Goal: Task Accomplishment & Management: Manage account settings

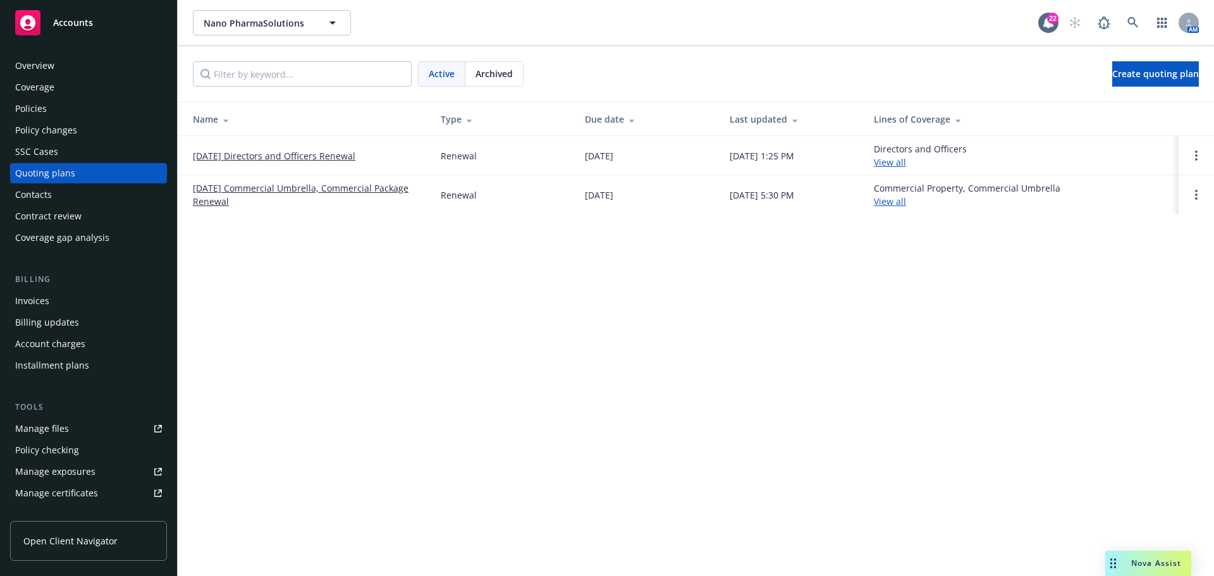
click at [255, 193] on link "[DATE] Commercial Umbrella, Commercial Package Renewal" at bounding box center [307, 194] width 228 height 27
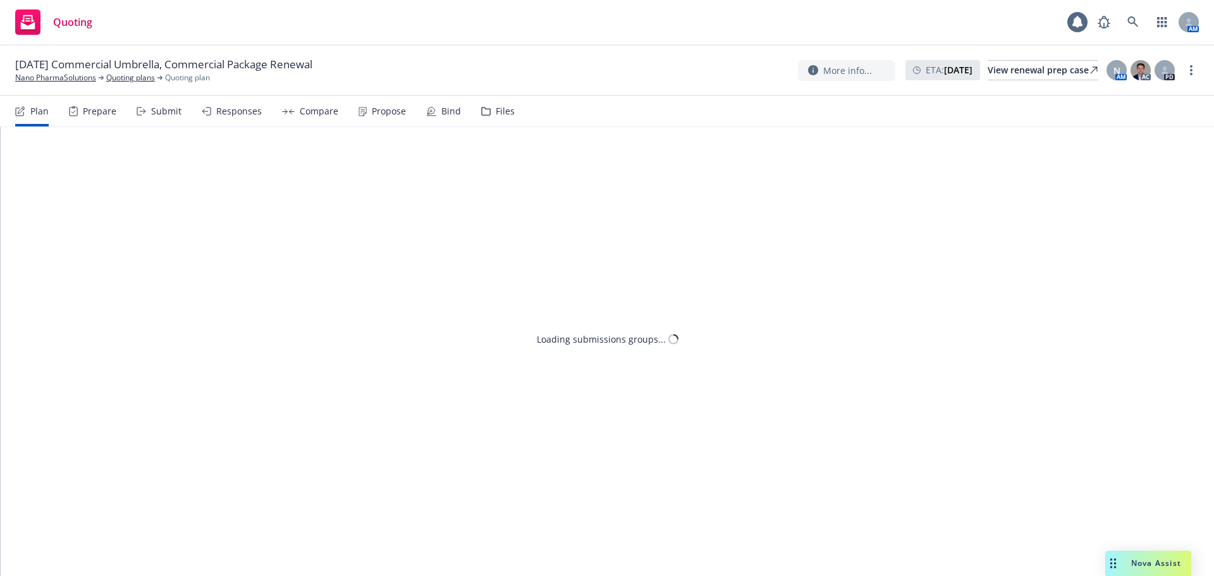
click at [489, 119] on div "Files" at bounding box center [498, 111] width 34 height 30
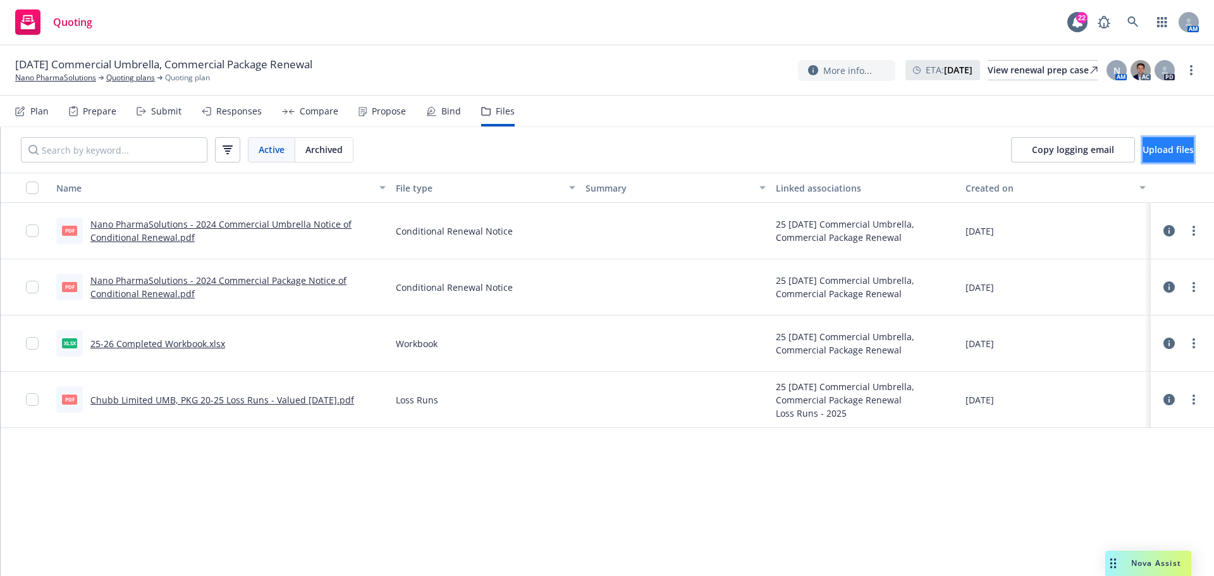
click at [1142, 150] on span "Upload files" at bounding box center [1167, 150] width 51 height 12
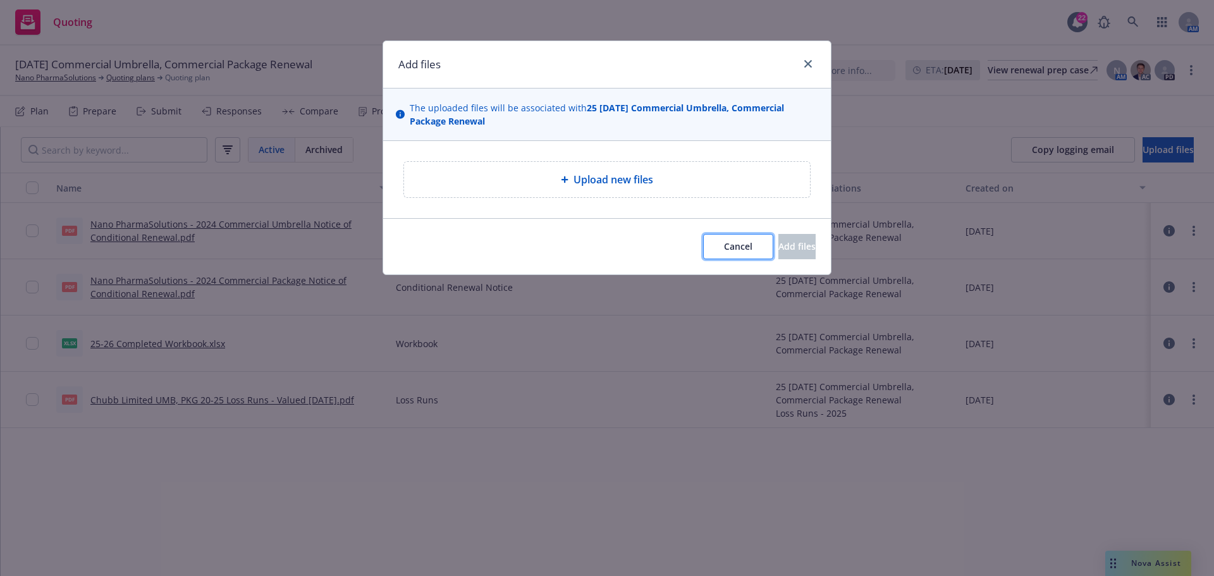
click at [718, 247] on button "Cancel" at bounding box center [738, 246] width 70 height 25
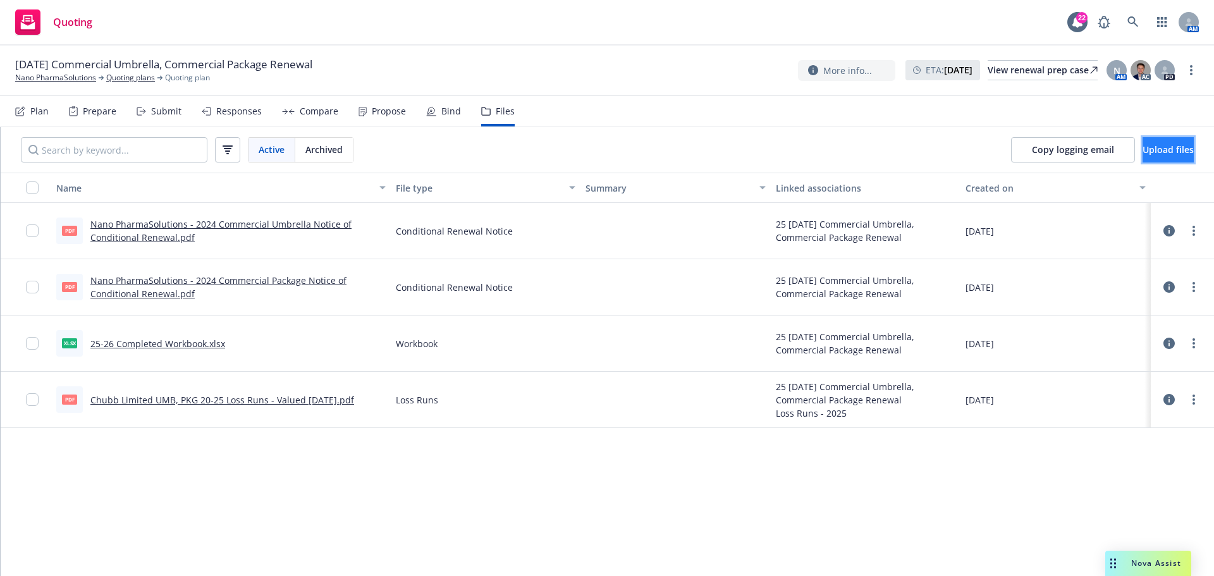
click at [1142, 154] on button "Upload files" at bounding box center [1167, 149] width 51 height 25
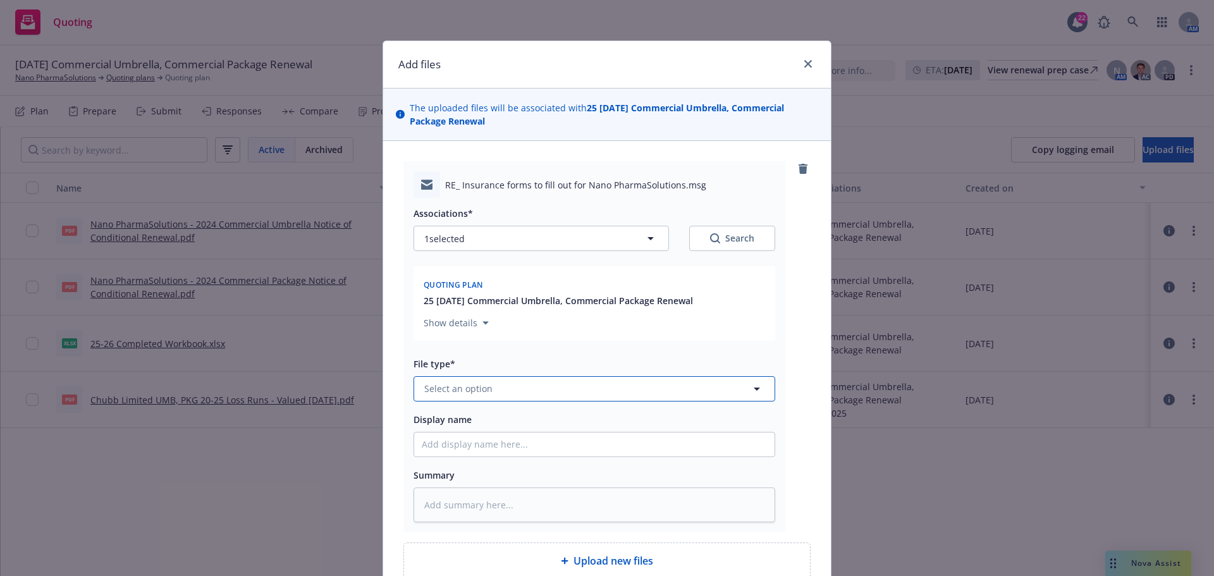
click at [523, 389] on button "Select an option" at bounding box center [594, 388] width 362 height 25
type input "update"
click at [503, 357] on div "Update from client" at bounding box center [466, 354] width 89 height 18
click at [480, 447] on input "Display name" at bounding box center [594, 444] width 360 height 24
type textarea "x"
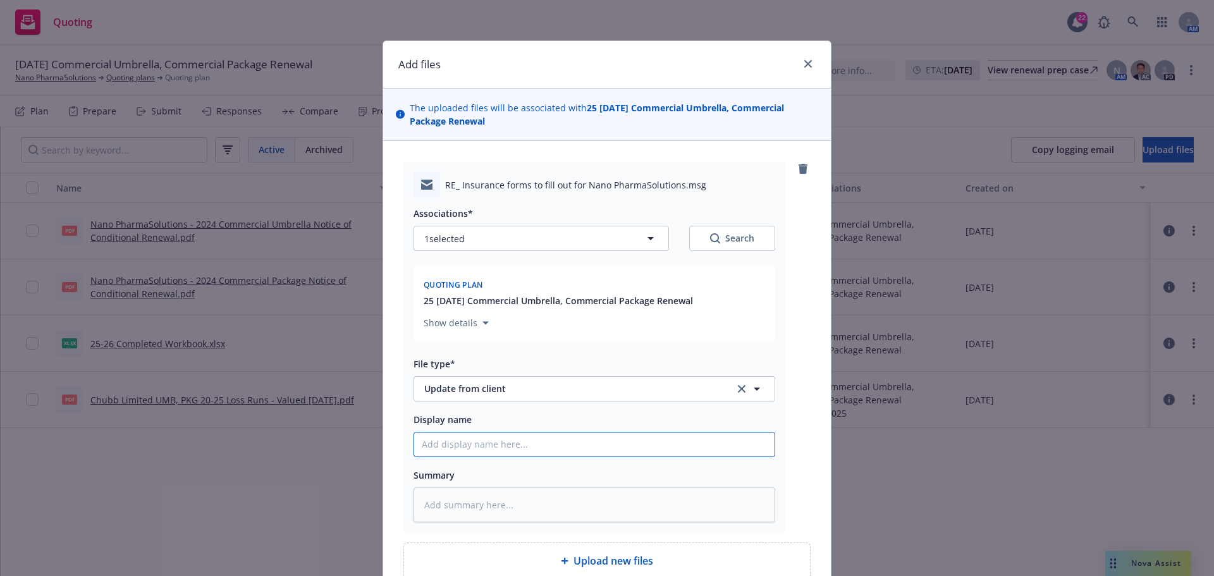
type input "2"
type textarea "x"
type input "25"
type textarea "x"
type input "25-"
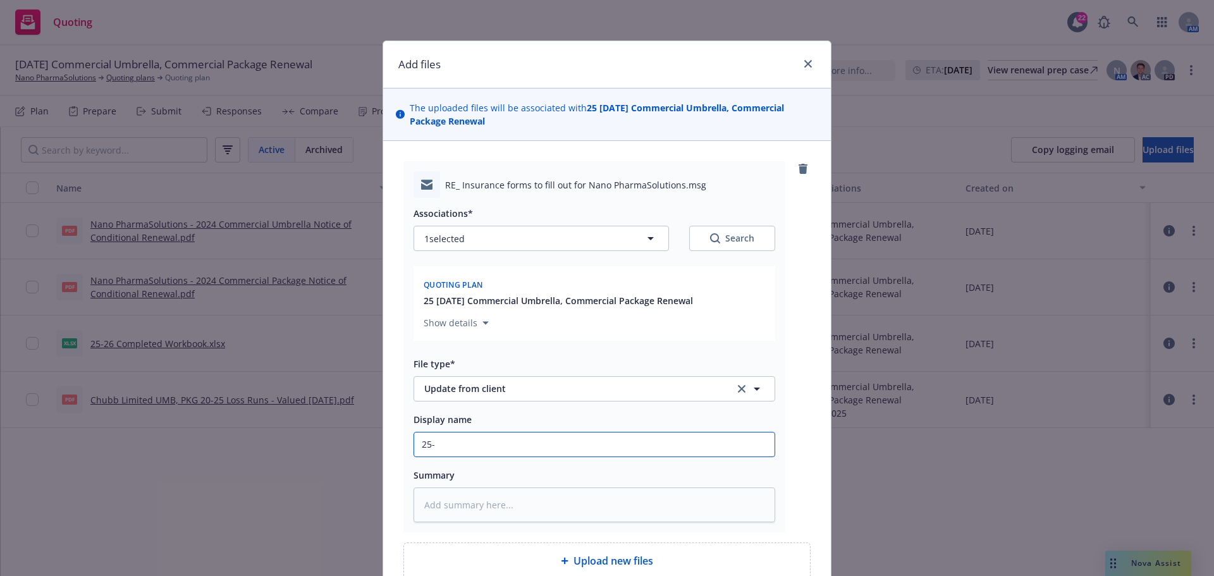
type textarea "x"
type input "25-2"
type textarea "x"
type input "25-26"
type textarea "x"
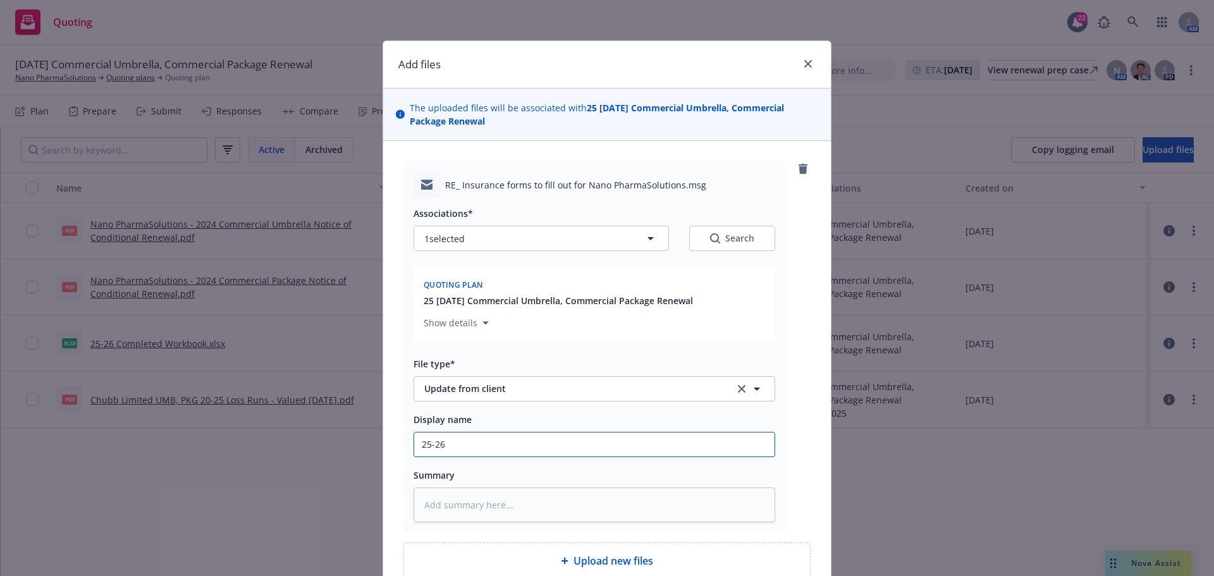
type input "25-26"
type textarea "x"
type input "25-26 P"
type textarea "x"
type input "25-26 P&"
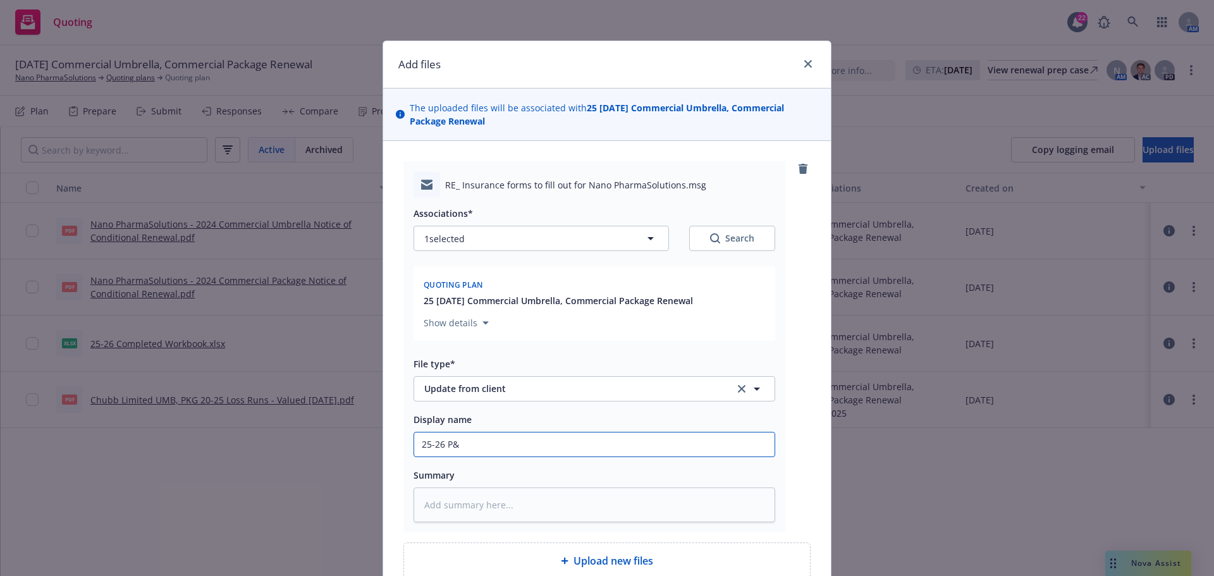
type textarea "x"
type input "25-26 P&C"
type textarea "x"
type input "25-26 P&C"
type textarea "x"
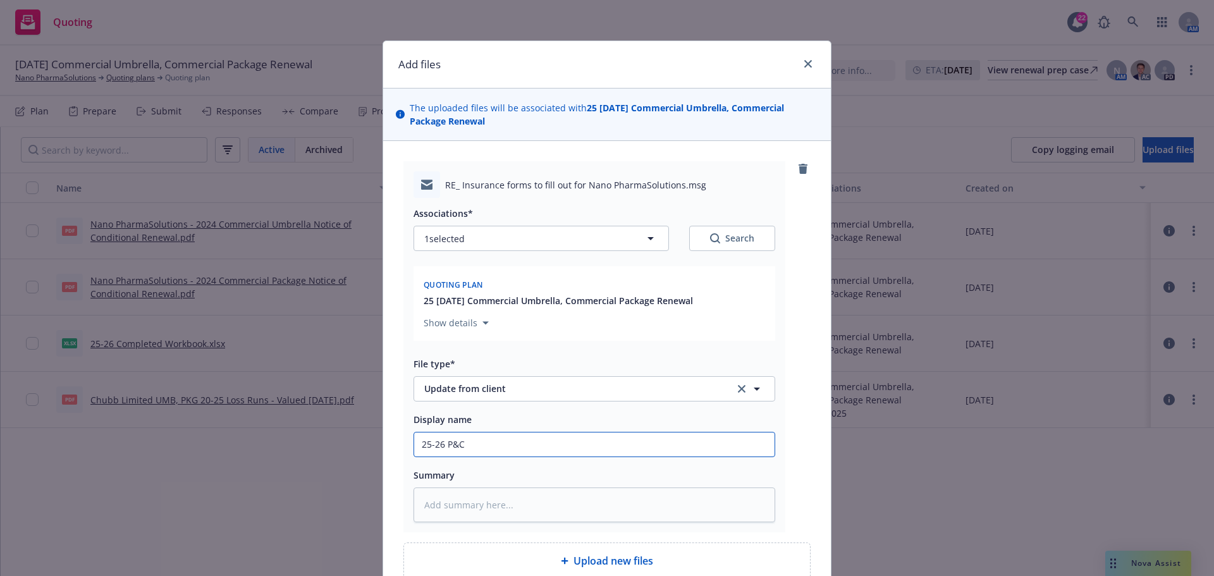
type input "25-26 P&C U"
type textarea "x"
type input "25-26 P&C UP"
type textarea "x"
type input "25-26 P&C UPd"
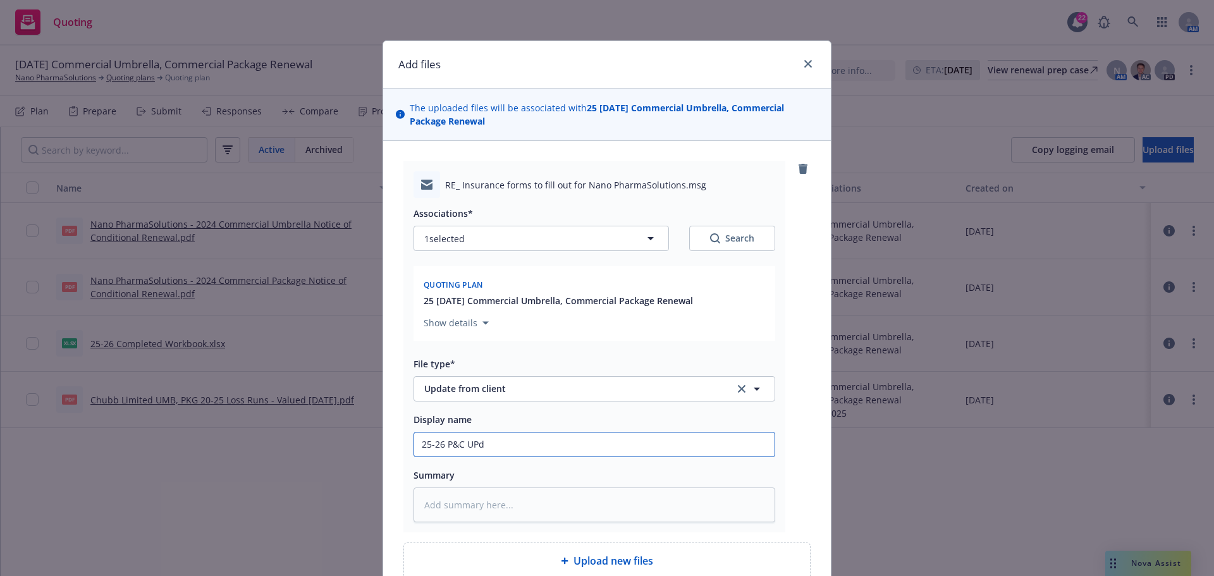
type textarea "x"
type input "25-26 P&C UPda"
type textarea "x"
type input "25-26 P&C UPdat"
type textarea "x"
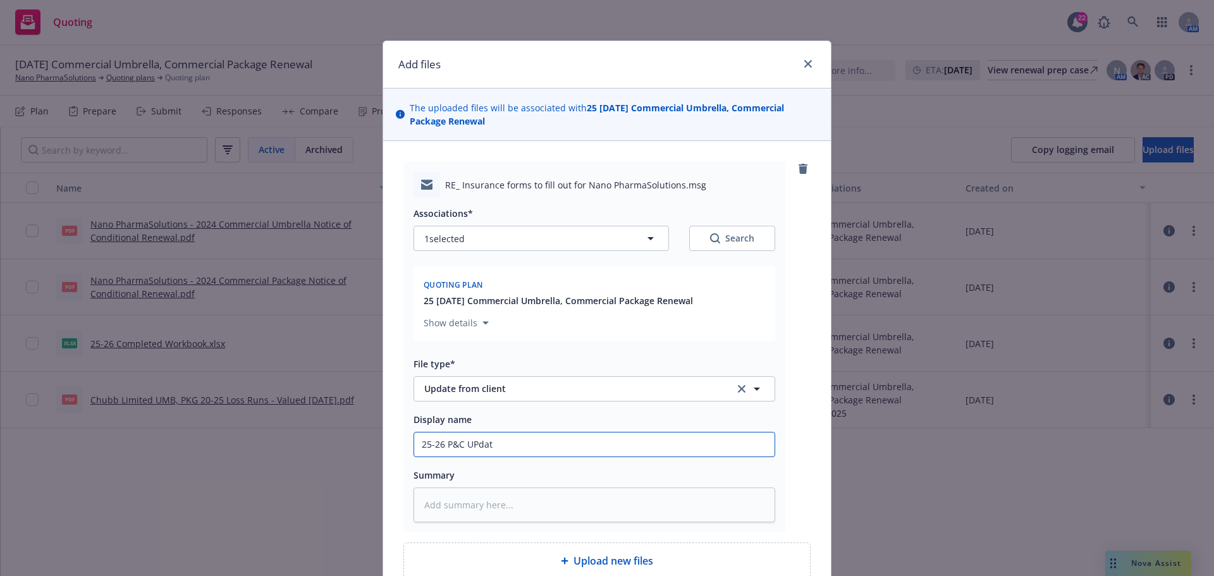
type input "25-26 P&C UPdate"
type textarea "x"
type input "25-26 P&C UPdates"
type textarea "x"
type input "25-26 P&C UPdates"
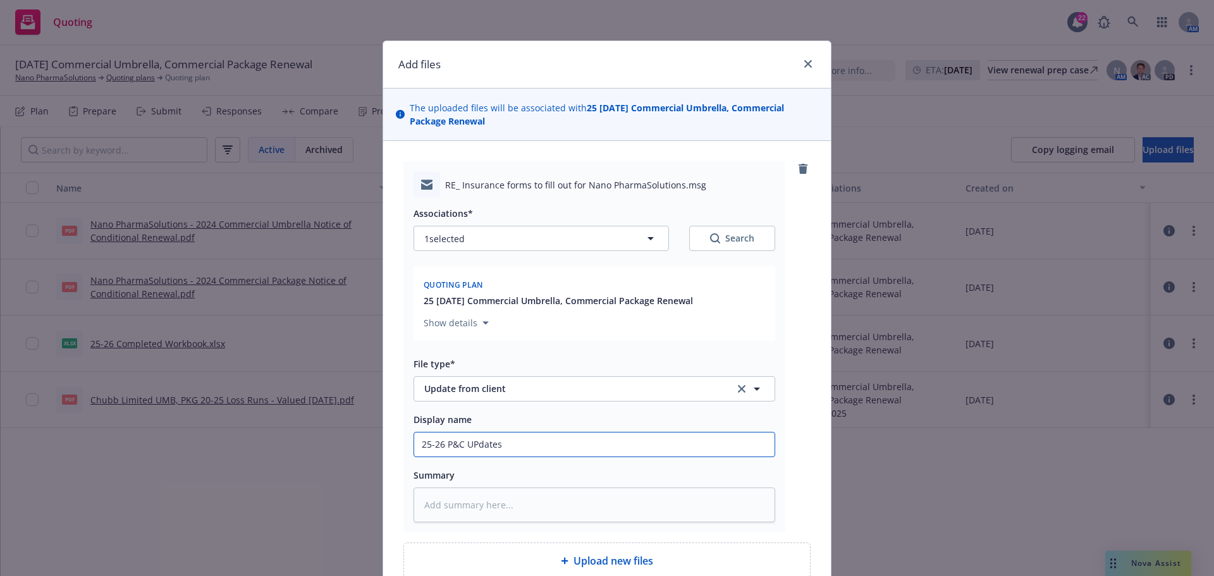
type textarea "x"
type input "25-26 P&C UPdates"
type textarea "x"
type input "25-26 P&C UPdate"
type textarea "x"
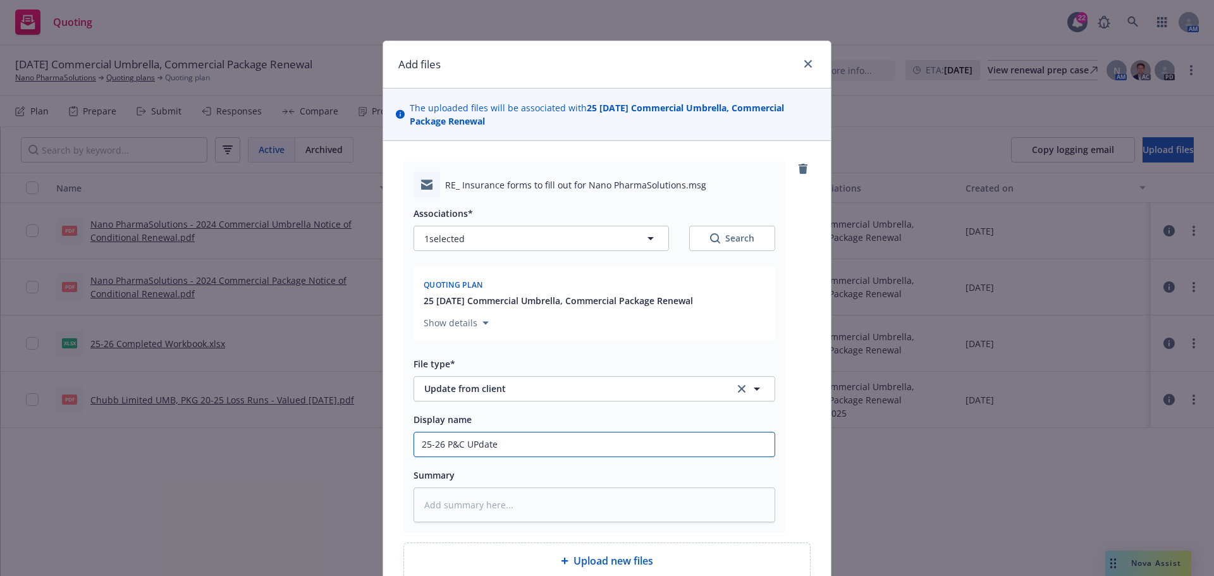
type input "25-26 P&C UPdat"
type textarea "x"
type input "25-26 P&C UPda"
type textarea "x"
type input "25-26 P&C UPd"
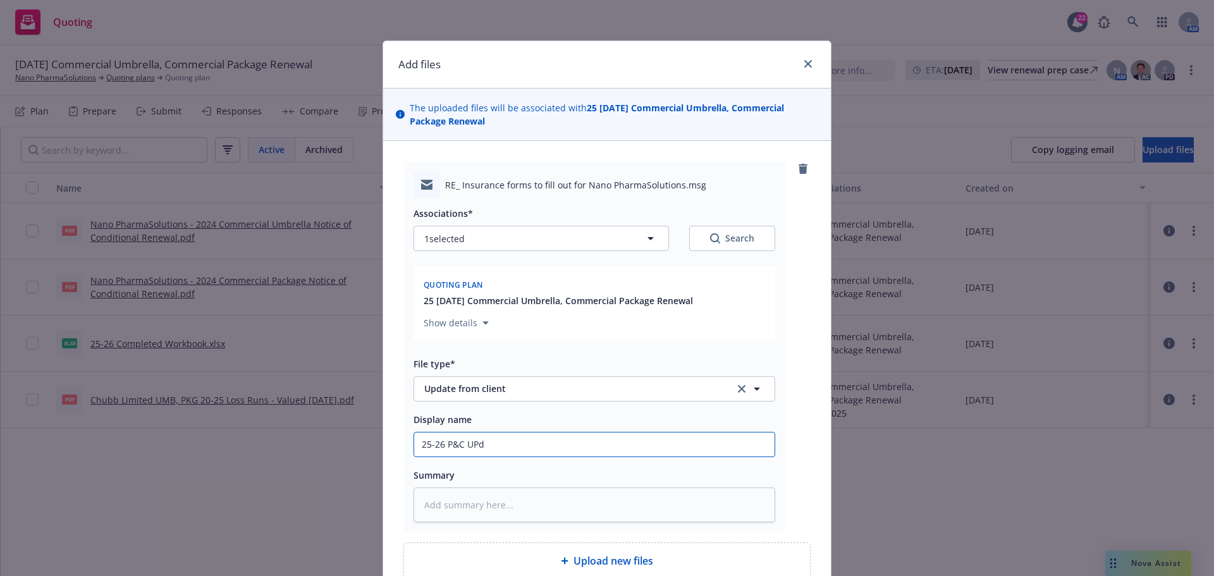
type textarea "x"
type input "25-26 P&C UP"
type textarea "x"
type input "25-26 P&C U"
type textarea "x"
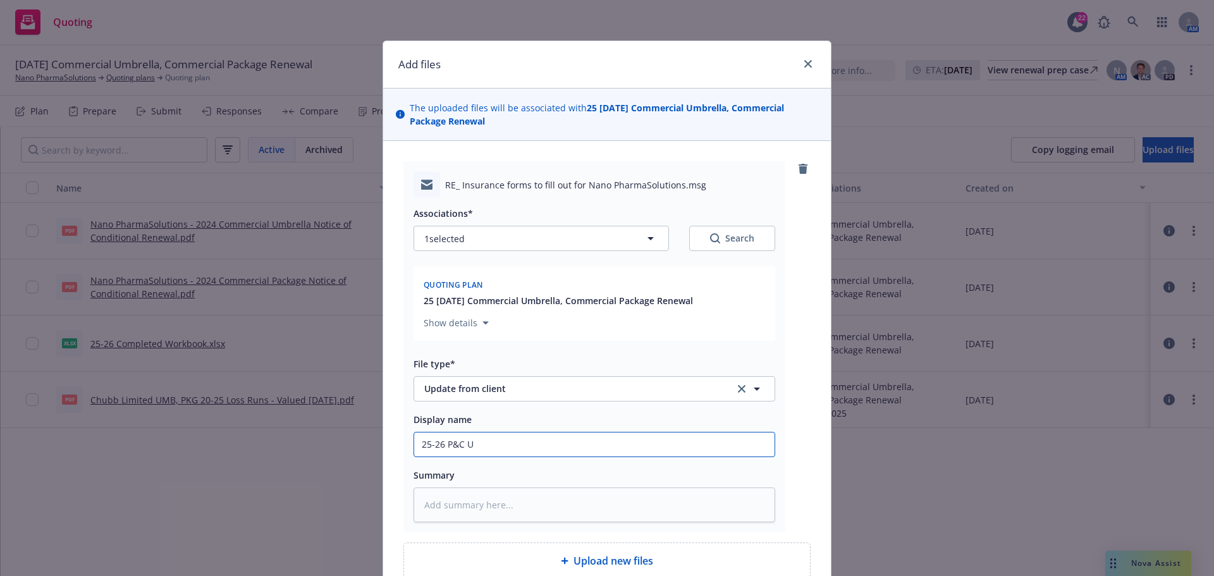
type input "25-26 P&C Up"
type textarea "x"
type input "25-26 P&C Upd"
type textarea "x"
type input "25-26 P&C Upda"
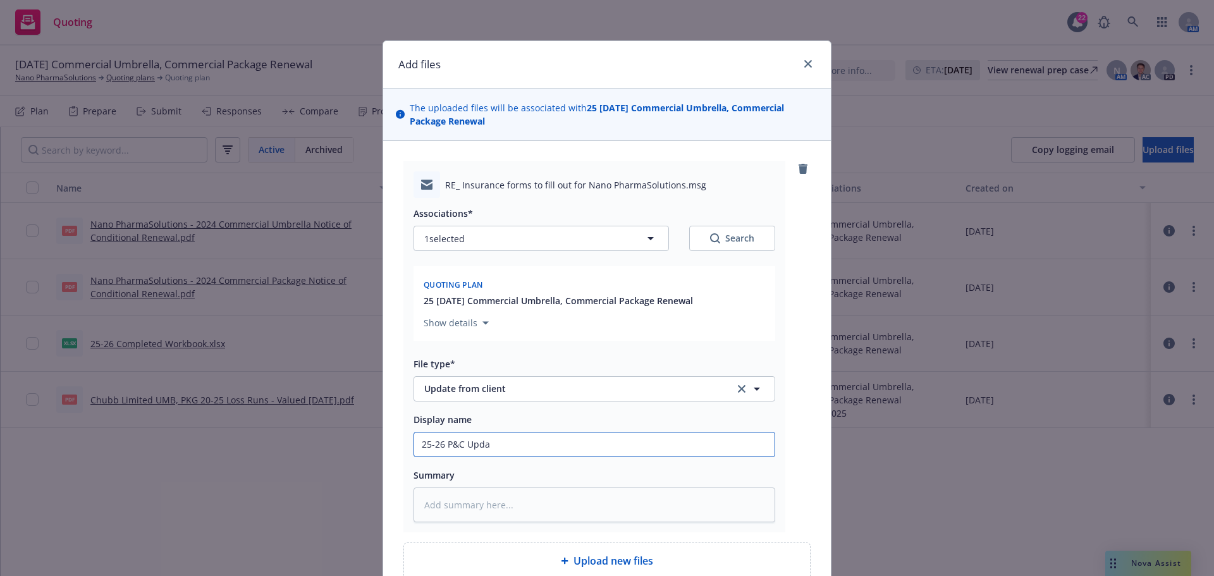
type textarea "x"
type input "25-26 P&C Updat"
type textarea "x"
type input "25-26 P&C Update"
type textarea "x"
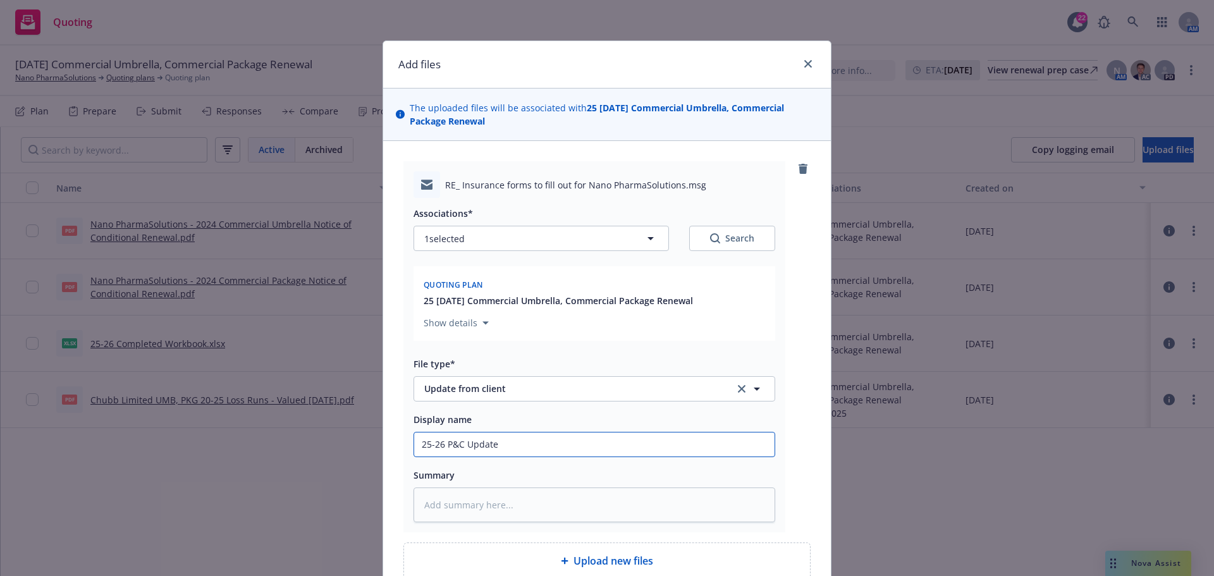
type input "25-26 P&C Updates"
type textarea "x"
type input "25-26 P&C Updates"
type textarea "x"
type input "25-26 P&C Updates f"
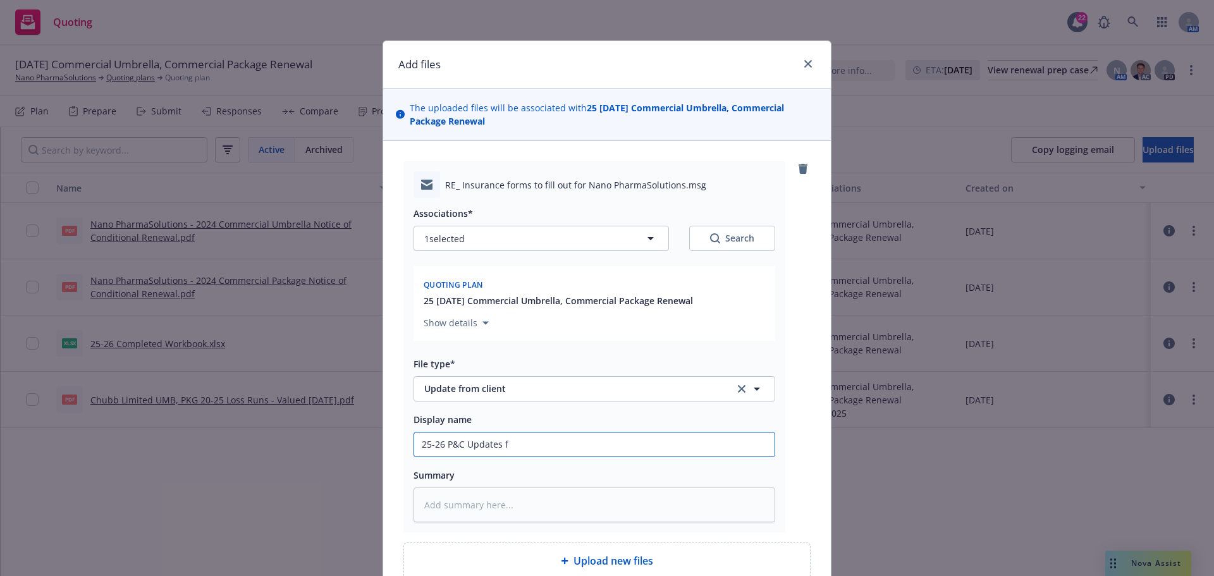
type textarea "x"
type input "25-26 P&C Updates fr"
type textarea "x"
type input "25-26 P&C Updates fro"
type textarea "x"
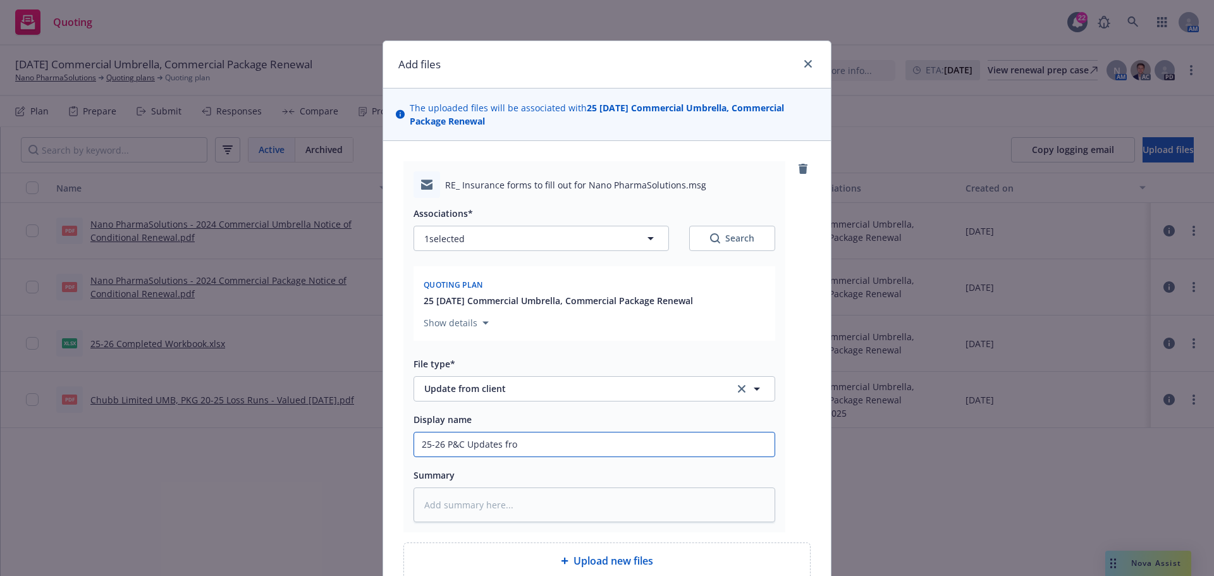
type input "25-26 P&C Updates from"
type textarea "x"
type input "25-26 P&C Updates from"
type textarea "x"
type input "25-26 P&C Updates from C"
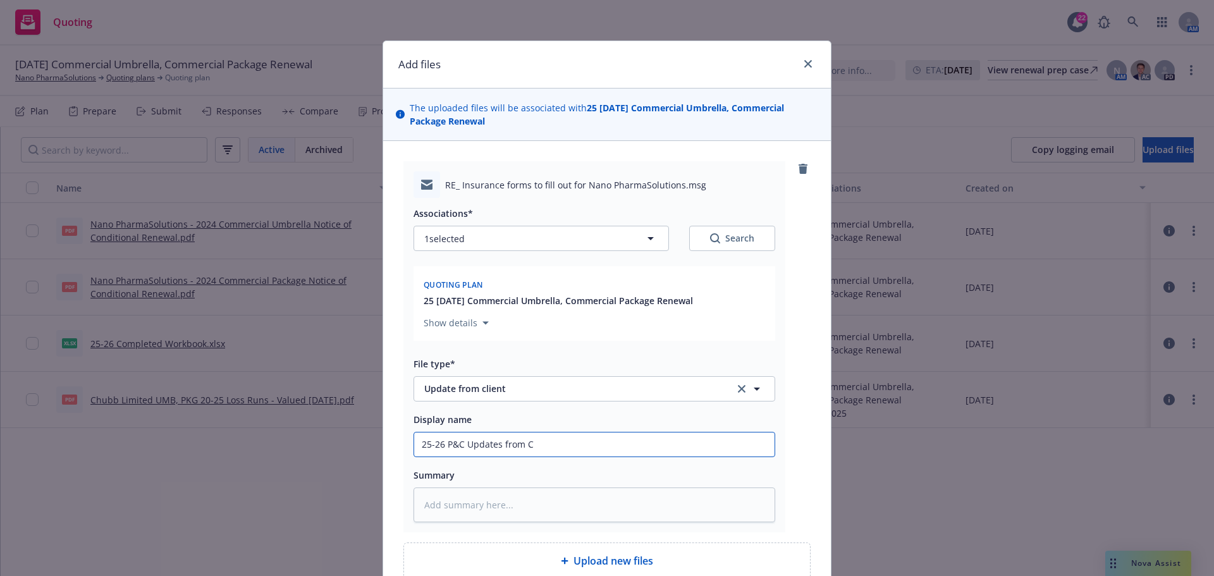
type textarea "x"
type input "25-26 P&C Updates from Cl"
type textarea "x"
type input "25-26 P&C Updates from Cli"
type textarea "x"
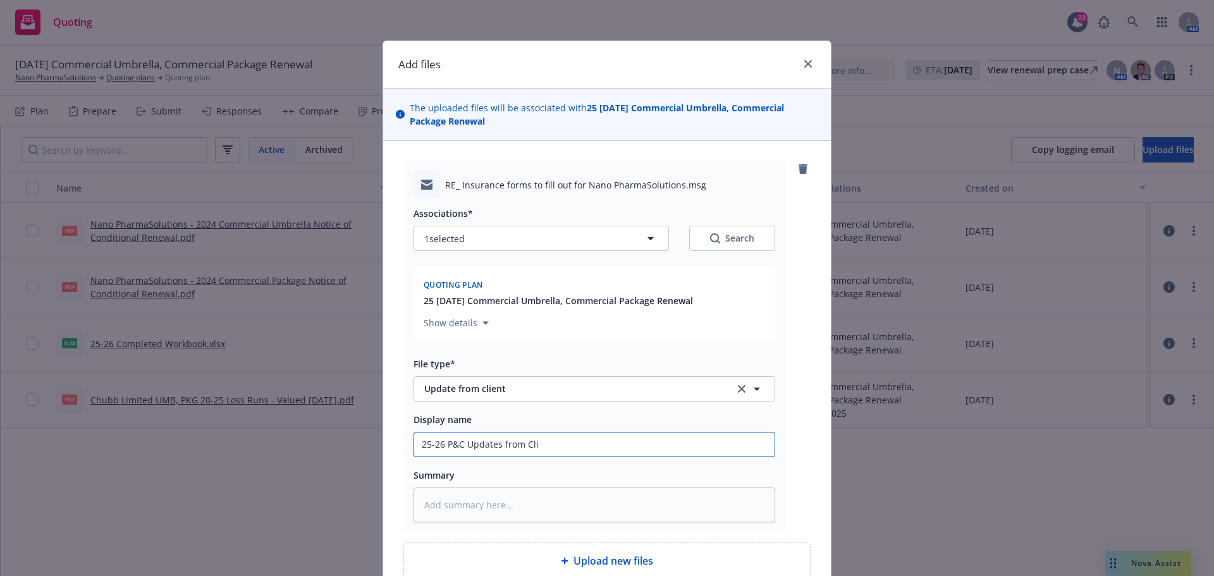
type input "25-26 P&C Updates from Clie"
type textarea "x"
type input "25-26 P&C Updates from Clien"
type textarea "x"
type input "25-26 P&C Updates from Client"
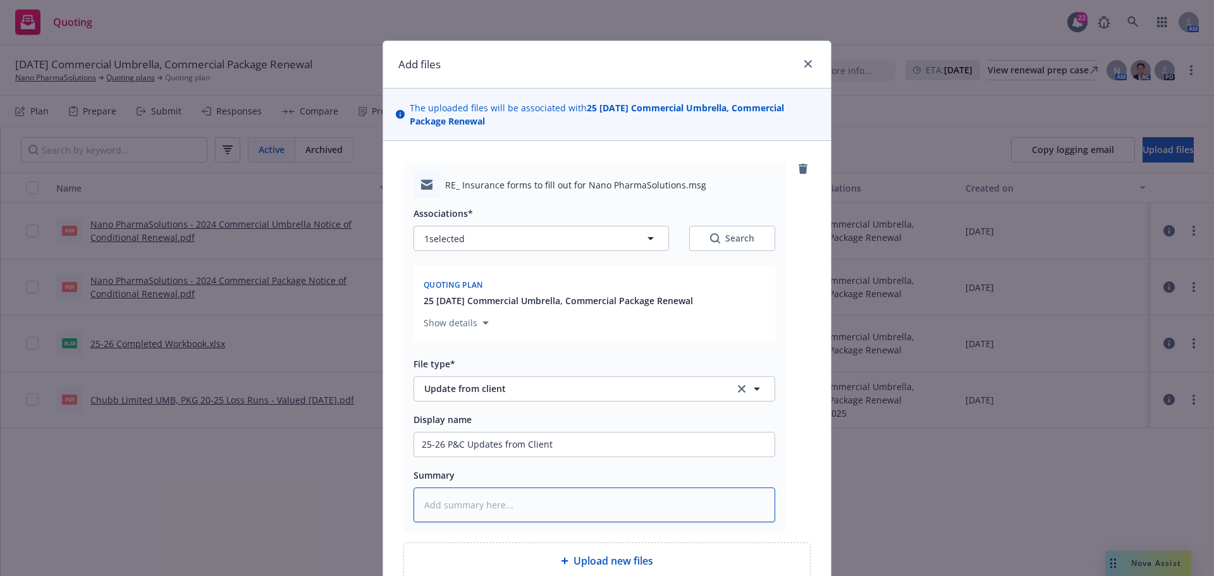
type textarea "x"
type textarea "S"
type textarea "x"
type textarea "Sc"
type textarea "x"
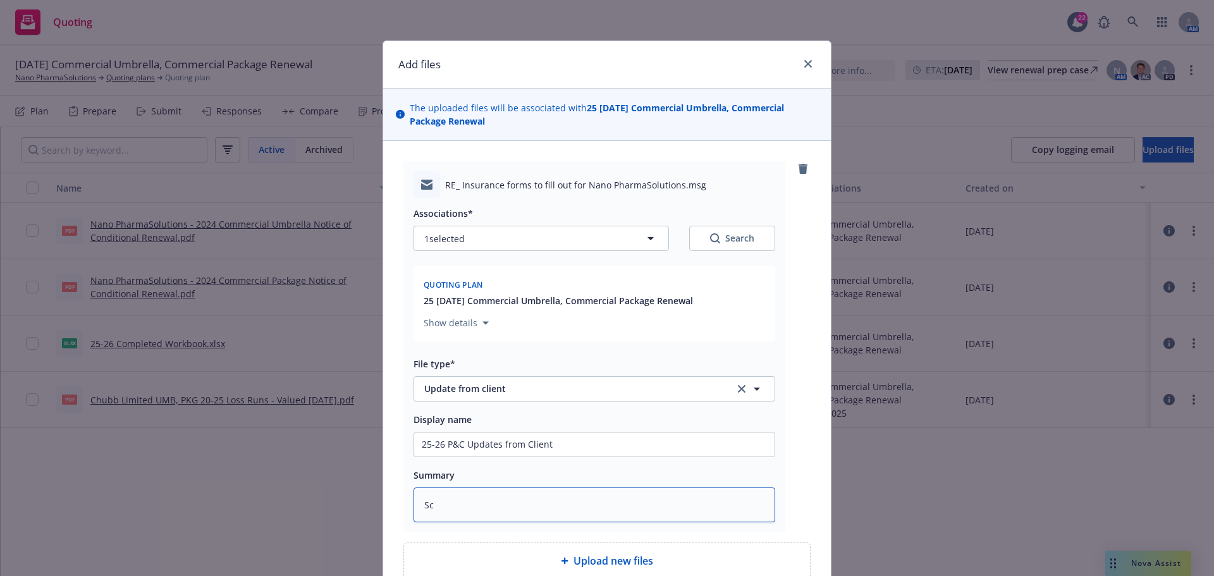
type textarea "Sch"
type textarea "x"
type textarea "Sche"
type textarea "x"
type textarea "Sched"
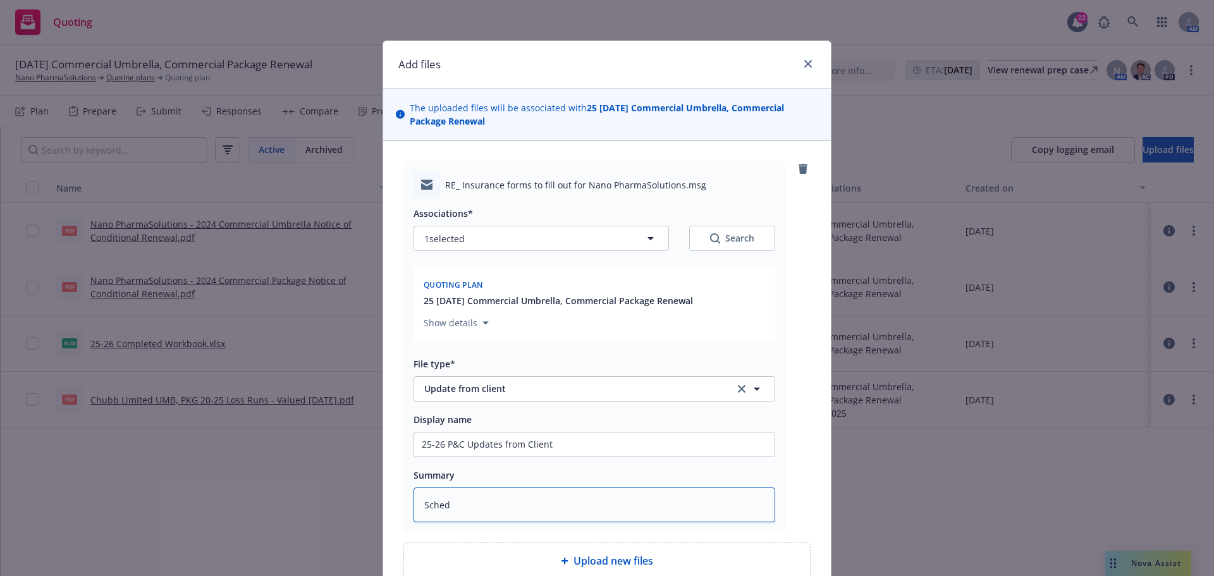
type textarea "x"
type textarea "Schedu"
type textarea "x"
type textarea "Schedul"
type textarea "x"
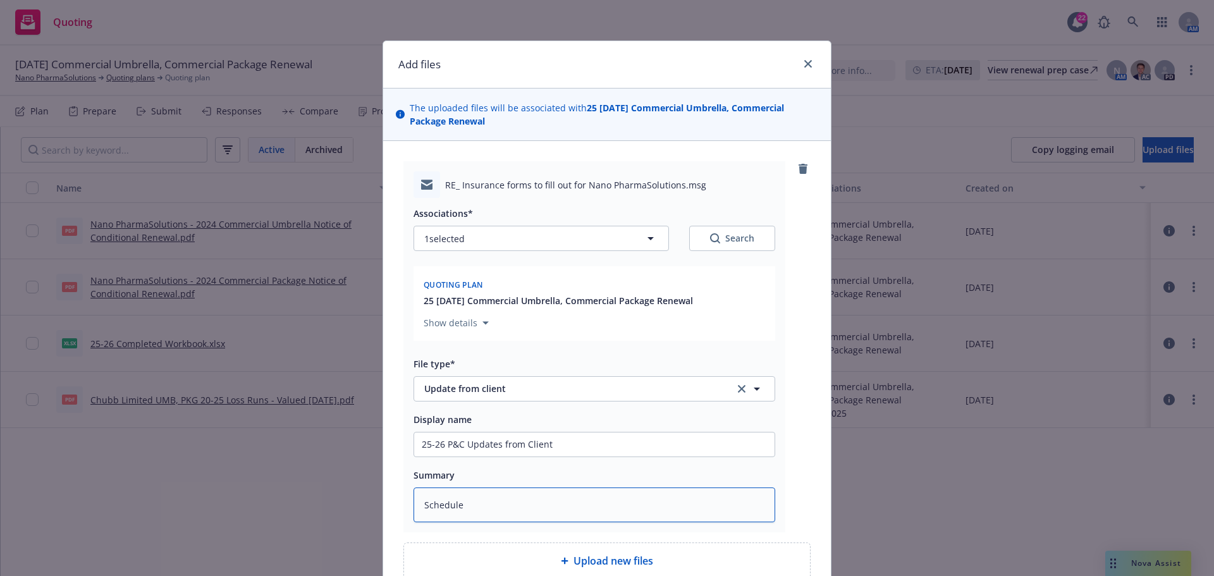
type textarea "Schedule"
type textarea "x"
type textarea "Schedule W"
type textarea "x"
type textarea "Schedule Wo"
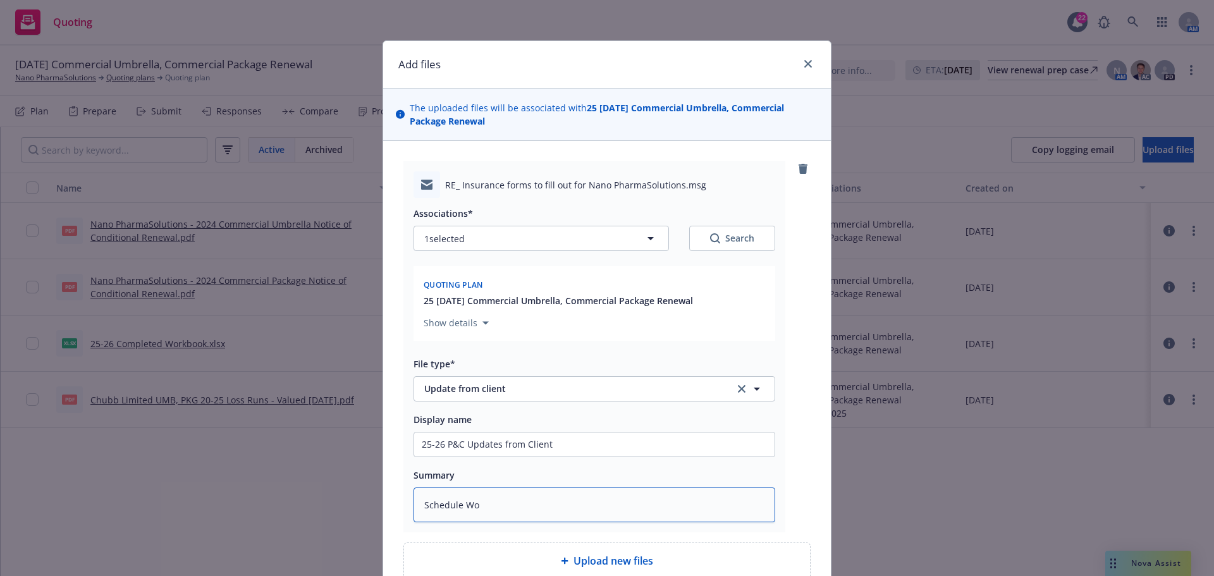
type textarea "x"
type textarea "Schedule Wor"
type textarea "x"
type textarea "Schedule Woro"
type textarea "x"
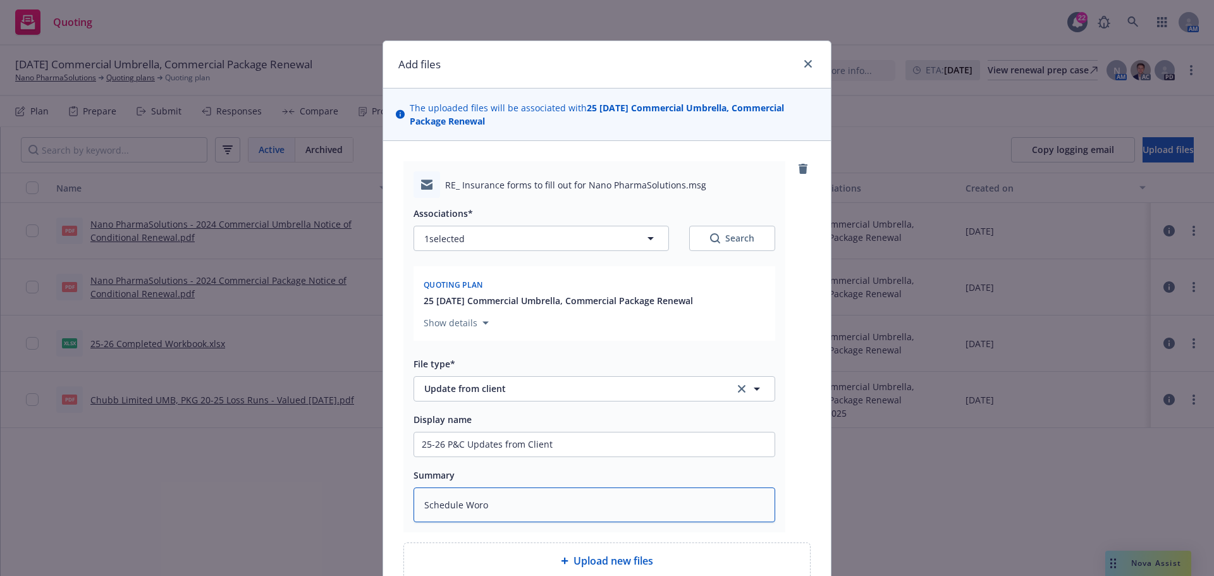
type textarea "Schedule Worob"
type textarea "x"
type textarea "Schedule Worobk"
type textarea "x"
type textarea "Schedule Worobkk"
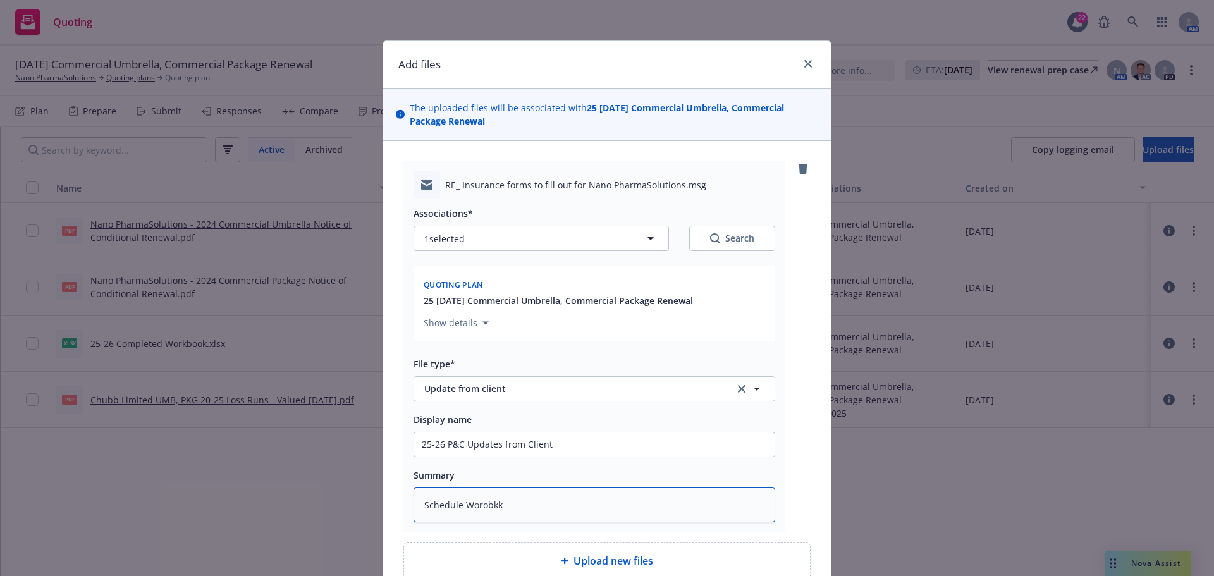
type textarea "x"
type textarea "Schedule Worobk"
type textarea "x"
type textarea "Schedule Worob"
type textarea "x"
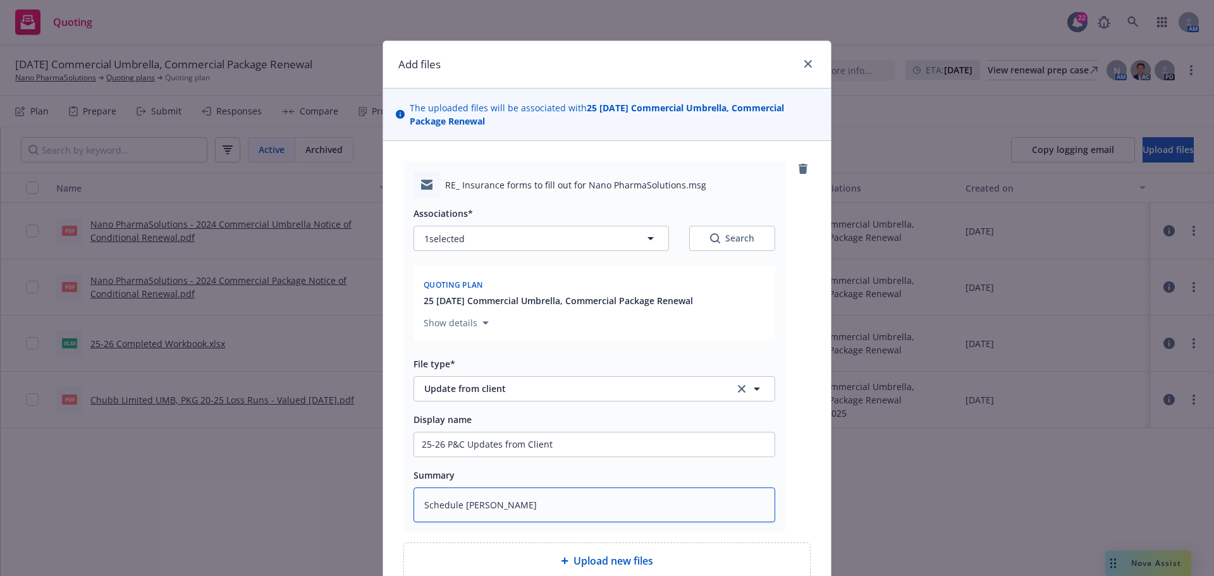
type textarea "Schedule Woro"
type textarea "x"
type textarea "Schedule Wor"
type textarea "x"
type textarea "Schedule Wo"
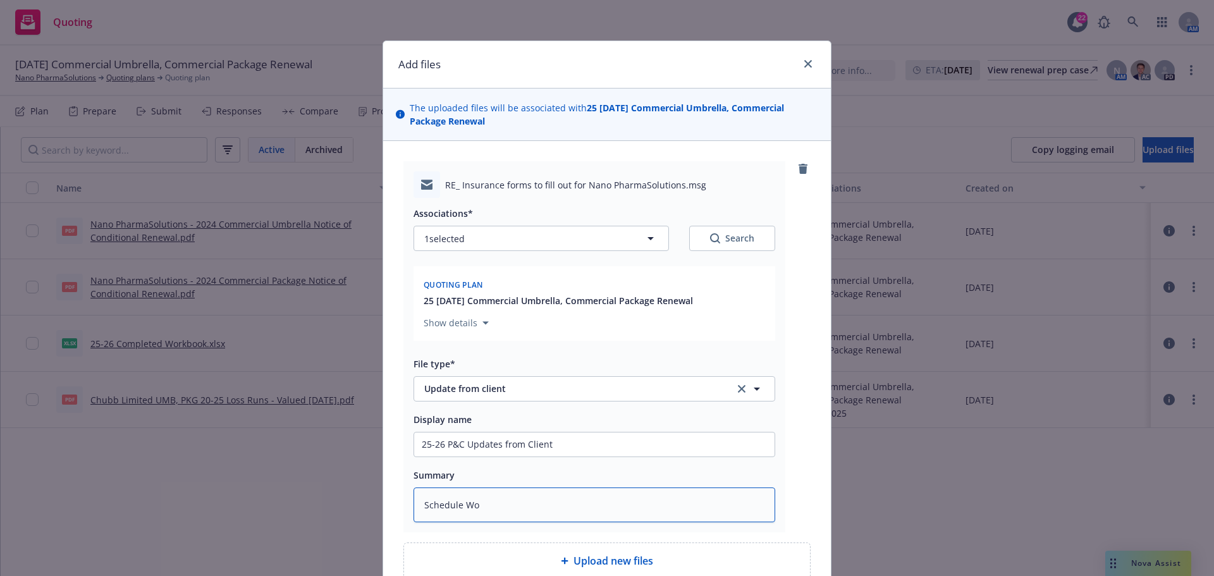
type textarea "x"
type textarea "Schedule Wok"
type textarea "x"
type textarea "Schedule Wokbo"
type textarea "x"
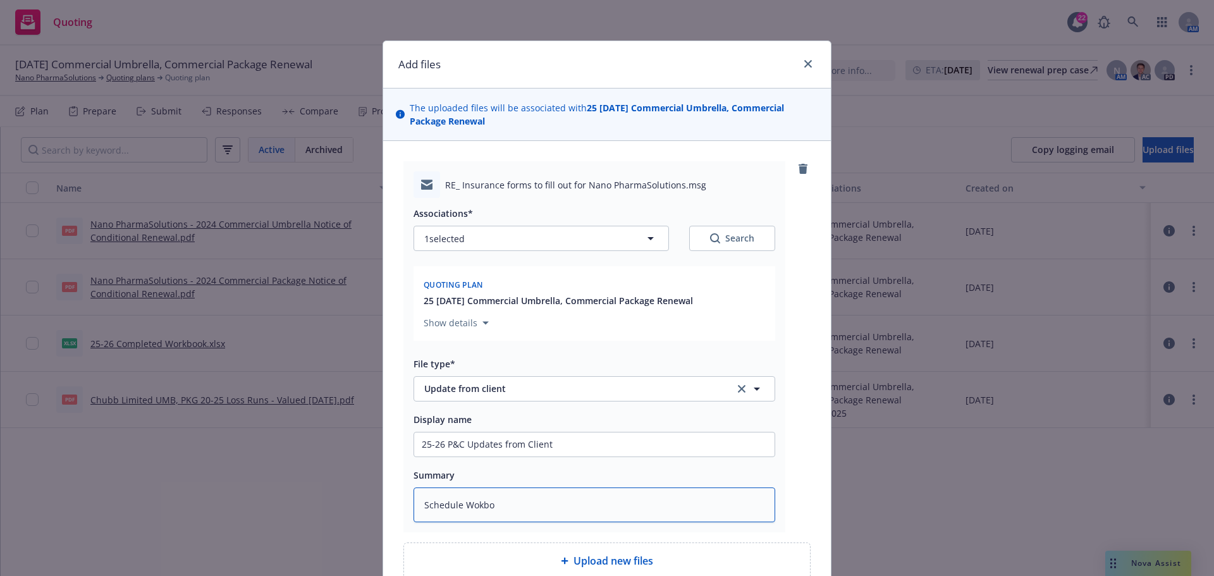
type textarea "Schedule Wokboo"
type textarea "x"
type textarea "Schedule Wokbo"
type textarea "x"
type textarea "Schedule Wokb"
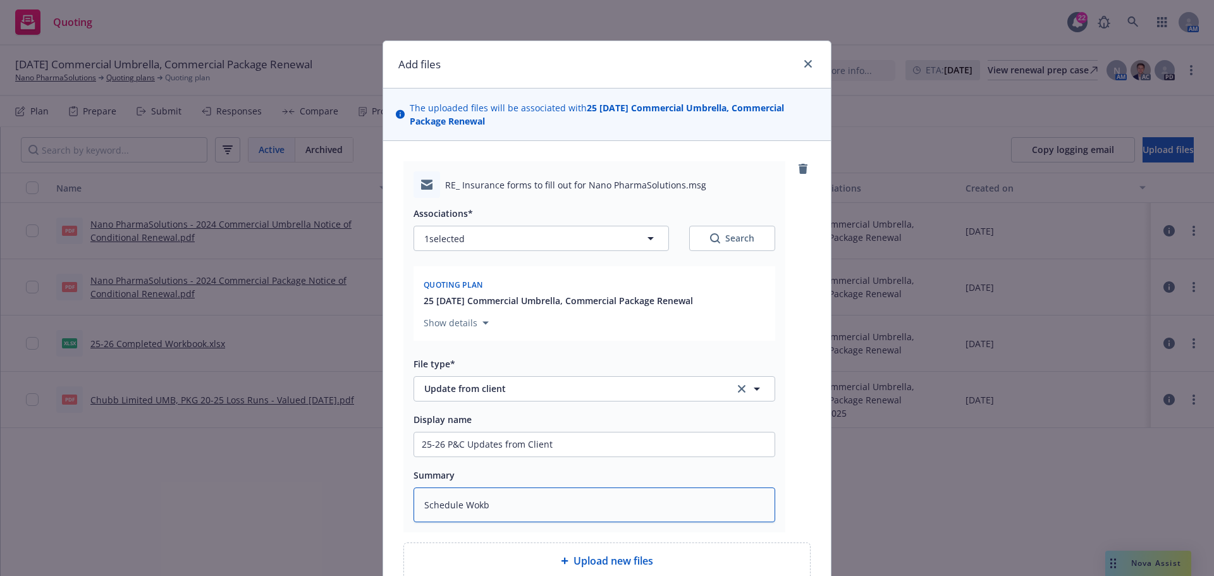
type textarea "x"
type textarea "Schedule Wok"
type textarea "x"
type textarea "Schedule Wo"
type textarea "x"
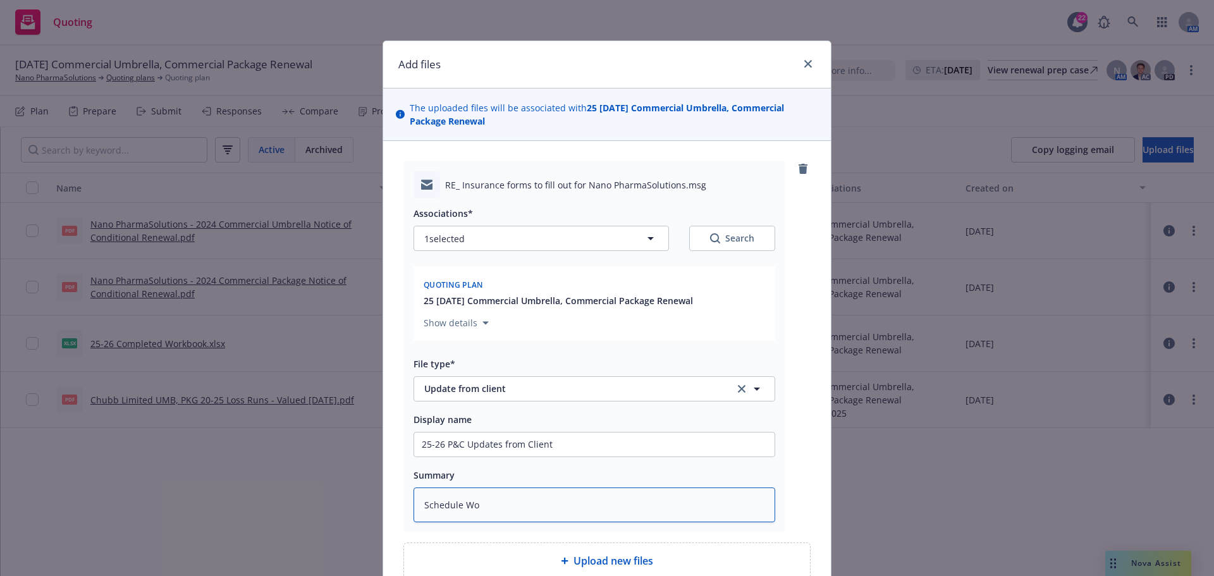
type textarea "Schedule Wor"
type textarea "x"
type textarea "Schedule Work"
type textarea "x"
type textarea "Schedule Workb"
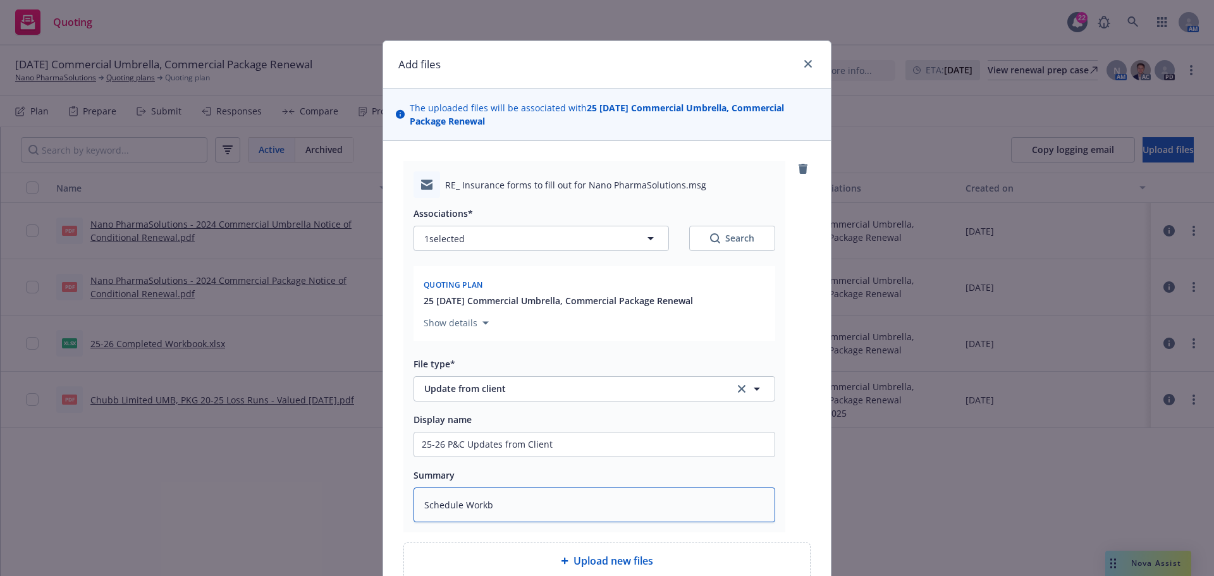
type textarea "x"
type textarea "Schedule Workbo"
type textarea "x"
type textarea "Schedule Workboo"
type textarea "x"
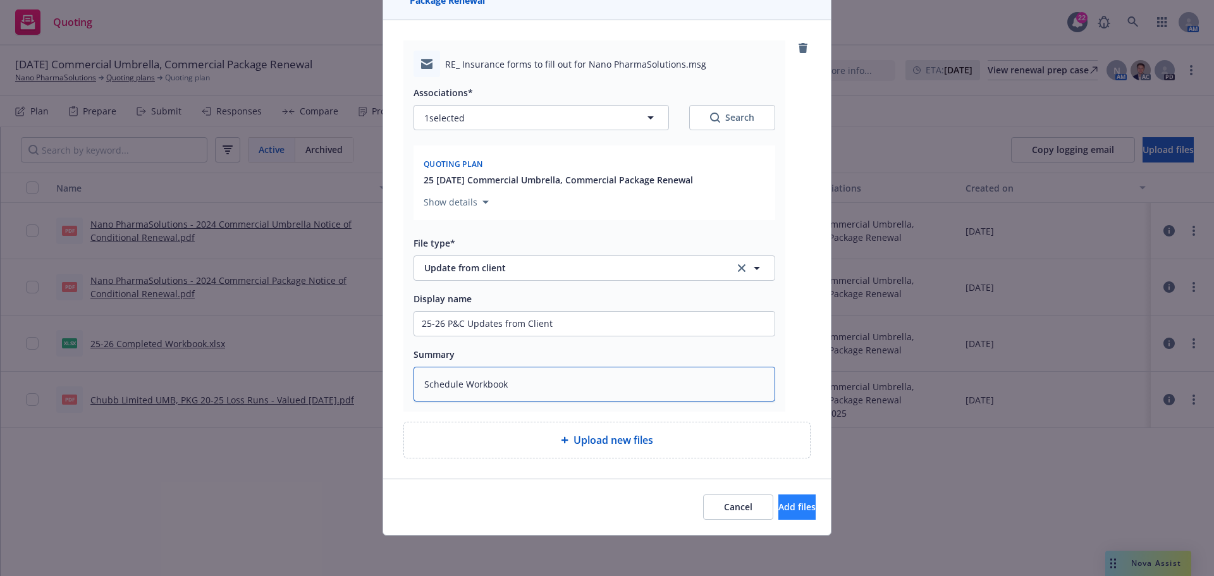
type textarea "Schedule Workbook"
click at [783, 506] on span "Add files" at bounding box center [796, 507] width 37 height 12
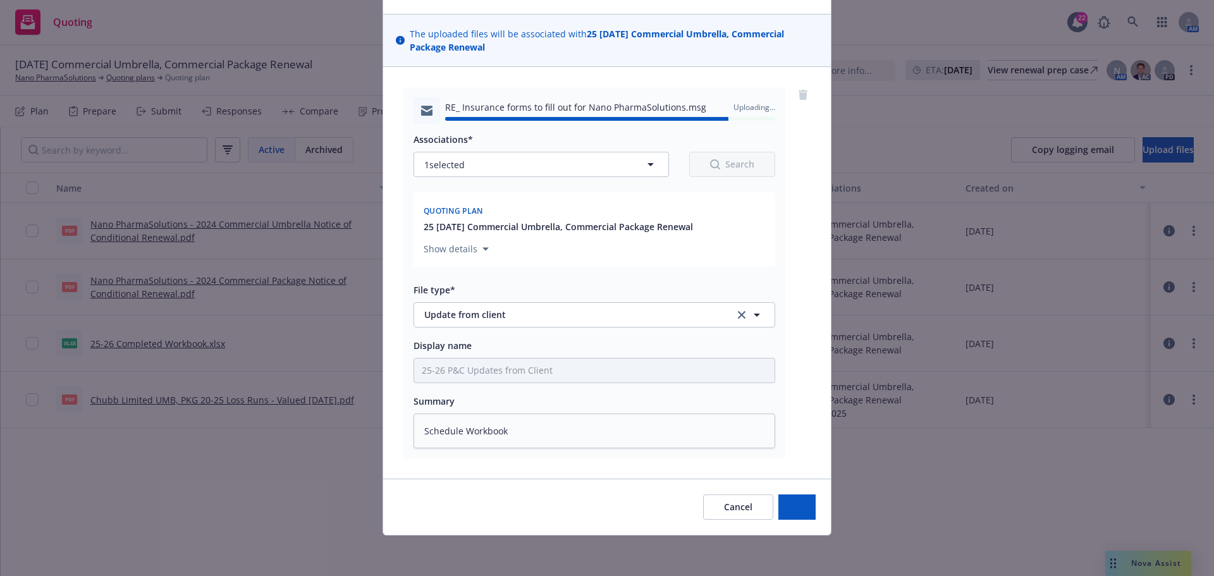
type textarea "x"
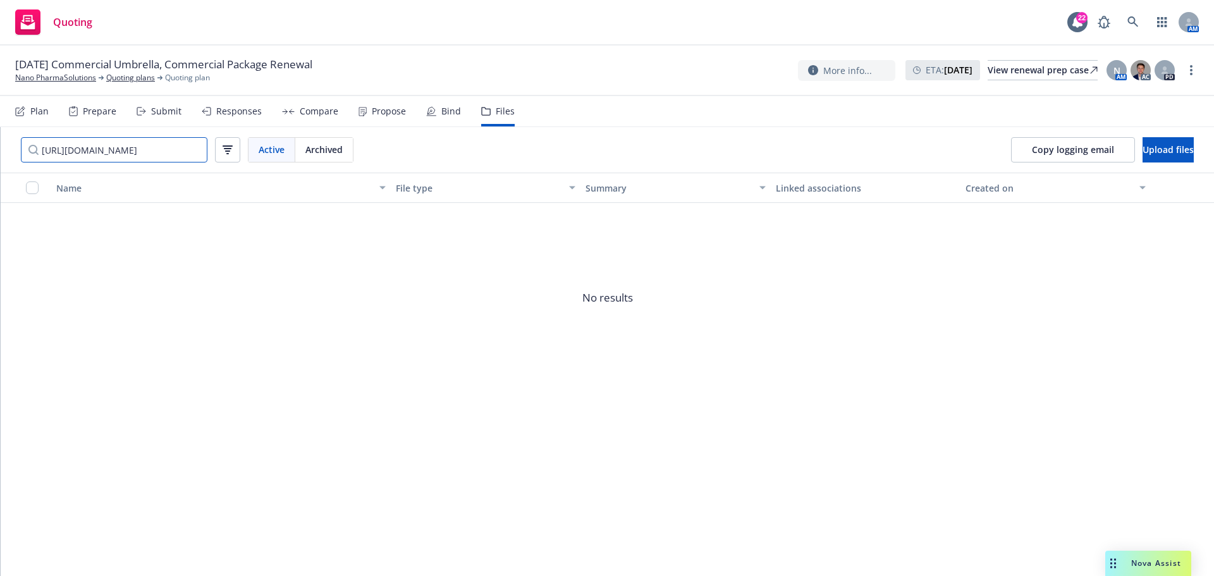
type input "https://dash.newfront.com/accounts/f170aca2-f3b6-4713-9c65-338ebfedbc5b/quoting…"
click at [128, 71] on span "09/15/25 Commercial Umbrella, Commercial Package Renewal" at bounding box center [163, 64] width 297 height 15
click at [126, 78] on link "Quoting plans" at bounding box center [130, 77] width 49 height 11
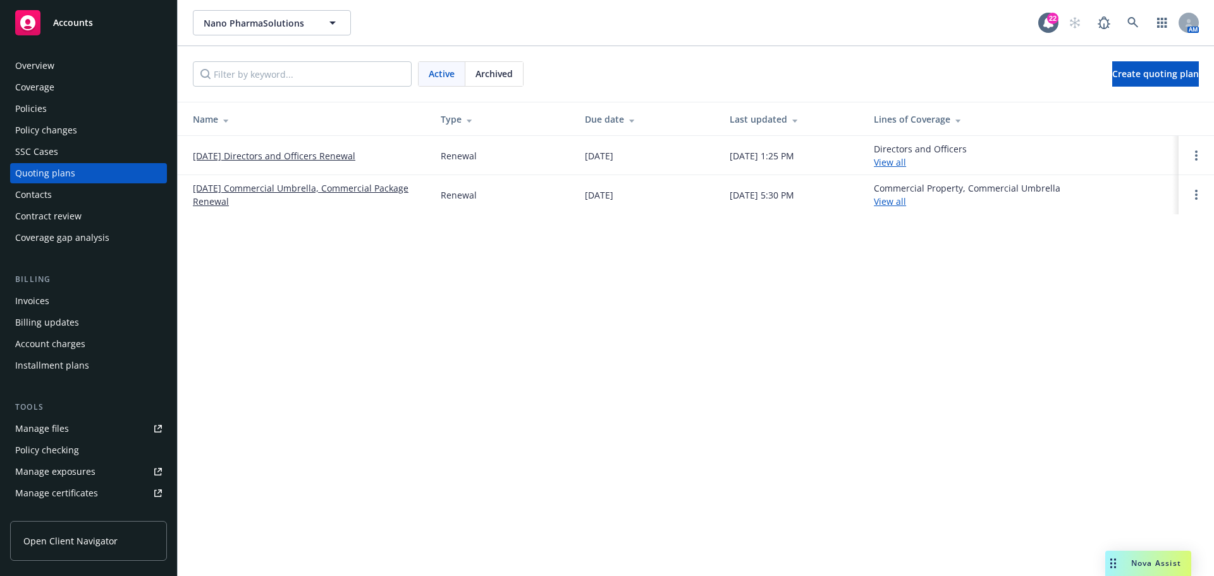
click at [263, 186] on link "[DATE] Commercial Umbrella, Commercial Package Renewal" at bounding box center [307, 194] width 228 height 27
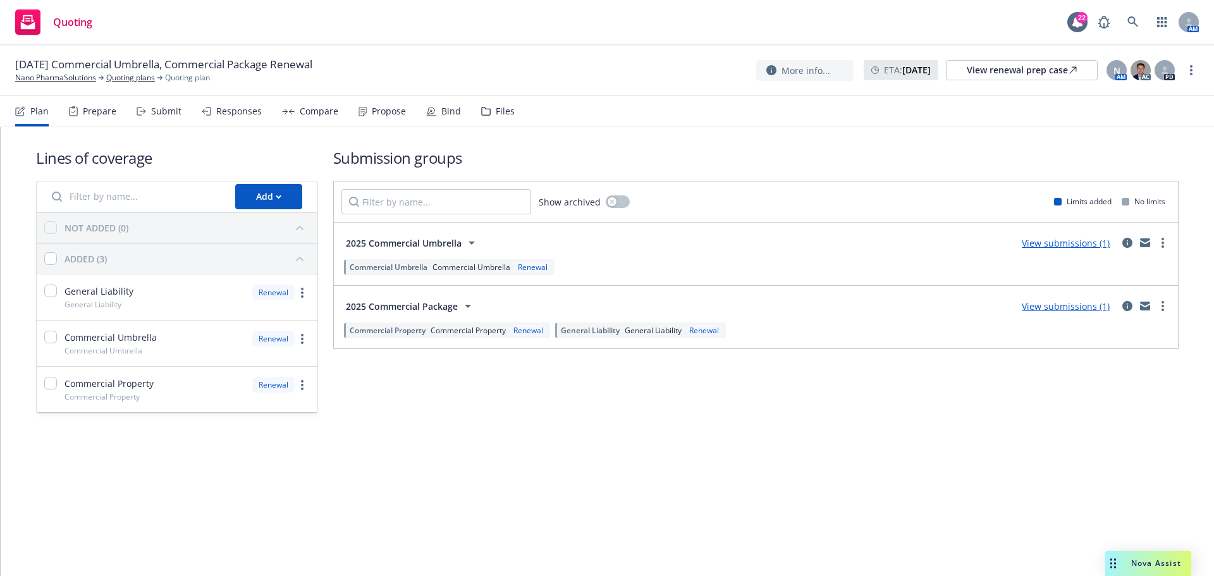
click at [137, 113] on icon at bounding box center [141, 111] width 9 height 9
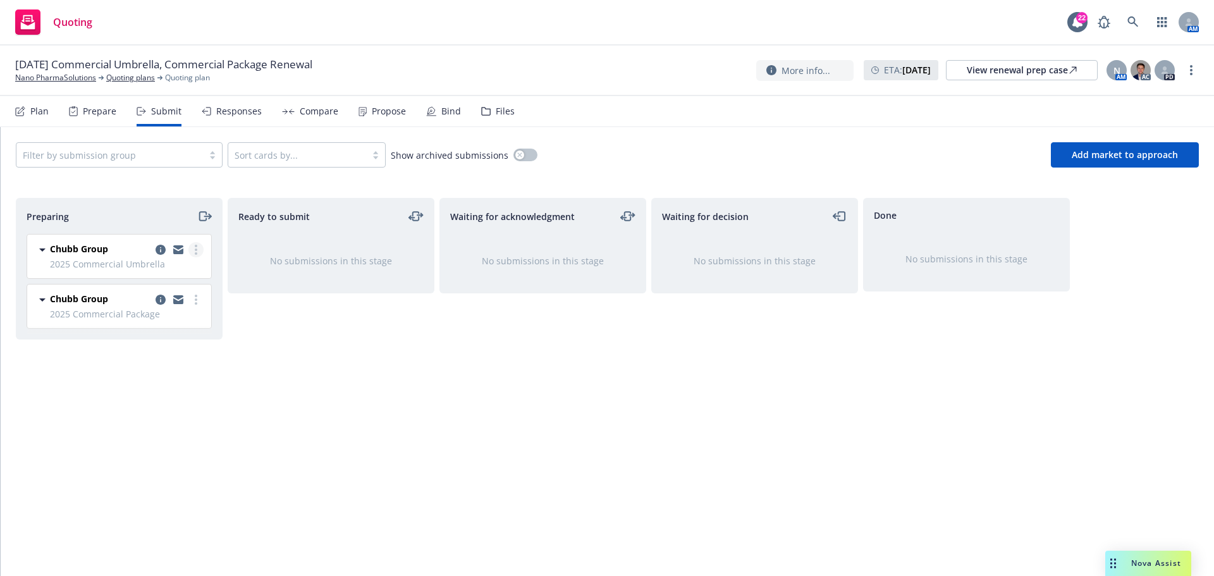
click at [195, 247] on circle "more" at bounding box center [196, 246] width 3 height 3
click at [160, 248] on icon "copy logging email" at bounding box center [161, 250] width 10 height 10
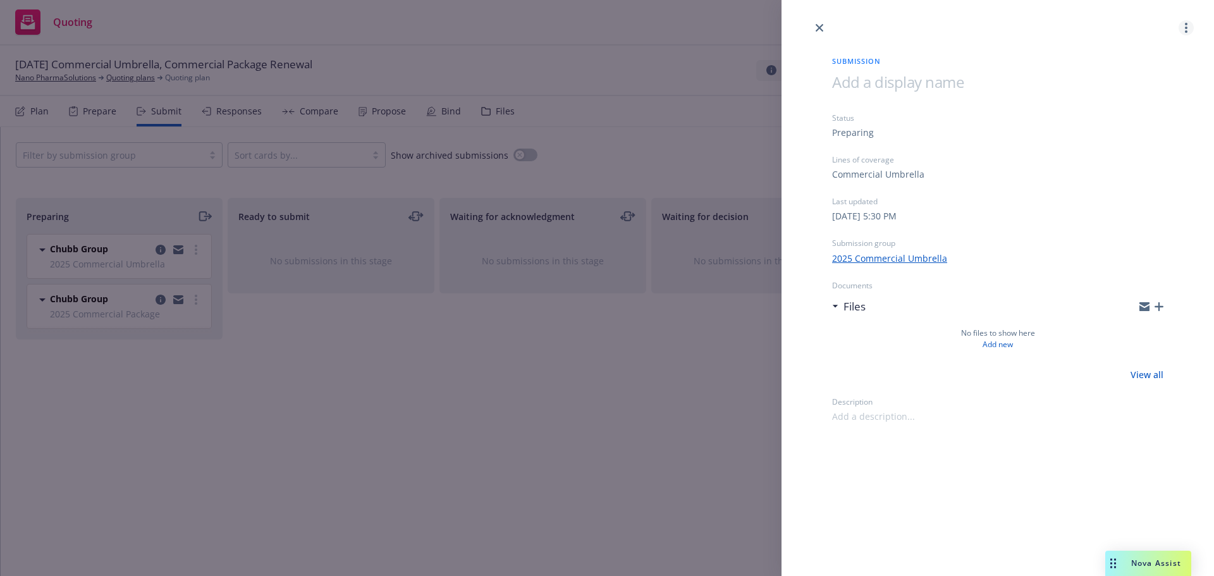
click at [1185, 25] on icon "more" at bounding box center [1186, 28] width 3 height 10
click at [1139, 82] on span "Archive submission" at bounding box center [1136, 84] width 113 height 12
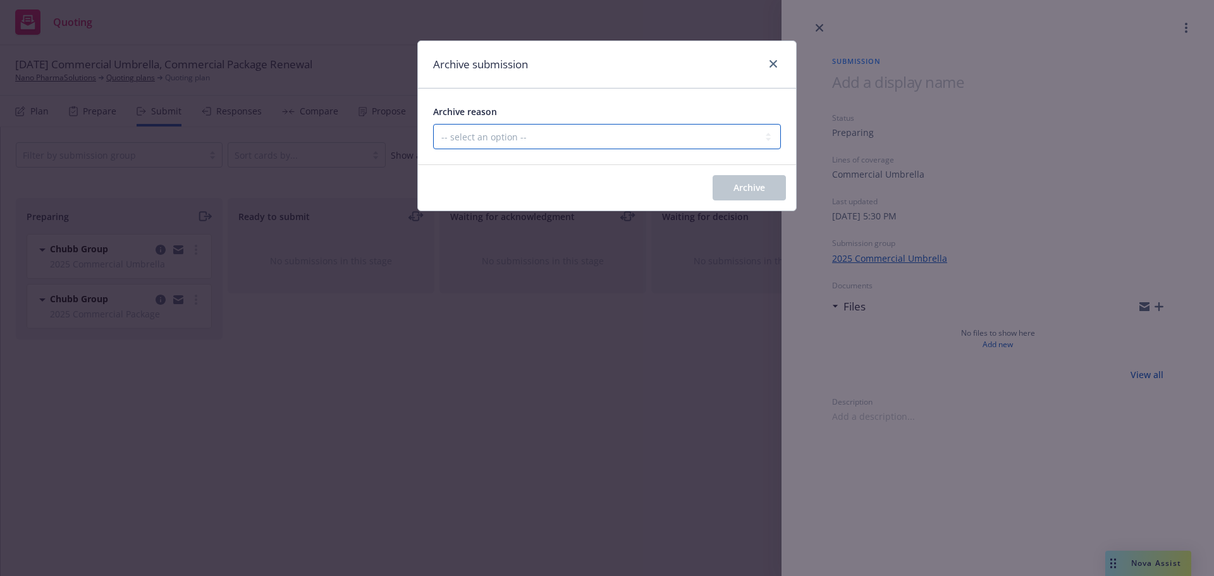
click at [661, 142] on select "-- select an option -- Carrier unresponsive Client decided not to proceed with …" at bounding box center [607, 136] width 348 height 25
select select "MADE_BY_MISTAKE"
click at [433, 124] on select "-- select an option -- Carrier unresponsive Client decided not to proceed with …" at bounding box center [607, 136] width 348 height 25
click at [740, 194] on button "Archive" at bounding box center [749, 187] width 73 height 25
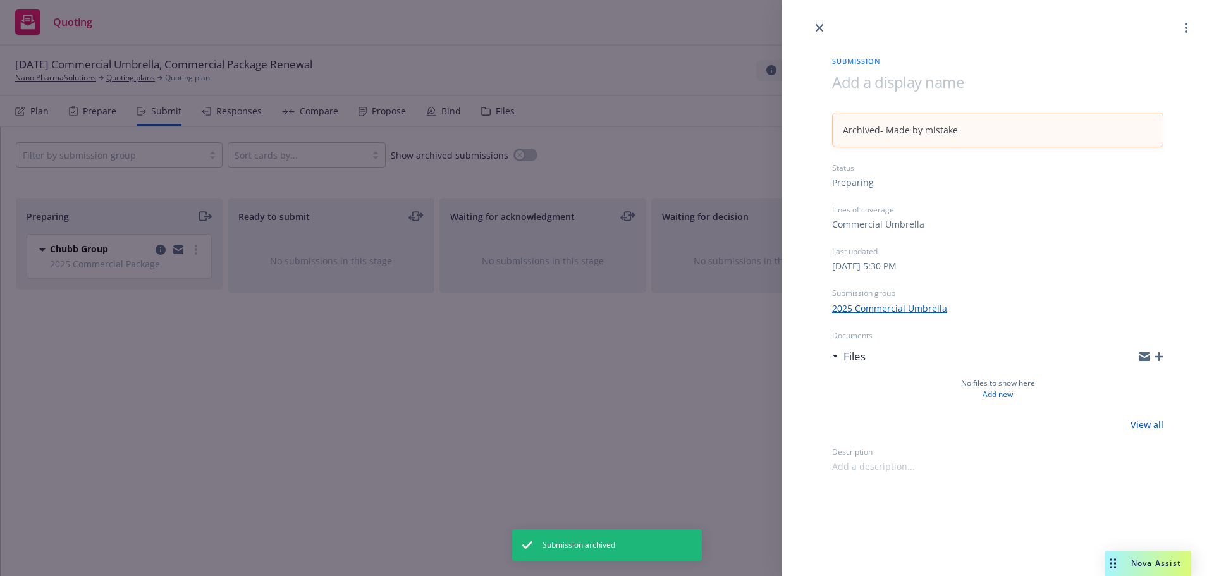
drag, startPoint x: 821, startPoint y: 25, endPoint x: 376, endPoint y: 217, distance: 485.6
click at [821, 25] on icon "close" at bounding box center [820, 28] width 8 height 8
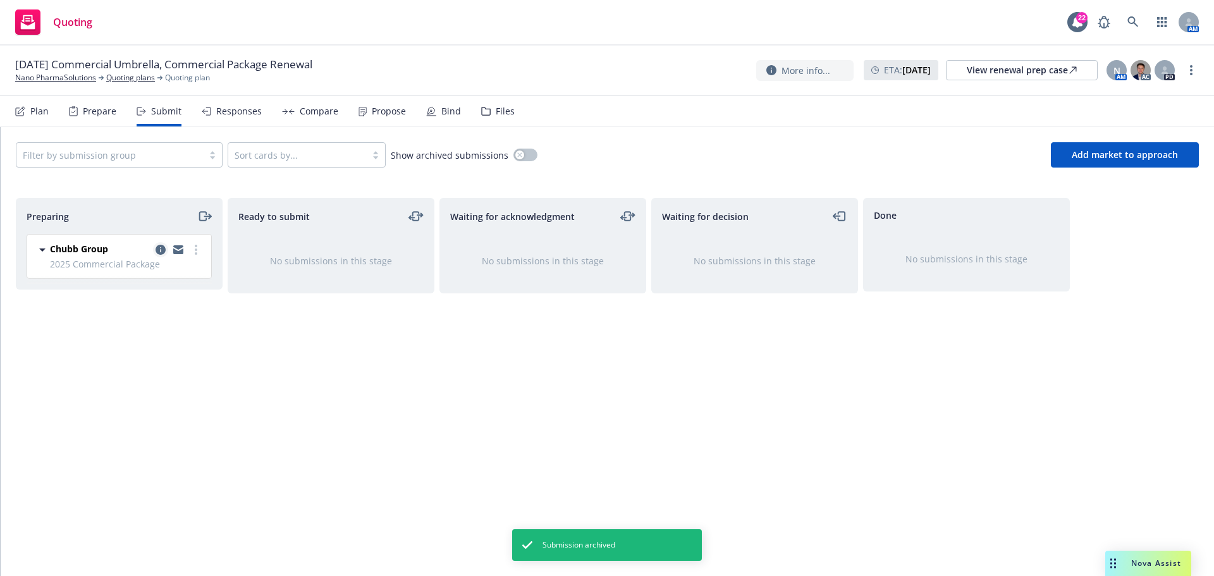
click at [158, 248] on icon "copy logging email" at bounding box center [161, 250] width 10 height 10
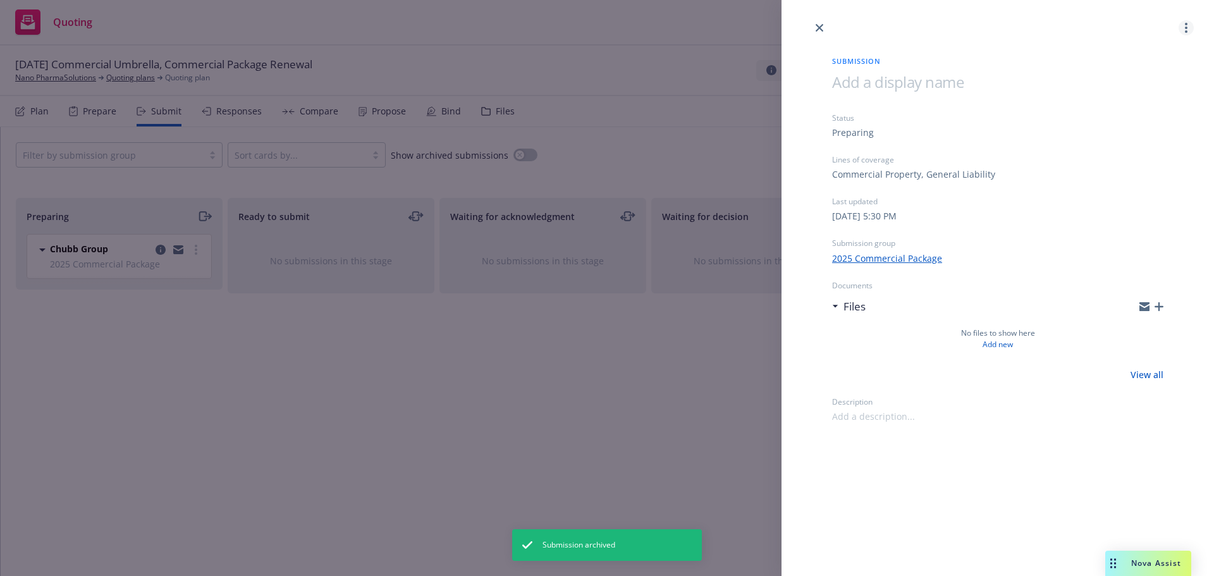
click at [1185, 27] on circle "more" at bounding box center [1186, 28] width 3 height 3
click at [1111, 90] on link "Archive submission" at bounding box center [1136, 83] width 113 height 25
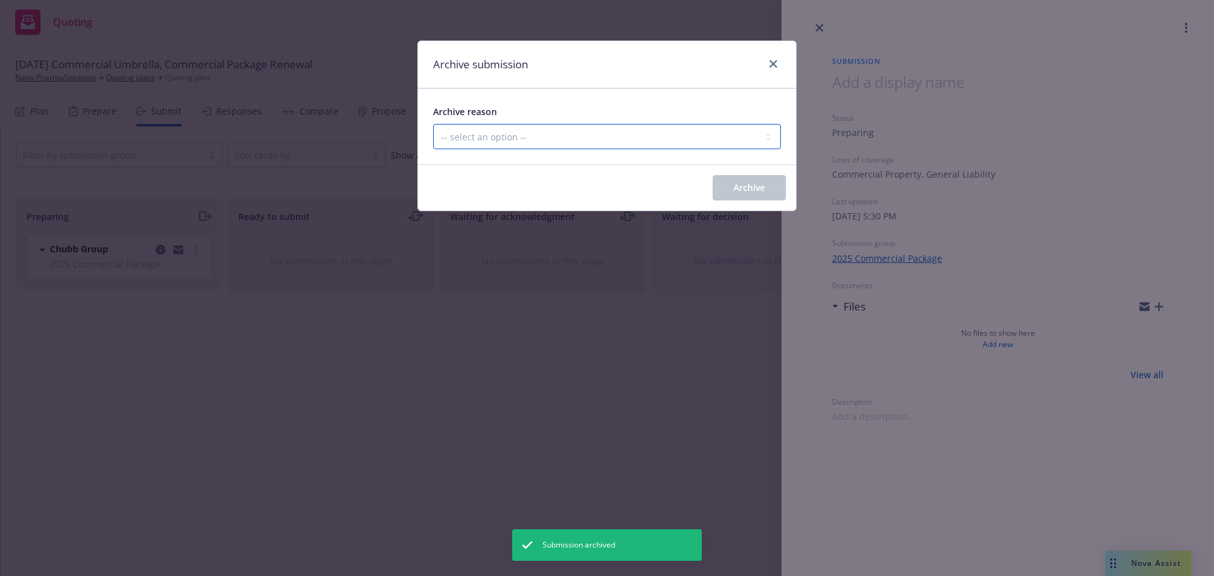
click at [670, 149] on select "-- select an option -- Carrier unresponsive Client decided not to proceed with …" at bounding box center [607, 136] width 348 height 25
select select "MADE_BY_MISTAKE"
click at [433, 124] on select "-- select an option -- Carrier unresponsive Client decided not to proceed with …" at bounding box center [607, 136] width 348 height 25
click at [753, 186] on span "Archive" at bounding box center [749, 187] width 32 height 12
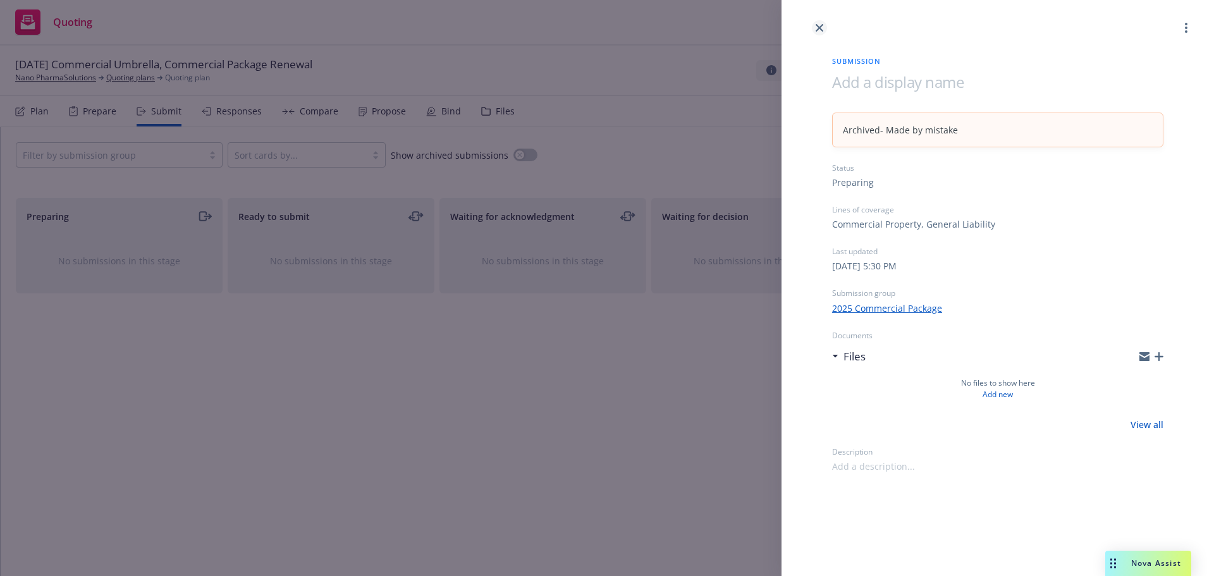
click at [819, 31] on icon "close" at bounding box center [820, 28] width 8 height 8
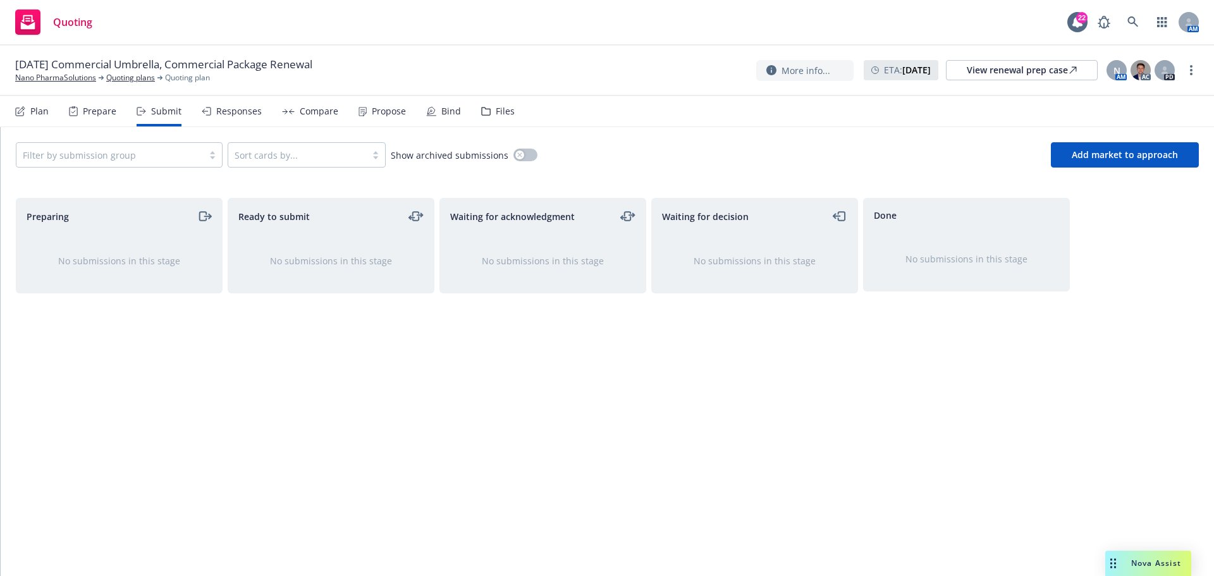
click at [27, 116] on div "Plan" at bounding box center [32, 111] width 34 height 30
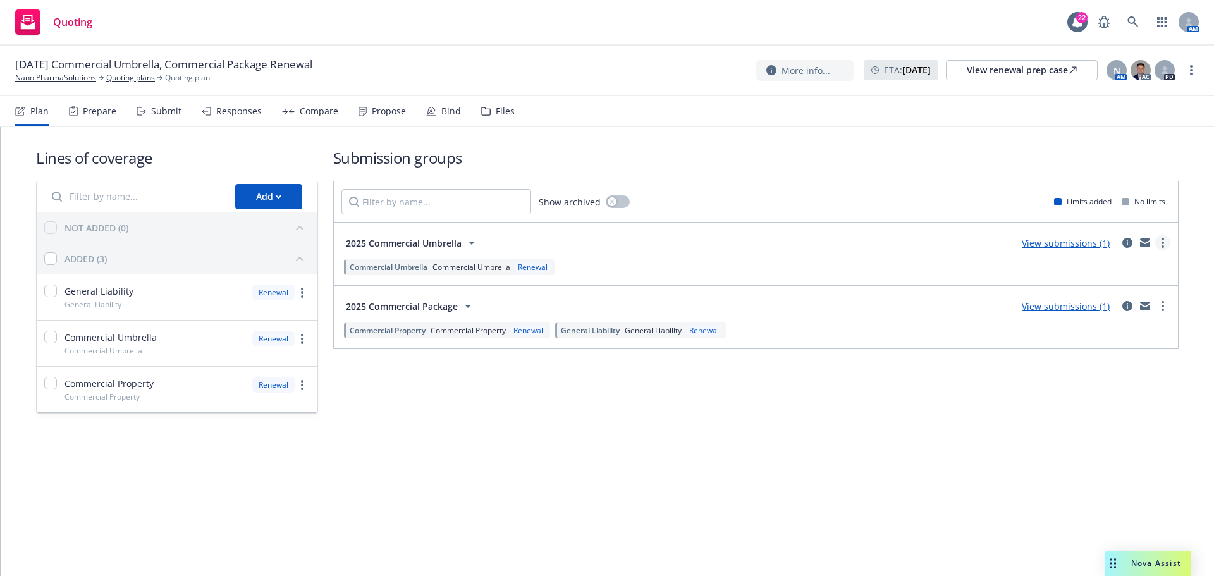
click at [1163, 241] on icon "more" at bounding box center [1162, 243] width 3 height 10
click at [908, 204] on div "Show archived Limits added No limits" at bounding box center [756, 201] width 844 height 40
click at [1165, 244] on link "more" at bounding box center [1162, 242] width 15 height 15
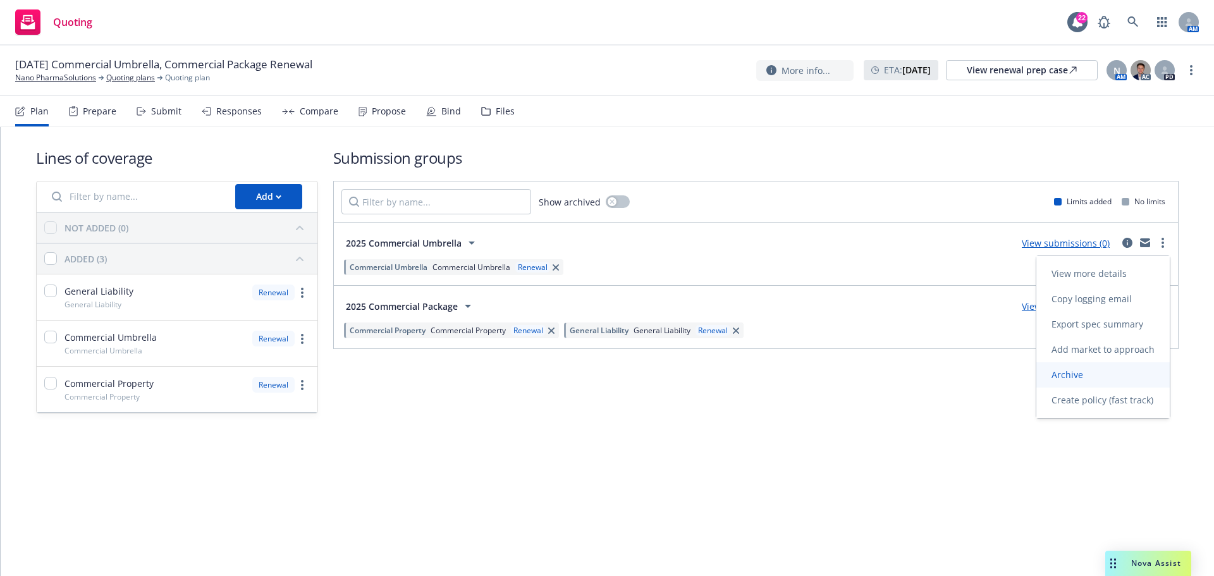
click at [1101, 367] on link "Archive" at bounding box center [1102, 374] width 133 height 25
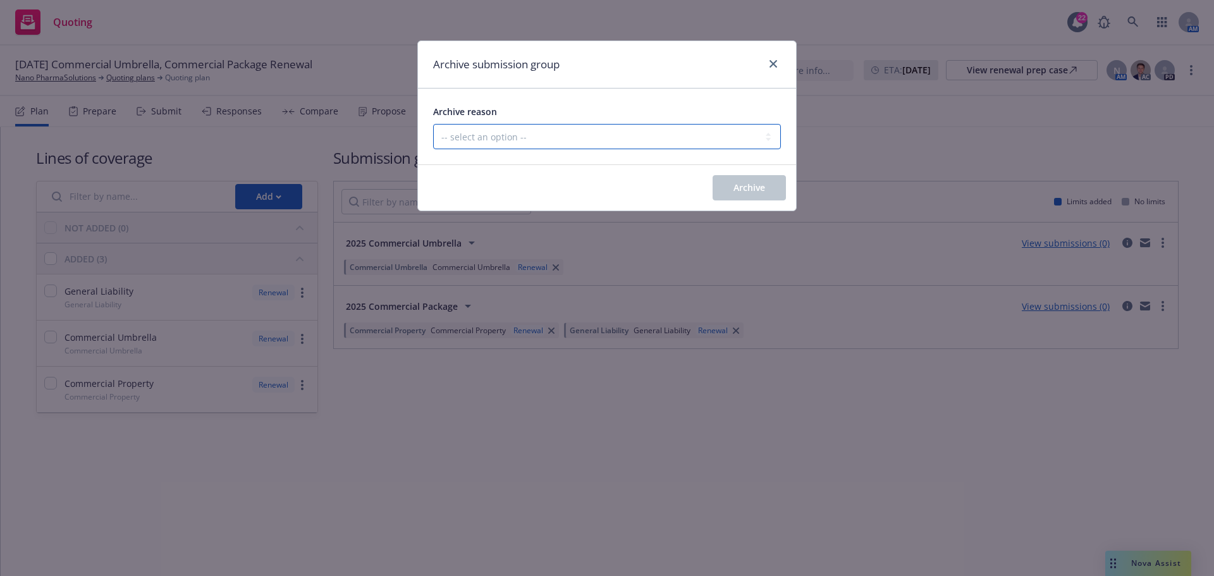
drag, startPoint x: 612, startPoint y: 135, endPoint x: 603, endPoint y: 139, distance: 9.6
click at [612, 135] on select "-- select an option -- Customer no longer needs this coverage Duplicate Histori…" at bounding box center [607, 136] width 348 height 25
select select "POLICY_WILL_BE_AUTO_RENEWED"
click at [433, 124] on select "-- select an option -- Customer no longer needs this coverage Duplicate Histori…" at bounding box center [607, 136] width 348 height 25
click at [723, 185] on button "Archive" at bounding box center [749, 187] width 73 height 25
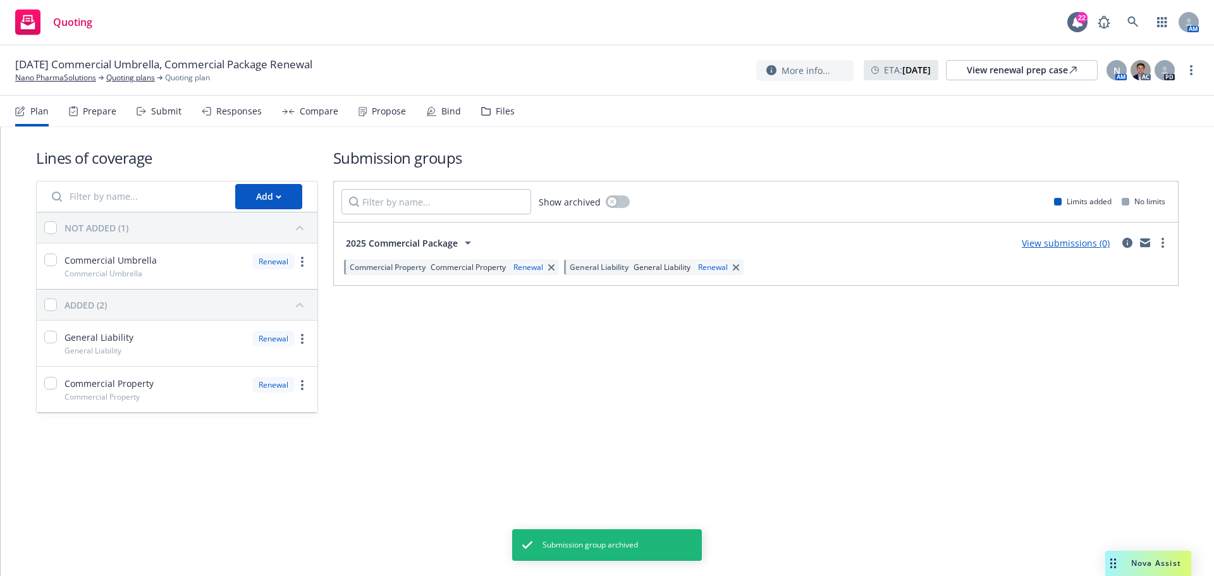
click at [1156, 236] on div "View submissions (0)" at bounding box center [1092, 242] width 156 height 15
click at [1166, 243] on link "more" at bounding box center [1162, 242] width 15 height 15
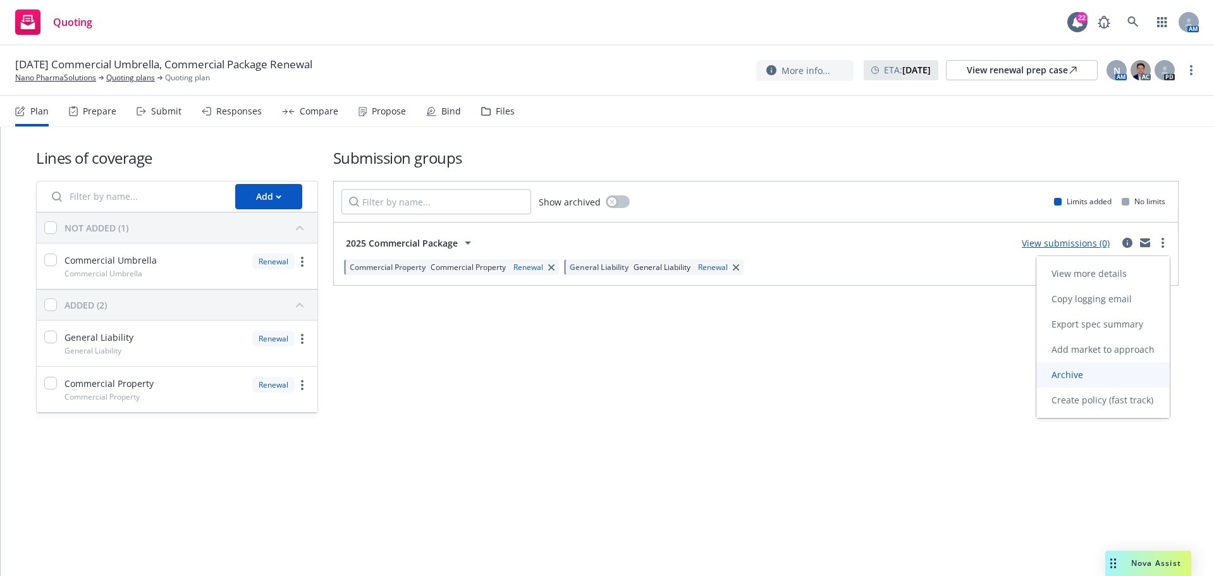
click at [1089, 378] on span "Archive" at bounding box center [1067, 375] width 62 height 12
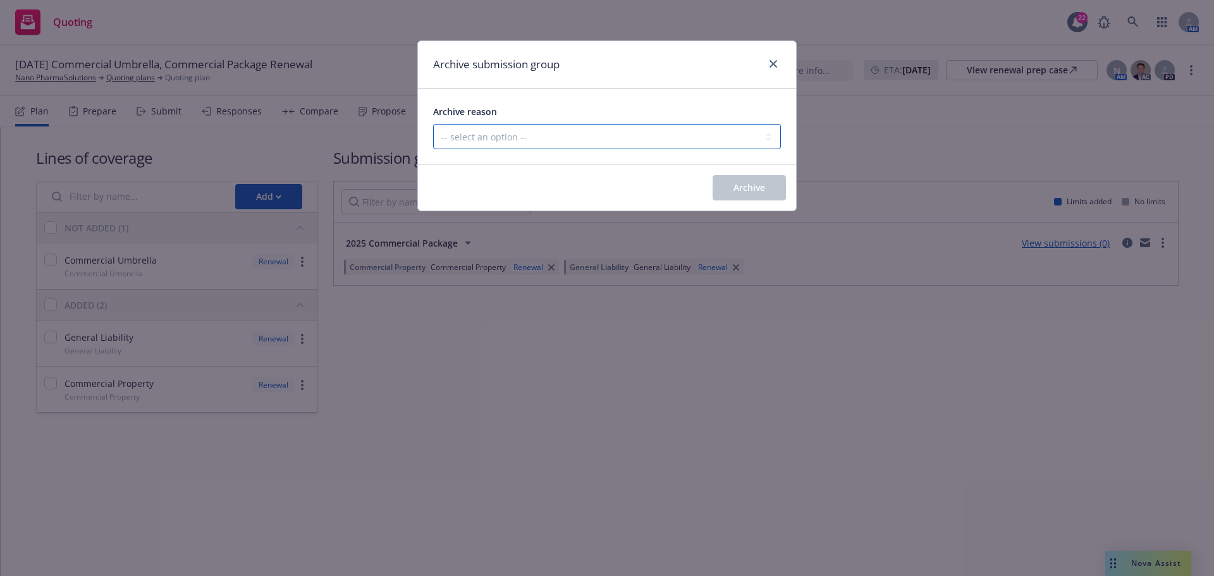
drag, startPoint x: 663, startPoint y: 136, endPoint x: 649, endPoint y: 143, distance: 15.6
click at [663, 136] on select "-- select an option -- Customer no longer needs this coverage Duplicate Histori…" at bounding box center [607, 136] width 348 height 25
select select "POLICY_WILL_BE_AUTO_RENEWED"
click at [433, 124] on select "-- select an option -- Customer no longer needs this coverage Duplicate Histori…" at bounding box center [607, 136] width 348 height 25
click at [784, 185] on button "Archive" at bounding box center [749, 187] width 73 height 25
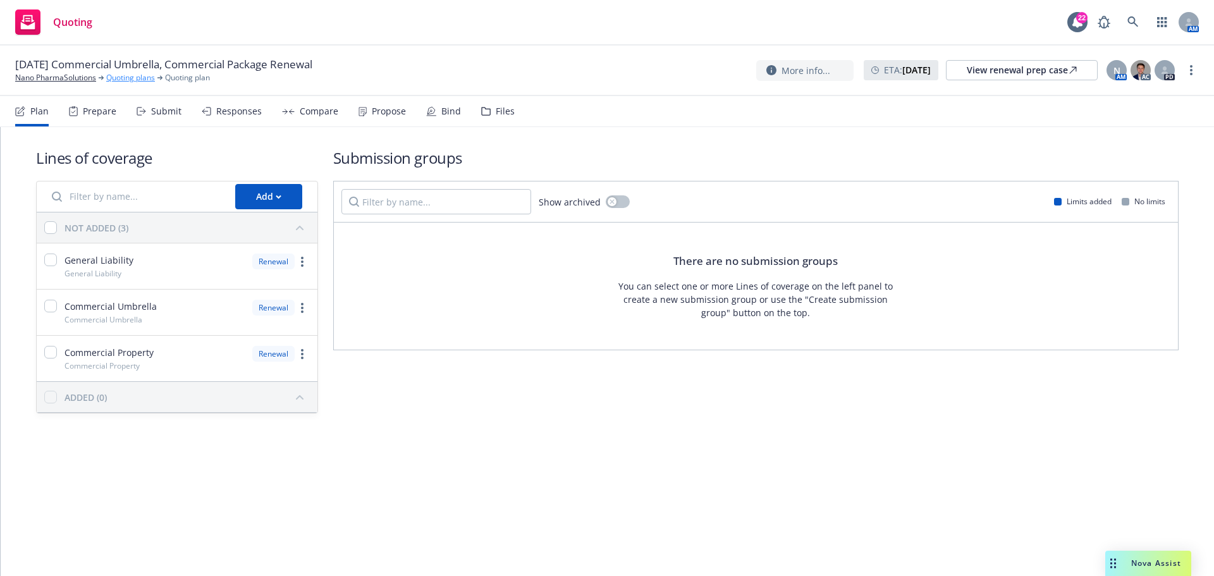
click at [107, 76] on link "Quoting plans" at bounding box center [130, 77] width 49 height 11
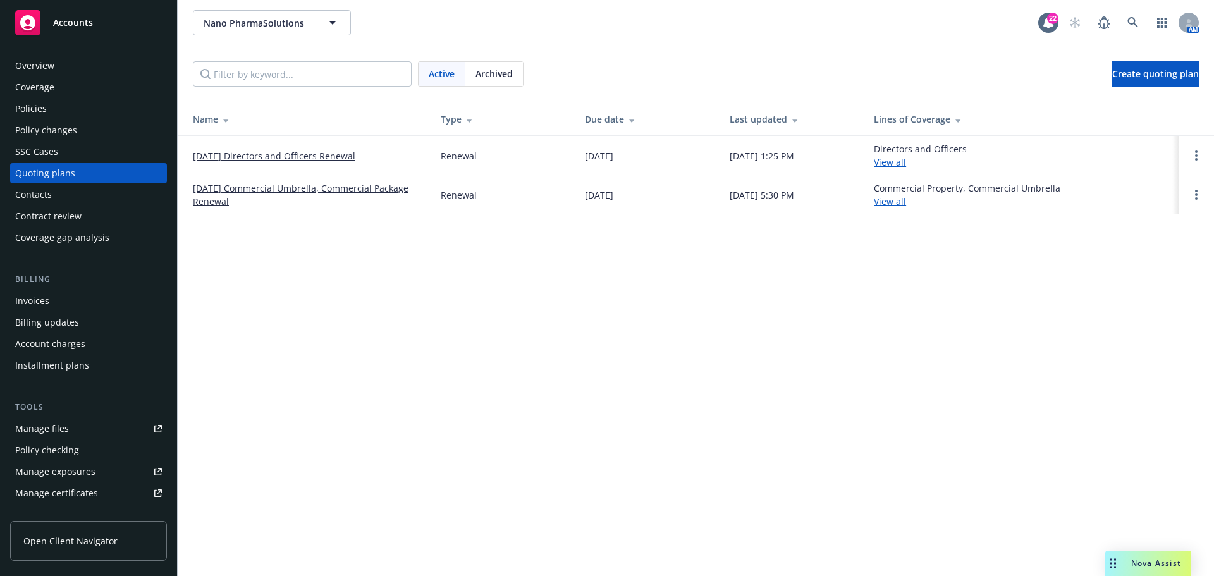
click at [1204, 196] on td at bounding box center [1195, 194] width 35 height 39
click at [1197, 198] on link "Open options" at bounding box center [1196, 194] width 15 height 15
click at [1142, 183] on link "Archive" at bounding box center [1131, 185] width 111 height 25
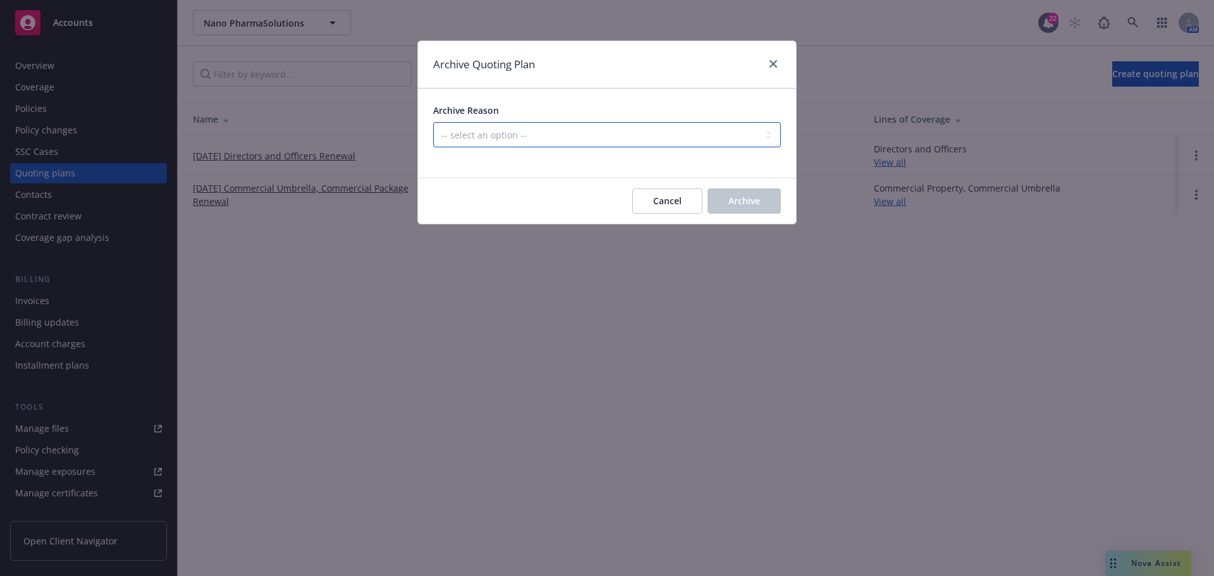
drag, startPoint x: 612, startPoint y: 137, endPoint x: 588, endPoint y: 147, distance: 25.8
click at [612, 137] on select "-- select an option -- All policies in this renewal plan are auto-renewed Creat…" at bounding box center [607, 134] width 348 height 25
select select "ARCHIVED_RENEWAL_POLICY_AUTO_RENEWED"
click at [433, 122] on select "-- select an option -- All policies in this renewal plan are auto-renewed Creat…" at bounding box center [607, 134] width 348 height 25
drag, startPoint x: 731, startPoint y: 194, endPoint x: 688, endPoint y: 196, distance: 42.4
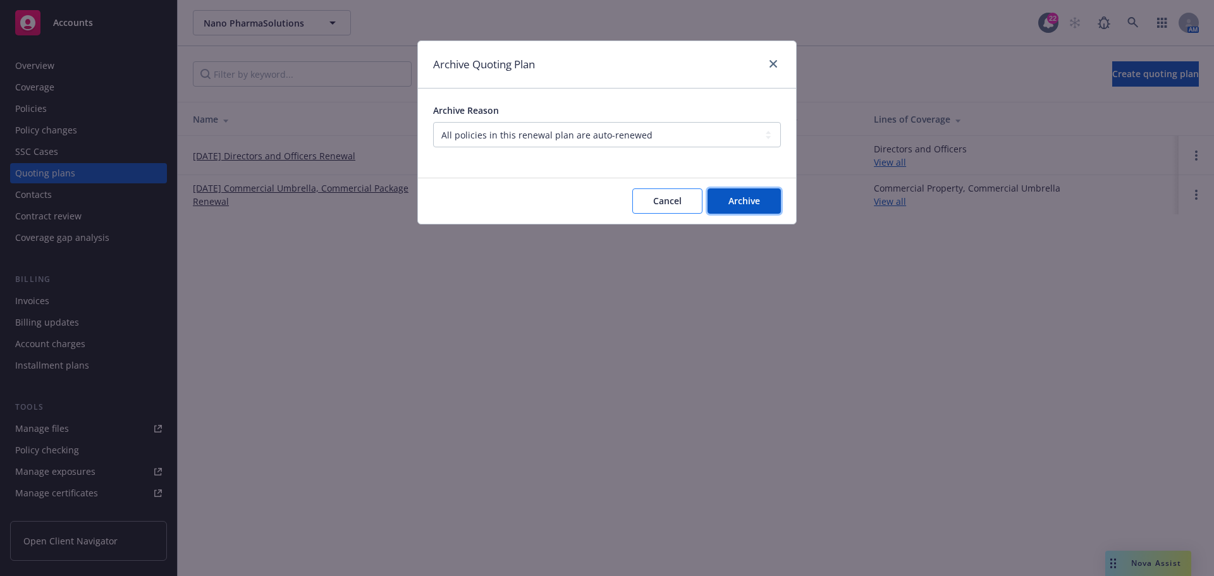
click at [728, 195] on button "Archive" at bounding box center [743, 200] width 73 height 25
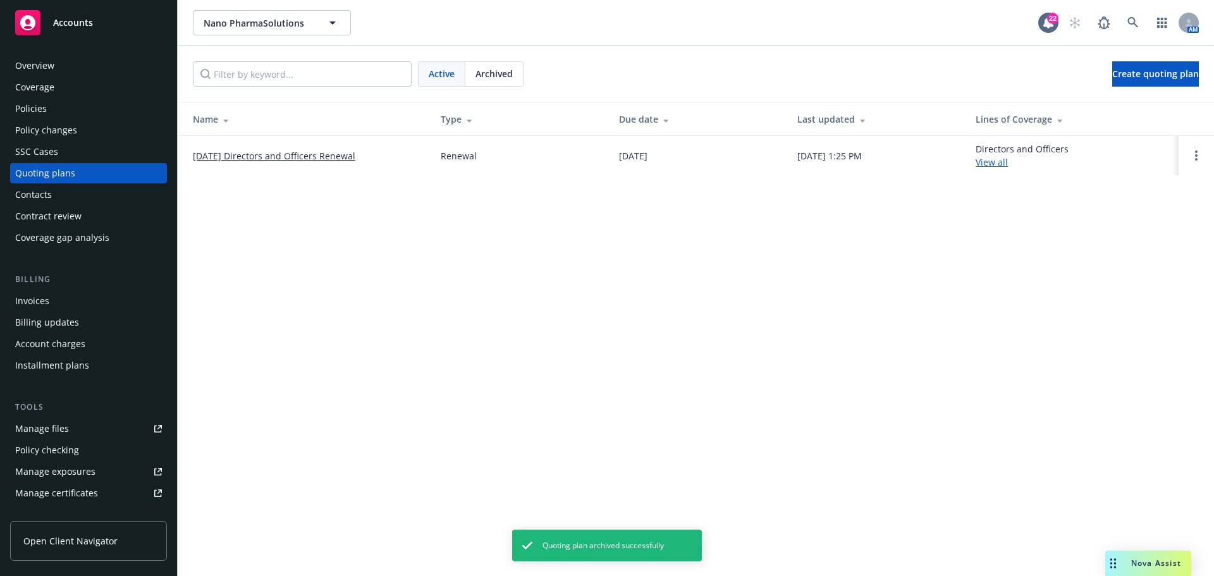
click at [266, 156] on link "09/15/25 Directors and Officers Renewal" at bounding box center [274, 155] width 162 height 13
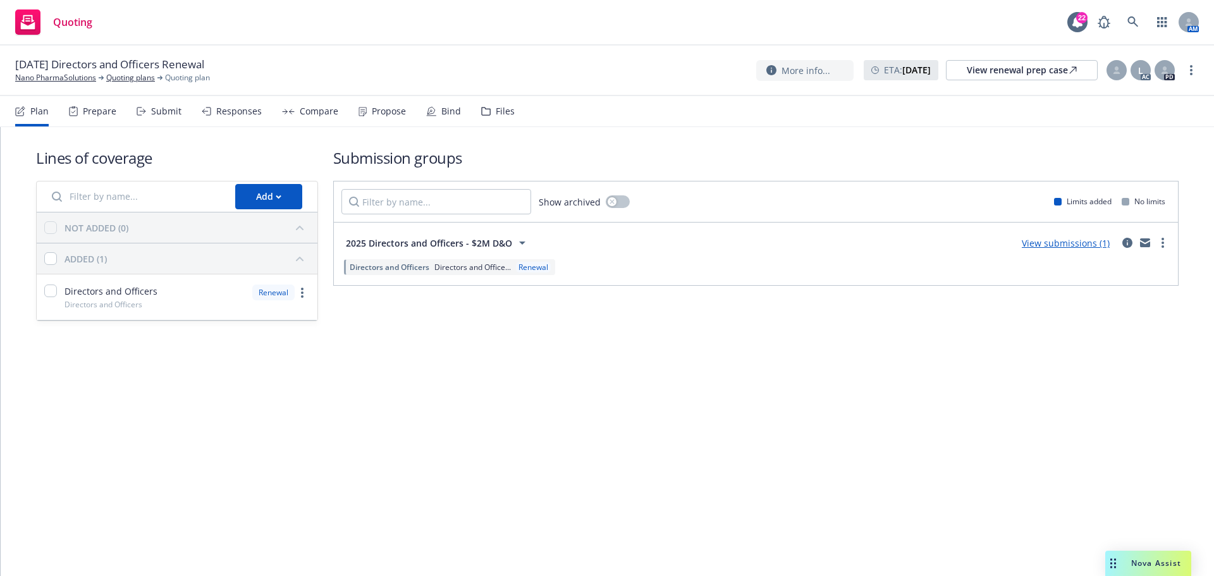
click at [160, 108] on div "Submit" at bounding box center [166, 111] width 30 height 10
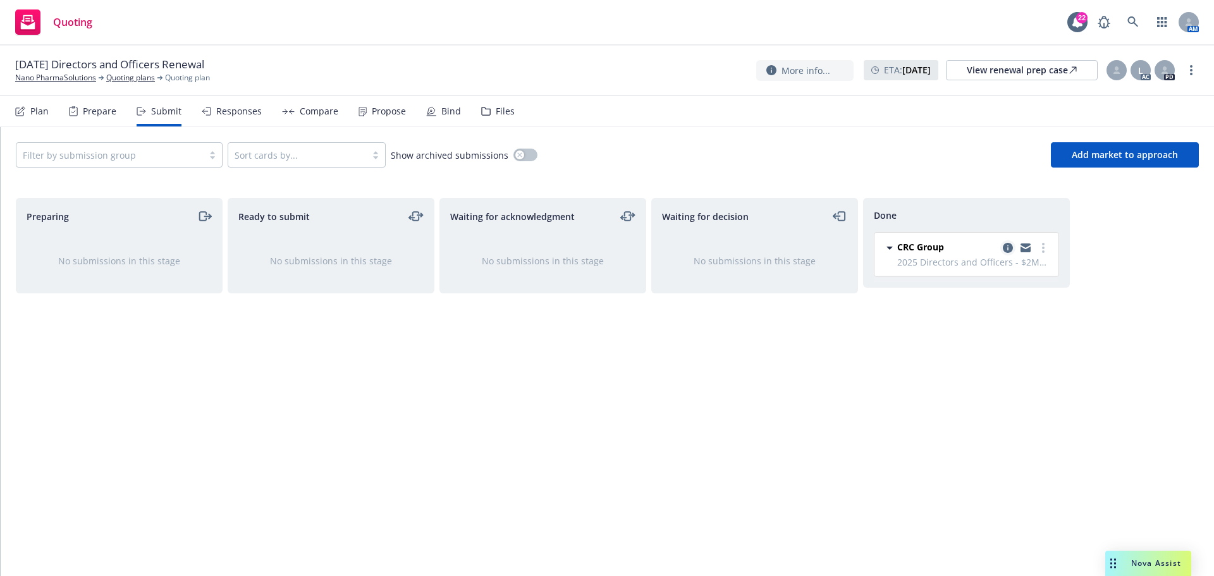
click at [1009, 250] on icon "copy logging email" at bounding box center [1008, 248] width 10 height 10
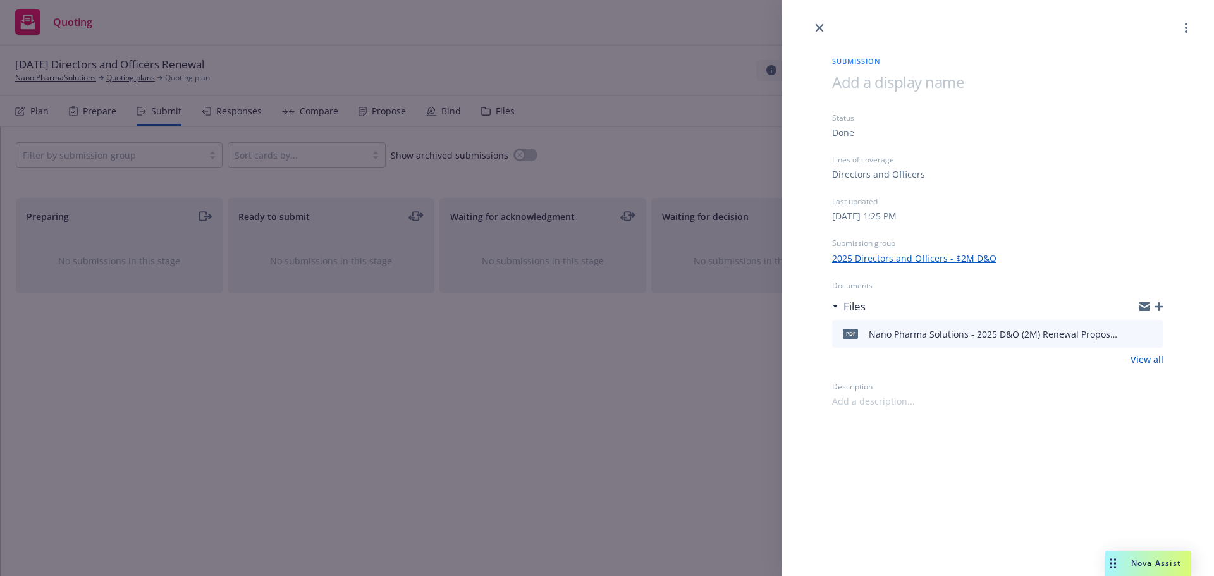
click at [1161, 308] on icon "button" at bounding box center [1158, 306] width 9 height 9
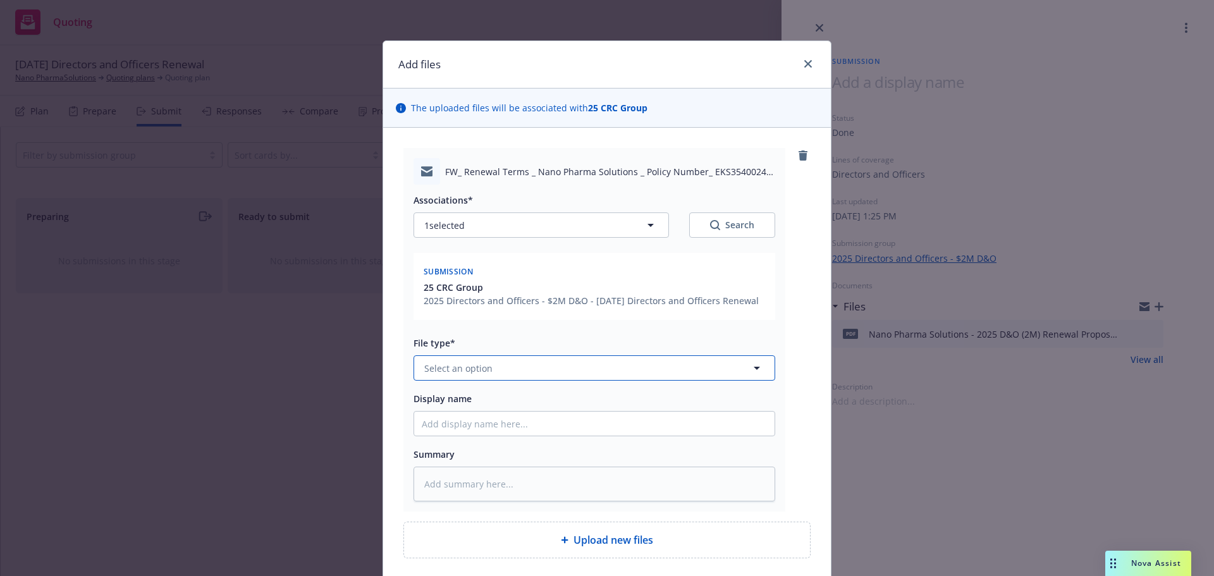
click at [566, 370] on button "Select an option" at bounding box center [594, 367] width 362 height 25
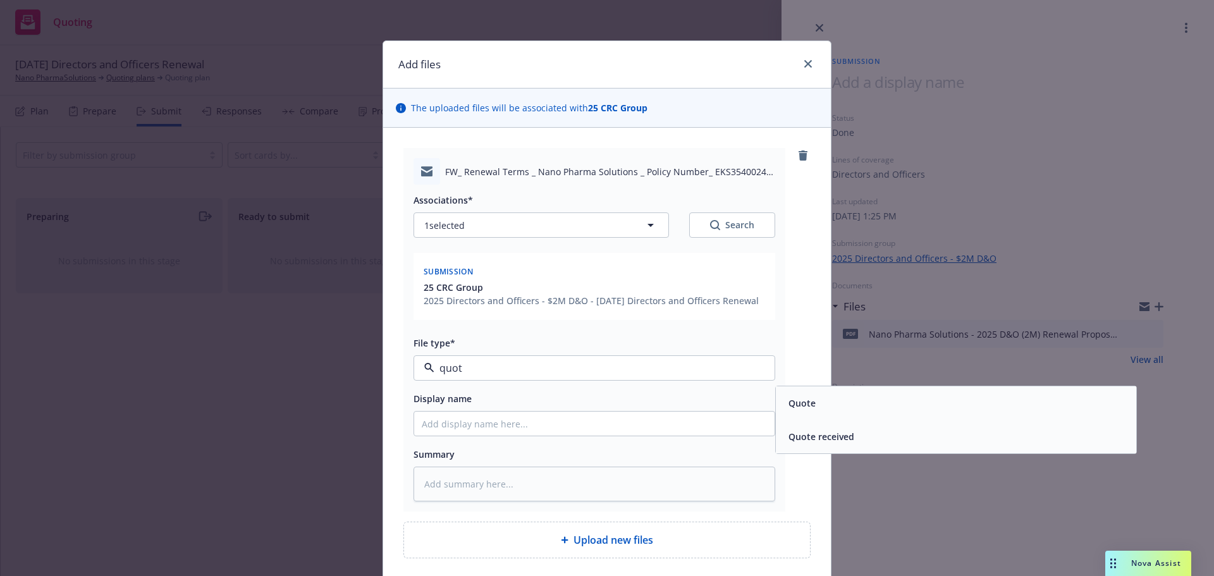
type input "quote"
click at [790, 441] on span "Quote received" at bounding box center [821, 436] width 66 height 13
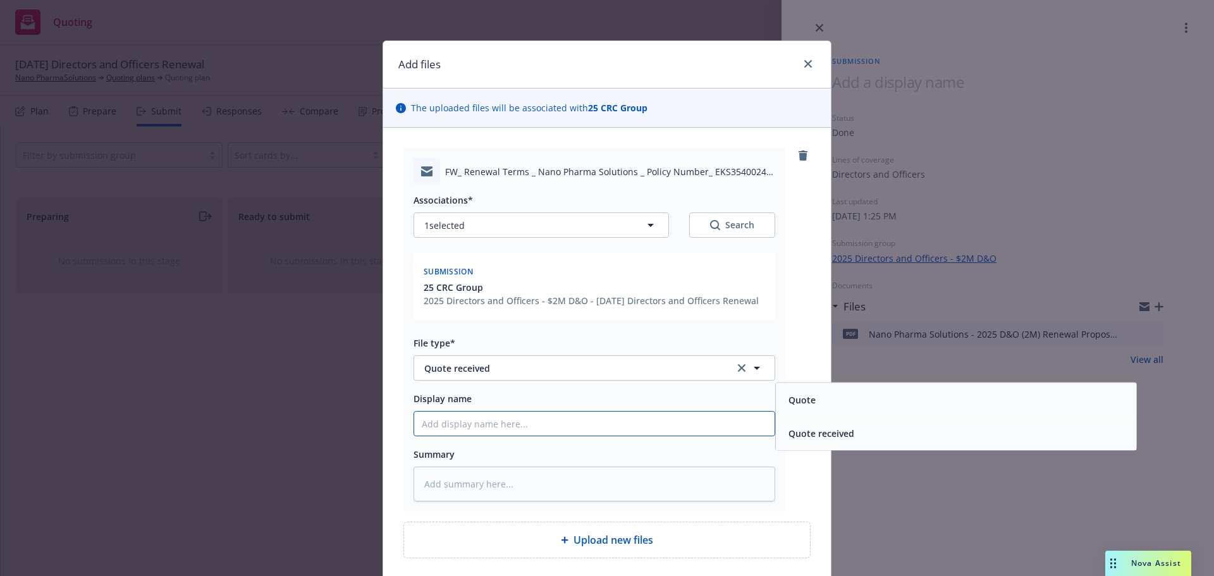
click at [720, 424] on input "Display name" at bounding box center [594, 424] width 360 height 24
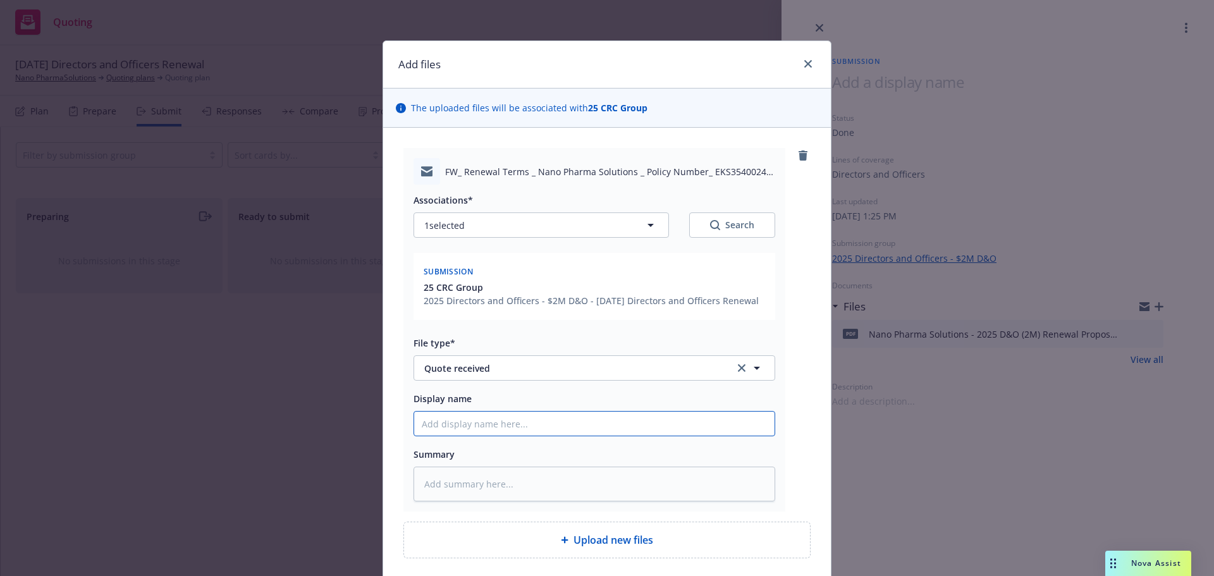
type textarea "x"
type input "2"
type textarea "x"
type input "25"
type textarea "x"
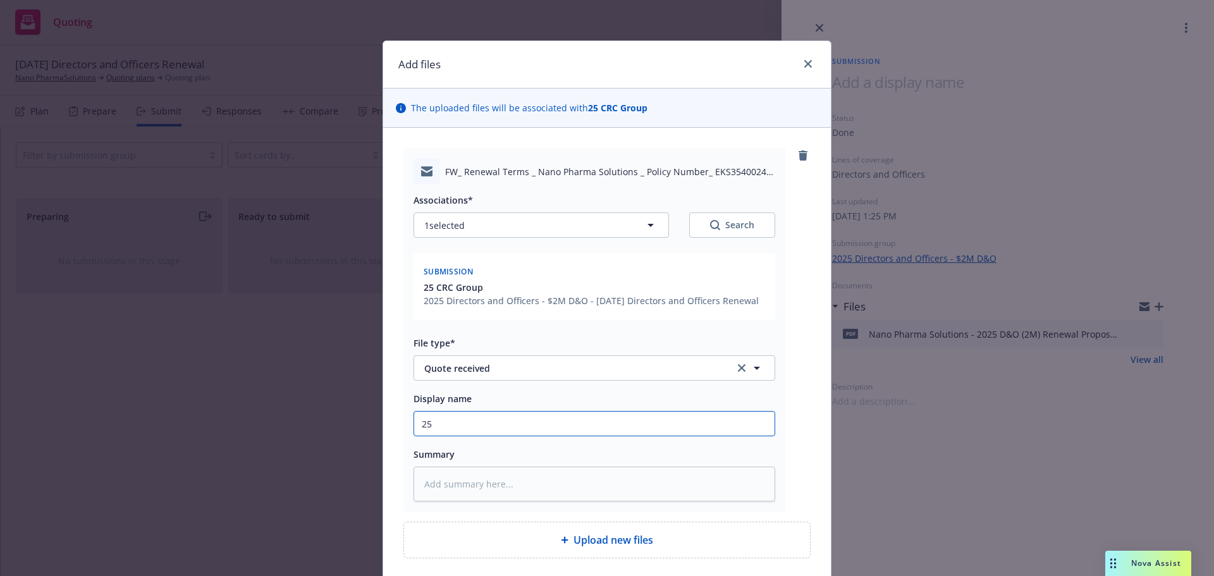
type input "25-"
type textarea "x"
type input "25-2"
type textarea "x"
type input "25-26"
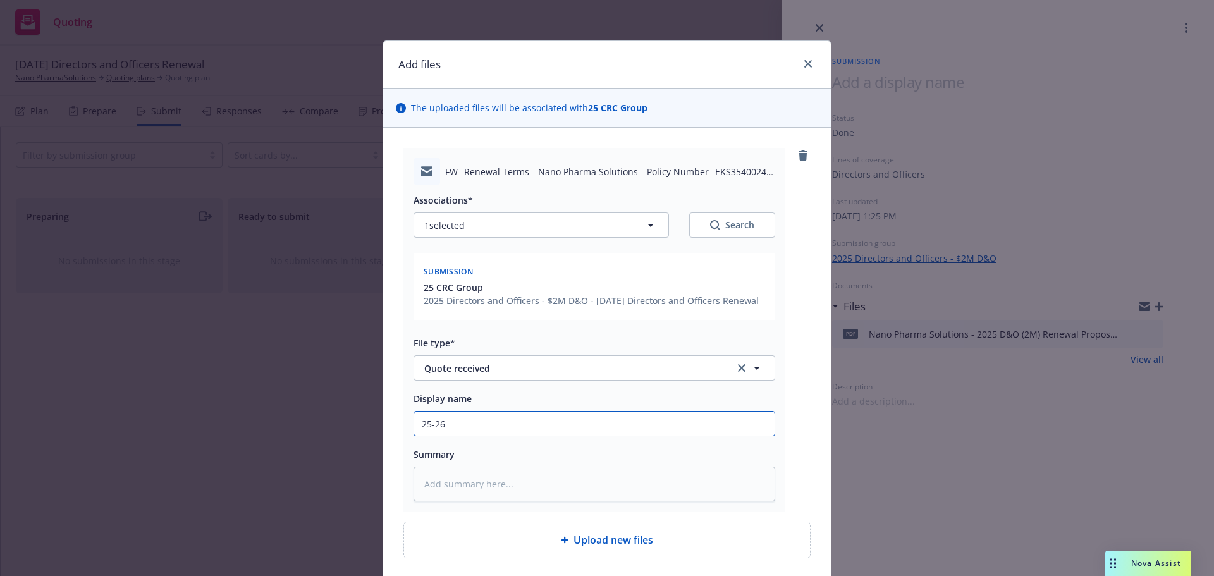
type textarea "x"
type input "25-26"
type textarea "x"
type input "25-26 D"
type textarea "x"
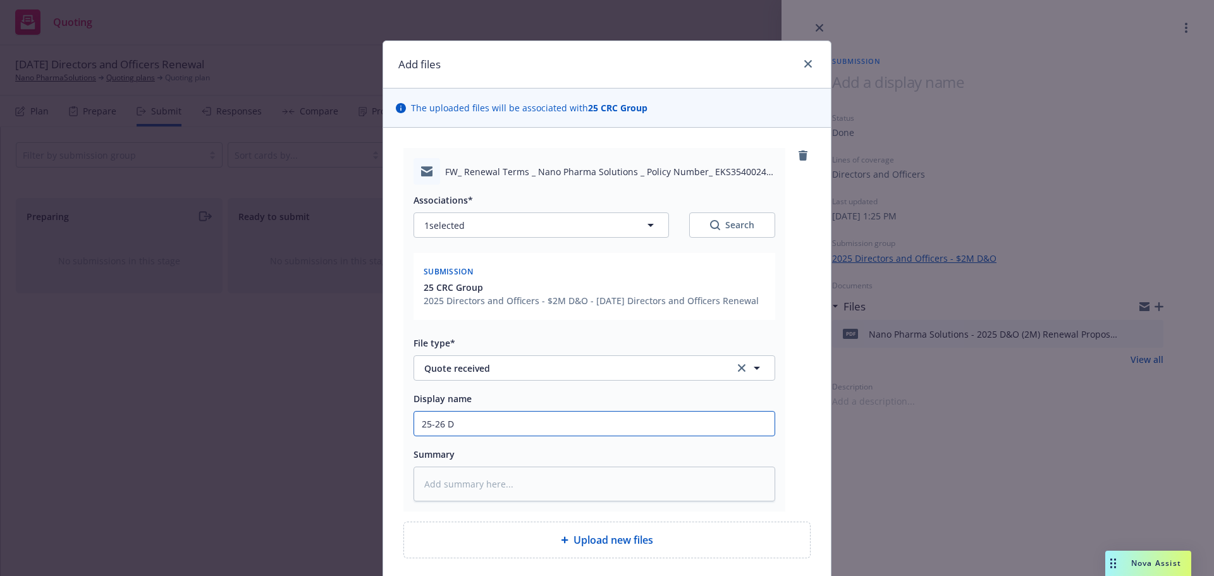
type input "25-26 D&"
type textarea "x"
type input "25-26 D&O"
type textarea "x"
type input "25-26 D&O"
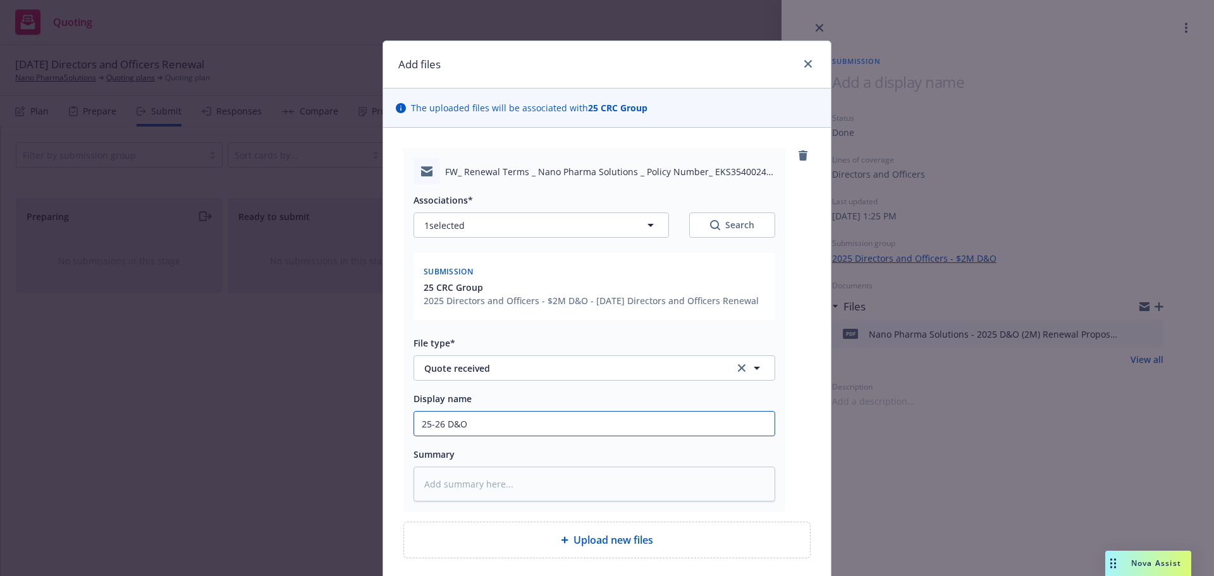
type textarea "x"
type input "25-26 D&O Q"
type textarea "x"
type input "25-26 D&O Qu"
type textarea "x"
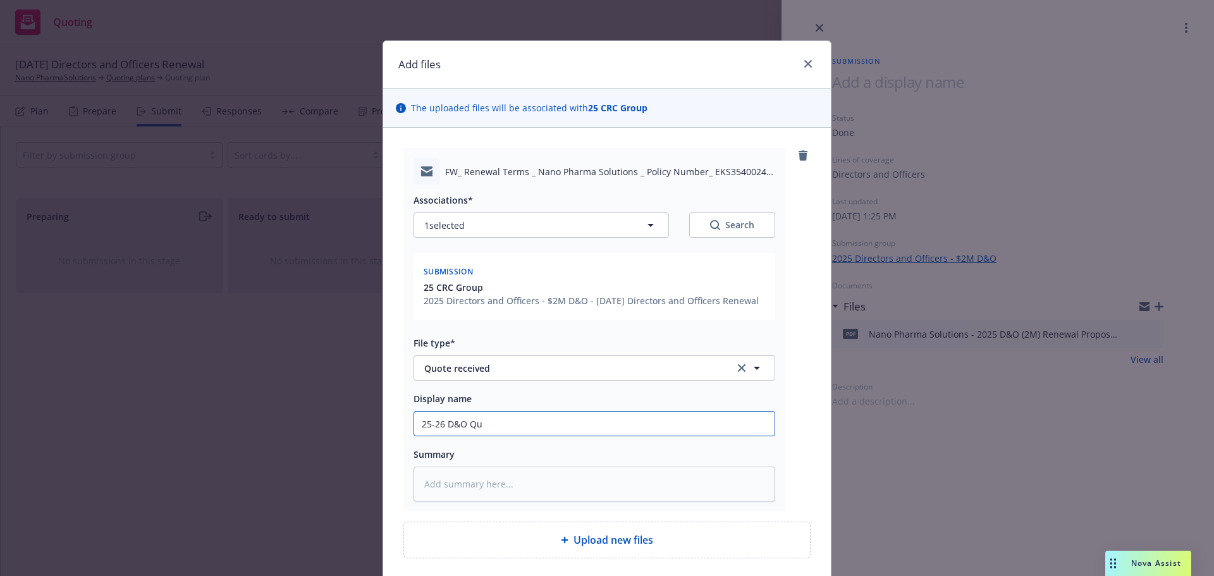
type input "25-26 D&O Quo"
type textarea "x"
type input "25-26 D&O Quot"
type textarea "x"
type input "25-26 D&O Quote"
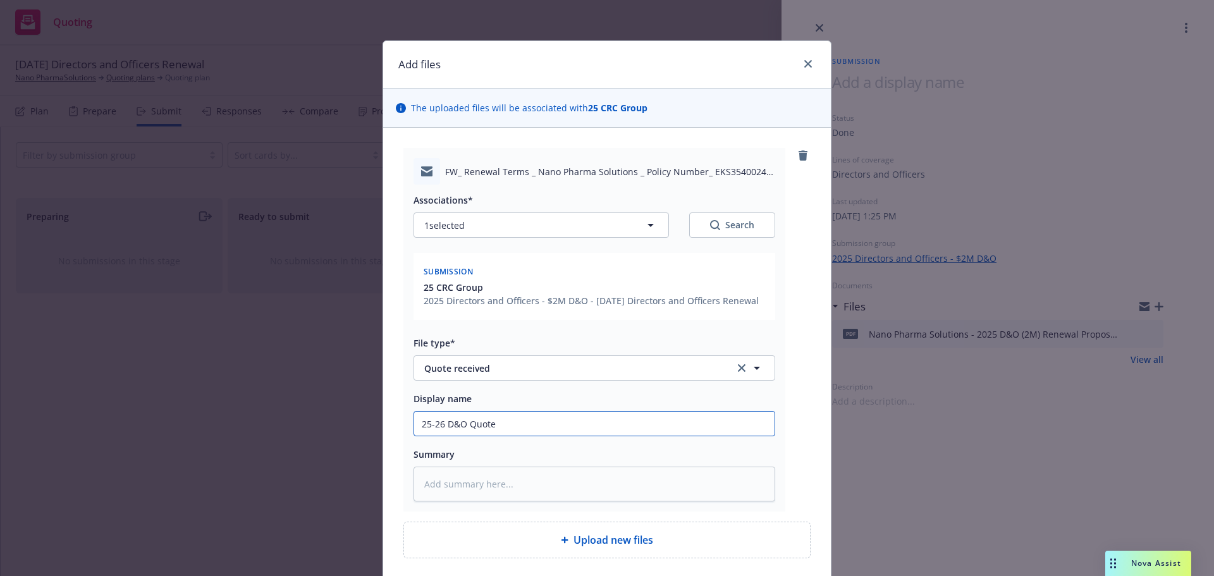
type textarea "x"
type input "25-26 D&O Quote"
type textarea "x"
type input "25-26 D&O Quote R"
type textarea "x"
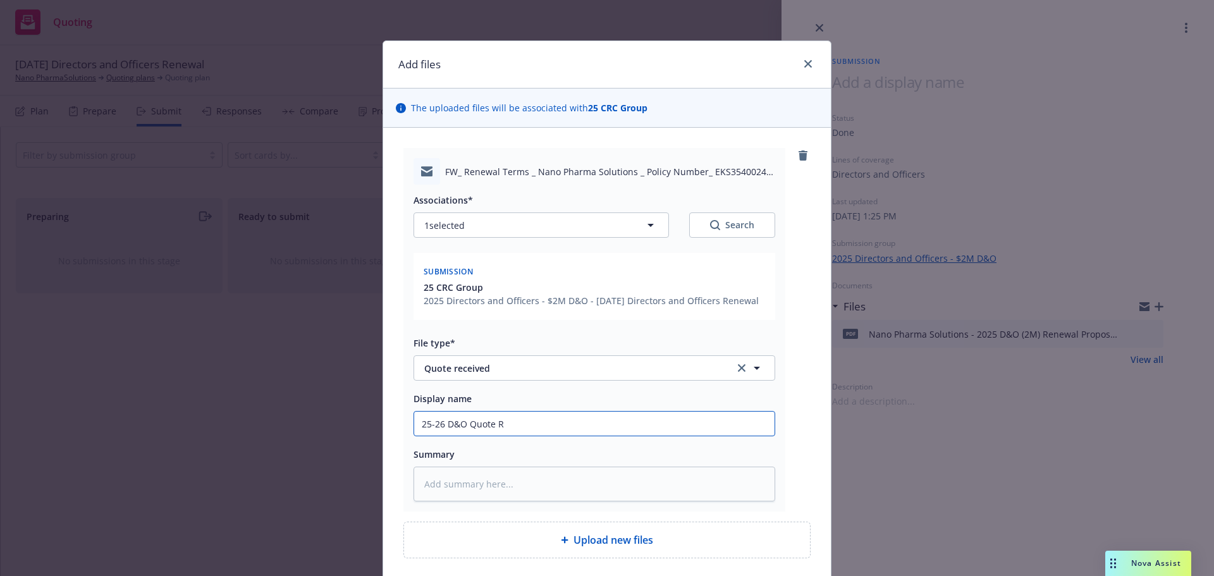
type input "25-26 D&O Quote RC"
type textarea "x"
type input "25-26 D&O Quote RCB"
type textarea "x"
type input "25-26 D&O Quote RCBD"
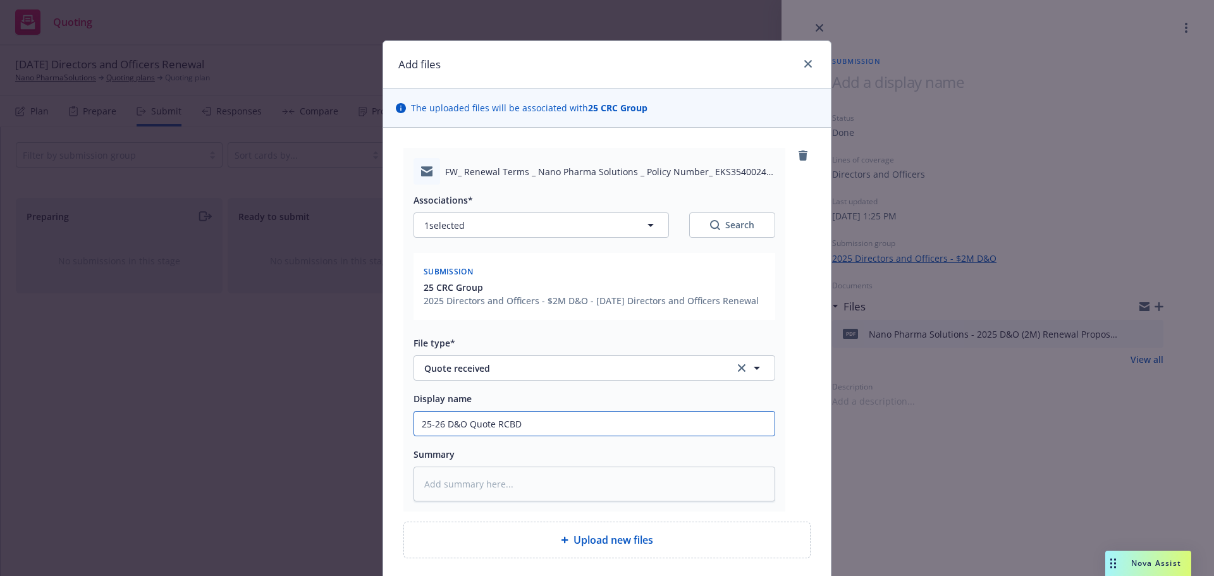
type textarea "x"
type input "25-26 D&O Quote RCBD"
type textarea "x"
type input "25-26 D&O Quote RCBD"
type textarea "x"
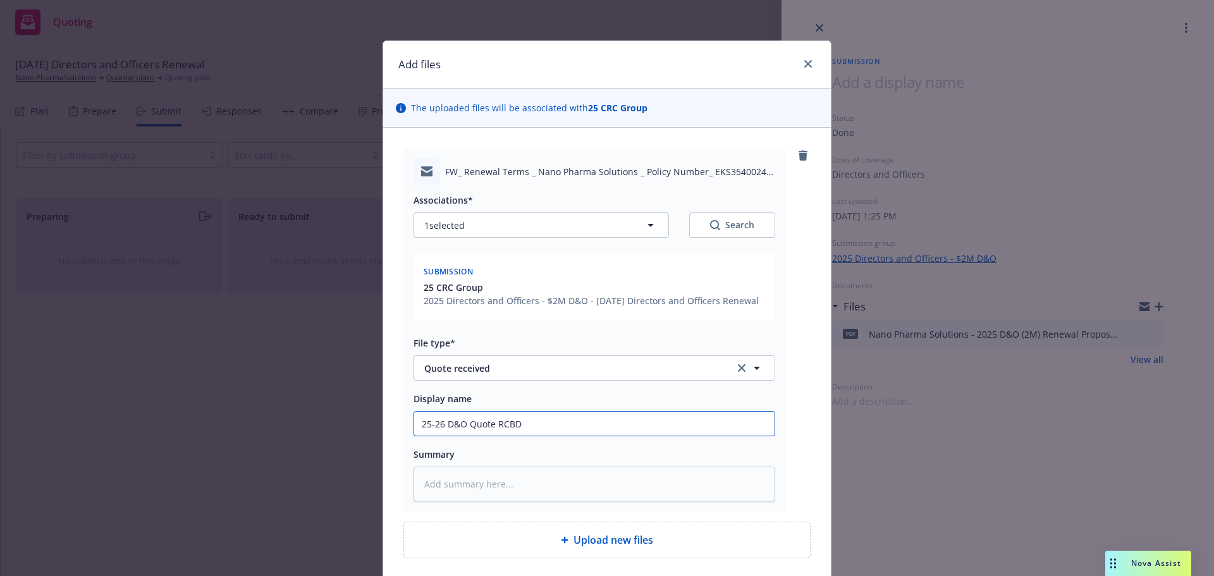
type input "25-26 D&O Quote RCB"
type textarea "x"
type input "25-26 D&O Quote RC"
type textarea "x"
type input "25-26 D&O Quote RCV"
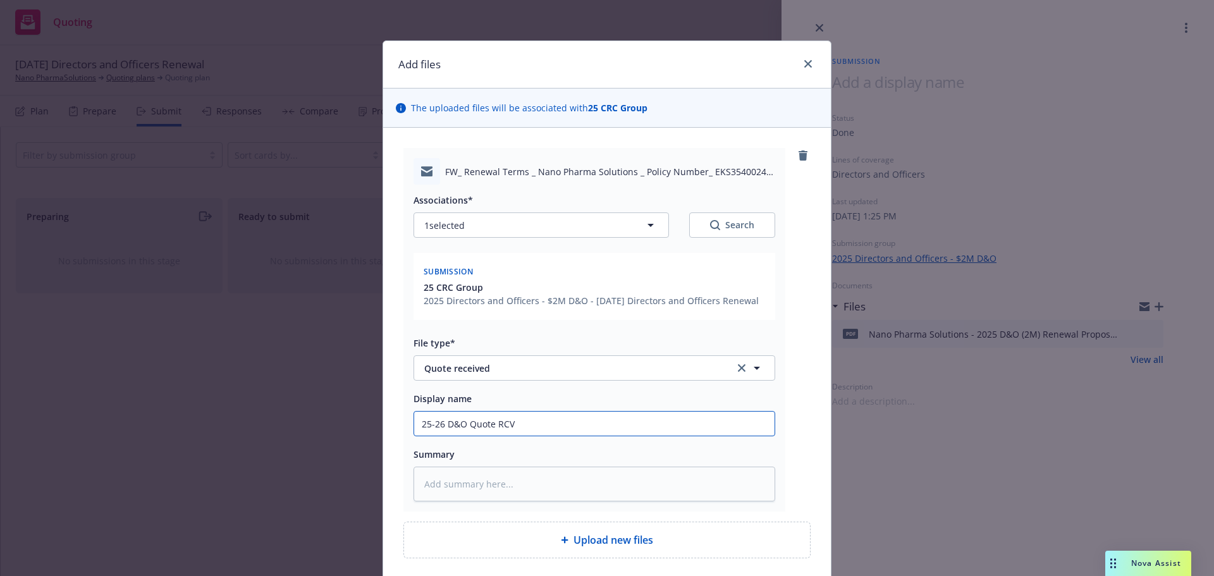
type textarea "x"
type input "25-26 D&O Quote RCVD"
type textarea "x"
type input "25-26 D&O Quote RCVD"
type textarea "x"
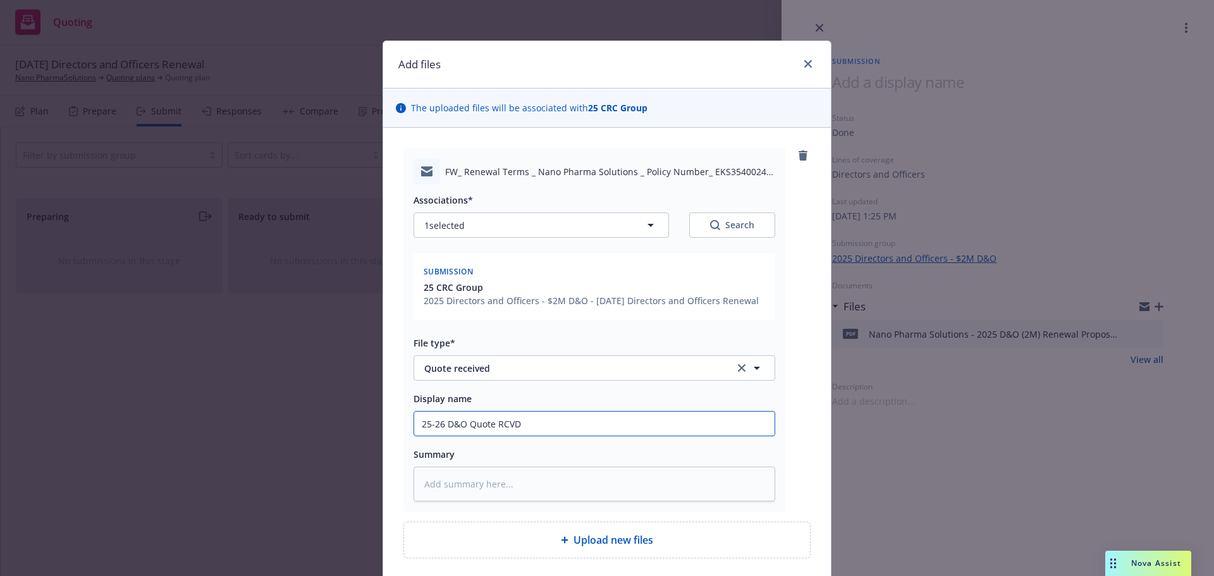
type input "25-26 D&O Quote RCVD f"
type textarea "x"
type input "25-26 D&O Quote RCVD fr"
type textarea "x"
type input "25-26 D&O Quote RCVD fro"
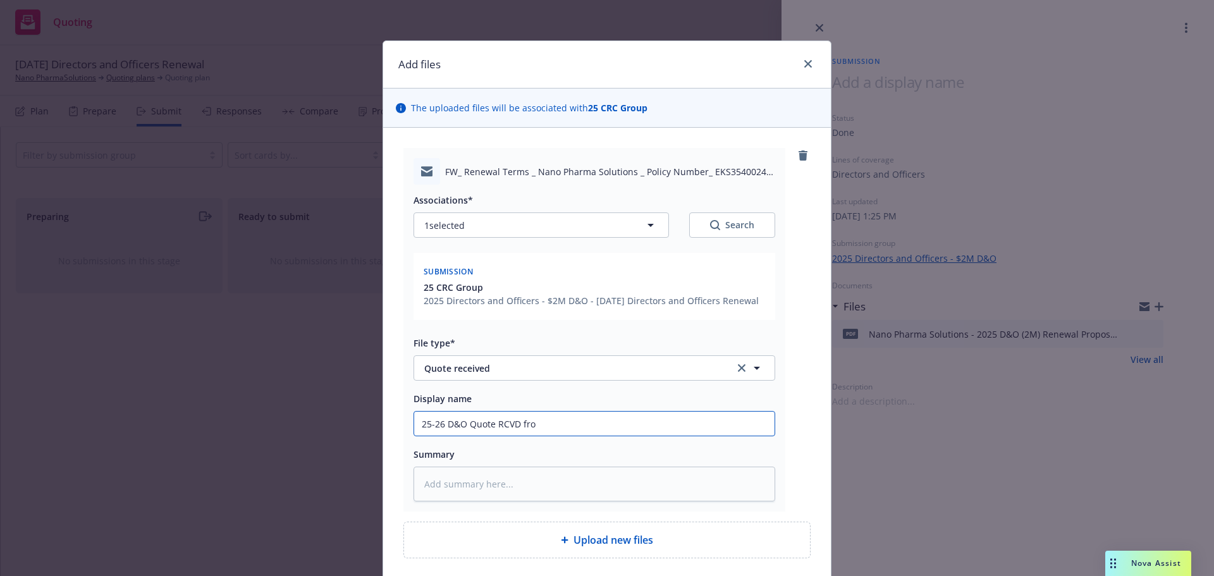
type textarea "x"
type input "25-26 D&O Quote RCVD from"
type textarea "x"
type input "25-26 D&O Quote RCVD from"
type textarea "x"
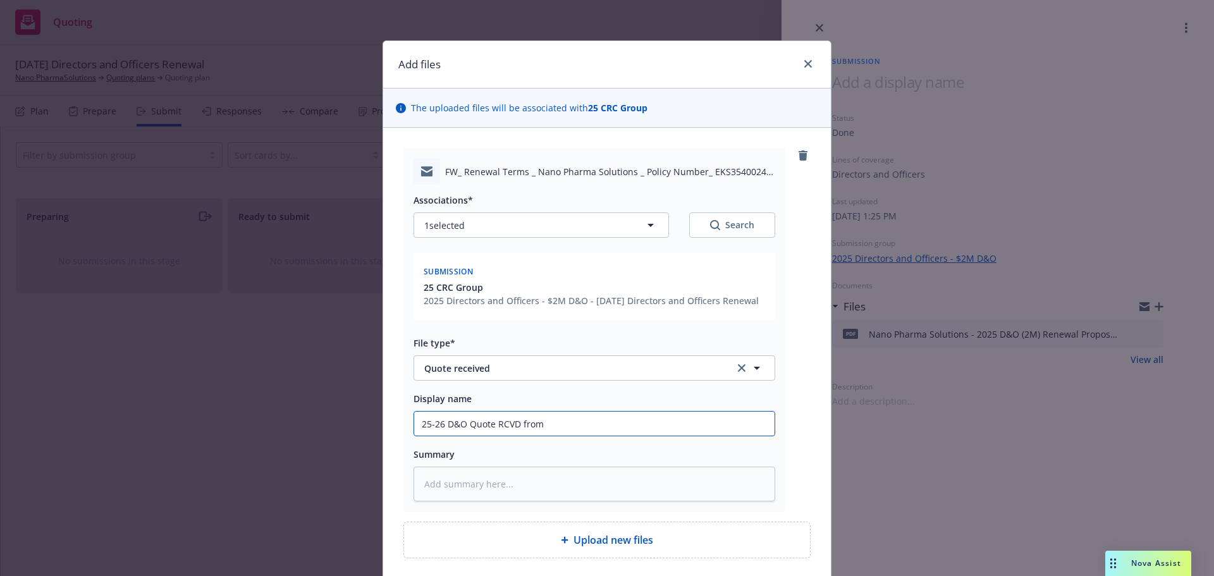
type input "25-26 D&O Quote RCVD from C"
type textarea "x"
type input "25-26 D&O Quote RCVD from CR"
type textarea "x"
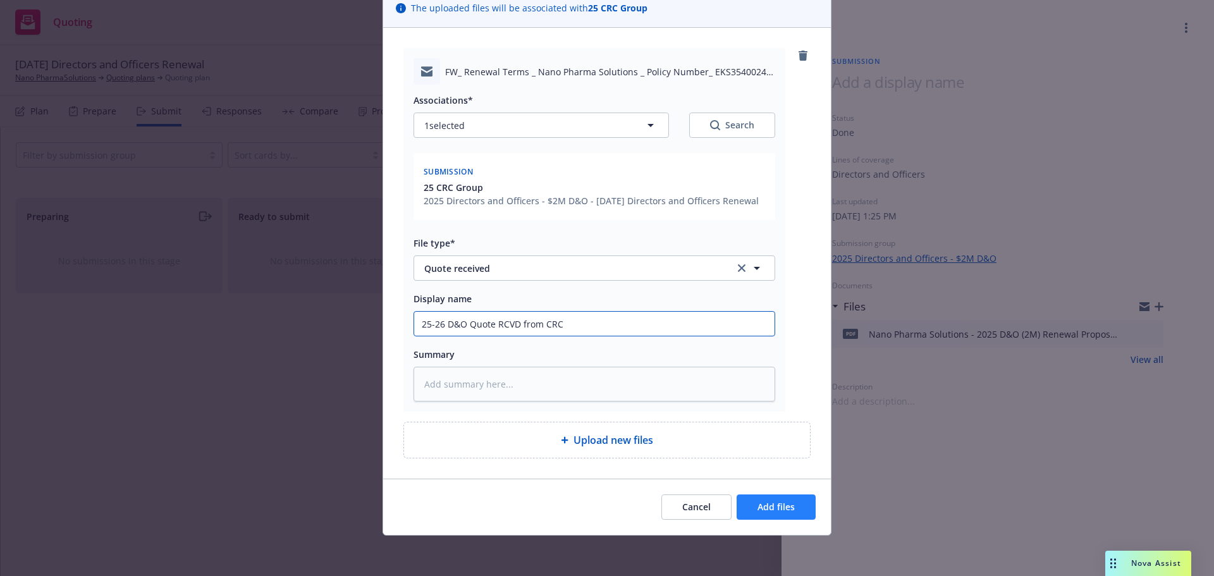
type input "25-26 D&O Quote RCVD from CRC"
click at [746, 511] on button "Add files" at bounding box center [776, 506] width 79 height 25
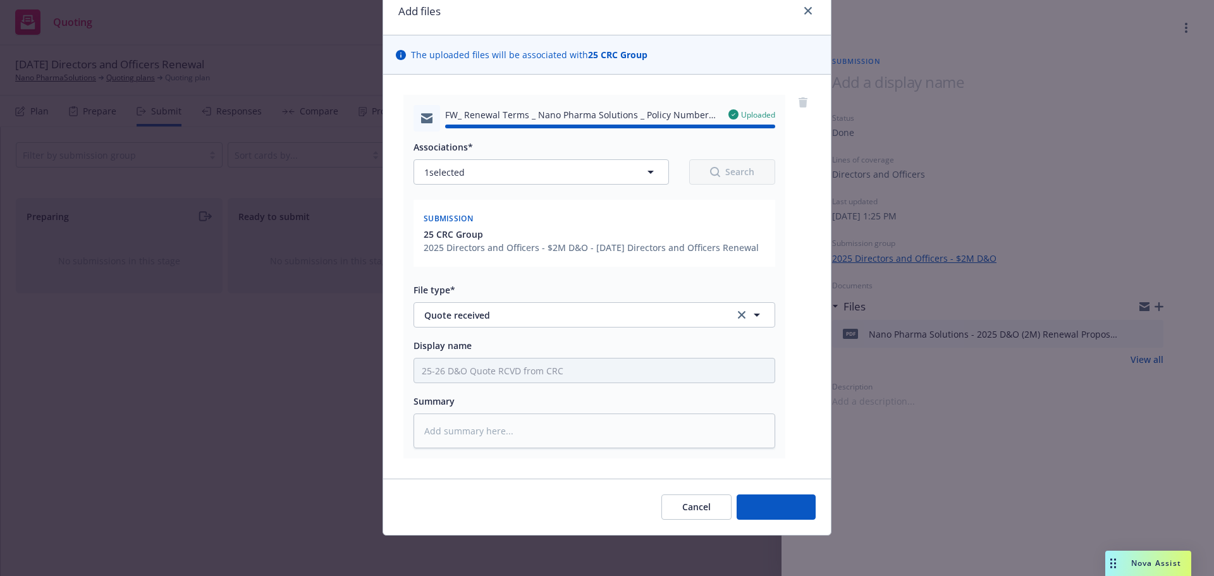
type textarea "x"
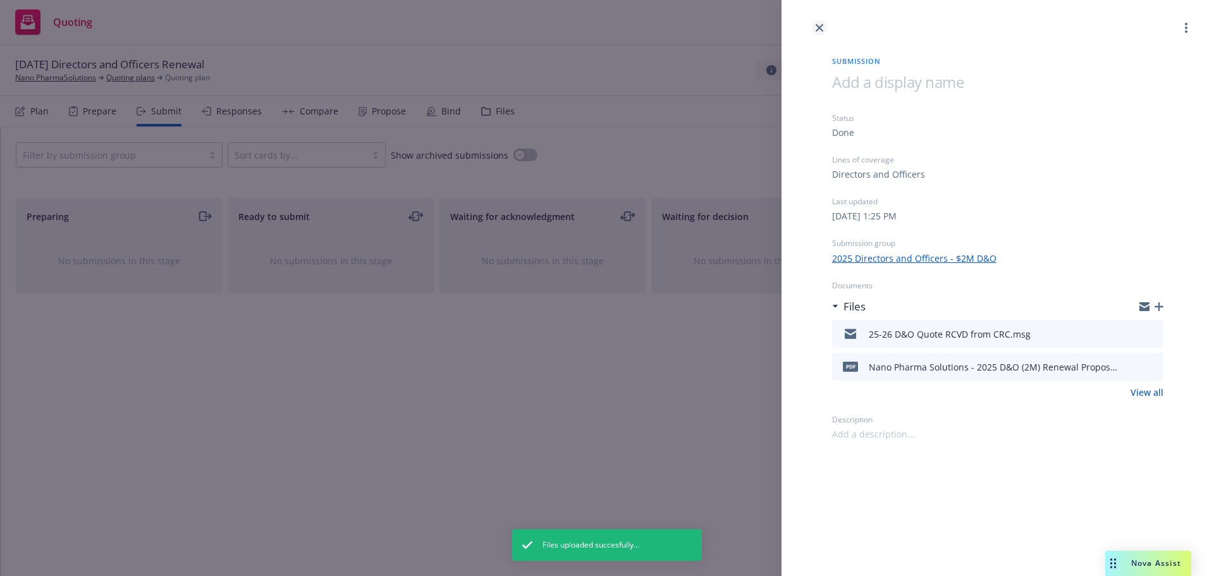
click at [816, 28] on icon "close" at bounding box center [820, 28] width 8 height 8
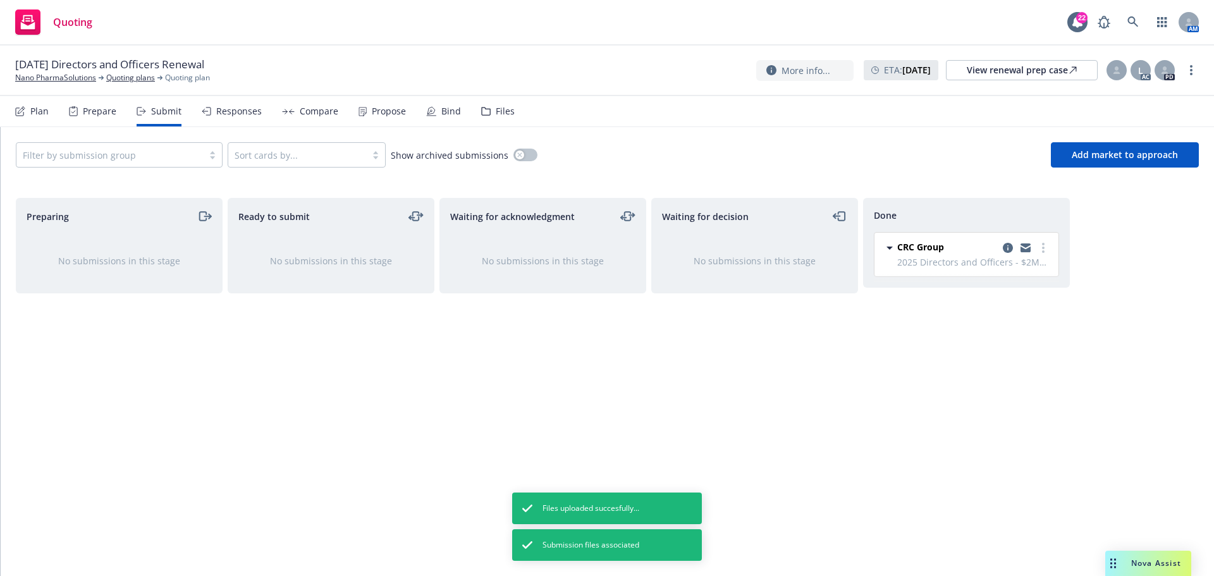
click at [257, 111] on div "Responses" at bounding box center [239, 111] width 46 height 10
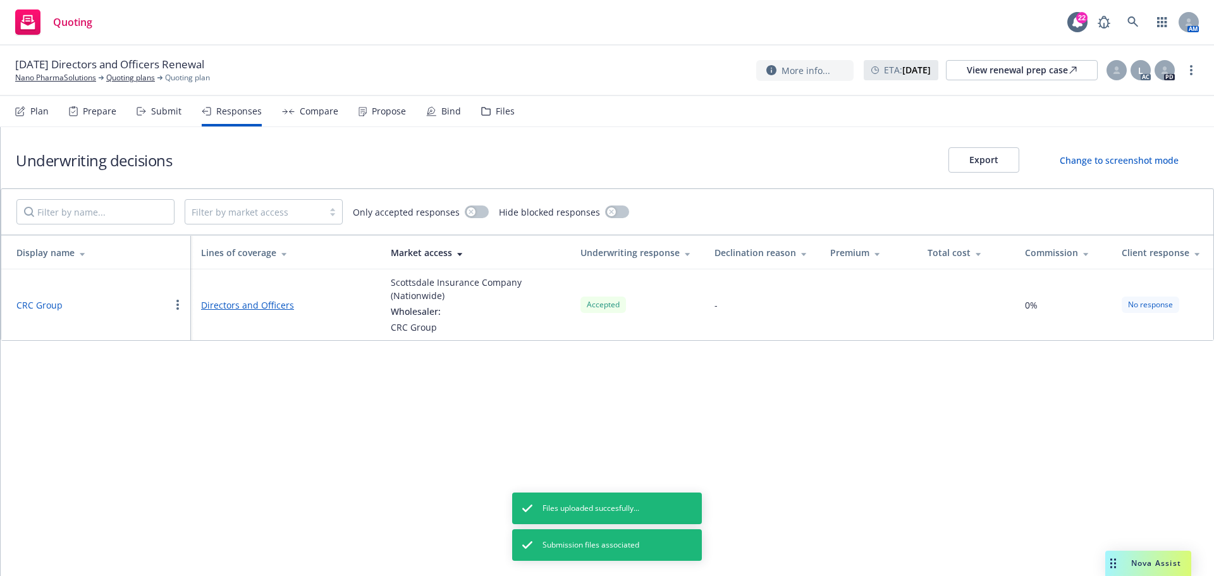
click at [176, 309] on button "button" at bounding box center [177, 304] width 15 height 15
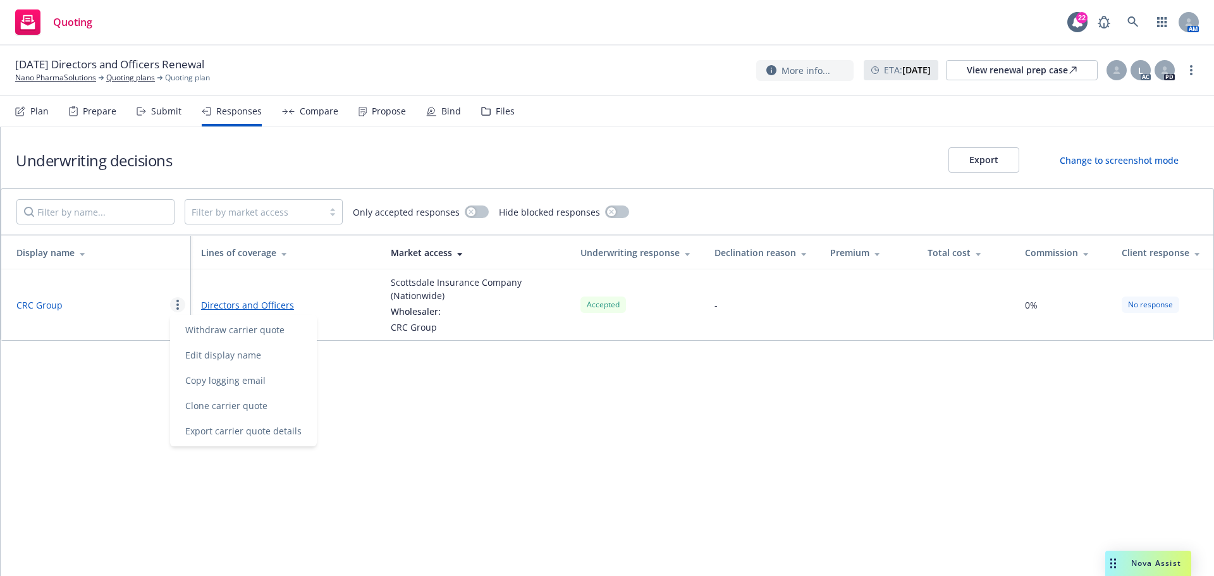
click at [850, 316] on td at bounding box center [868, 304] width 97 height 71
click at [35, 300] on button "CRC Group" at bounding box center [39, 304] width 46 height 13
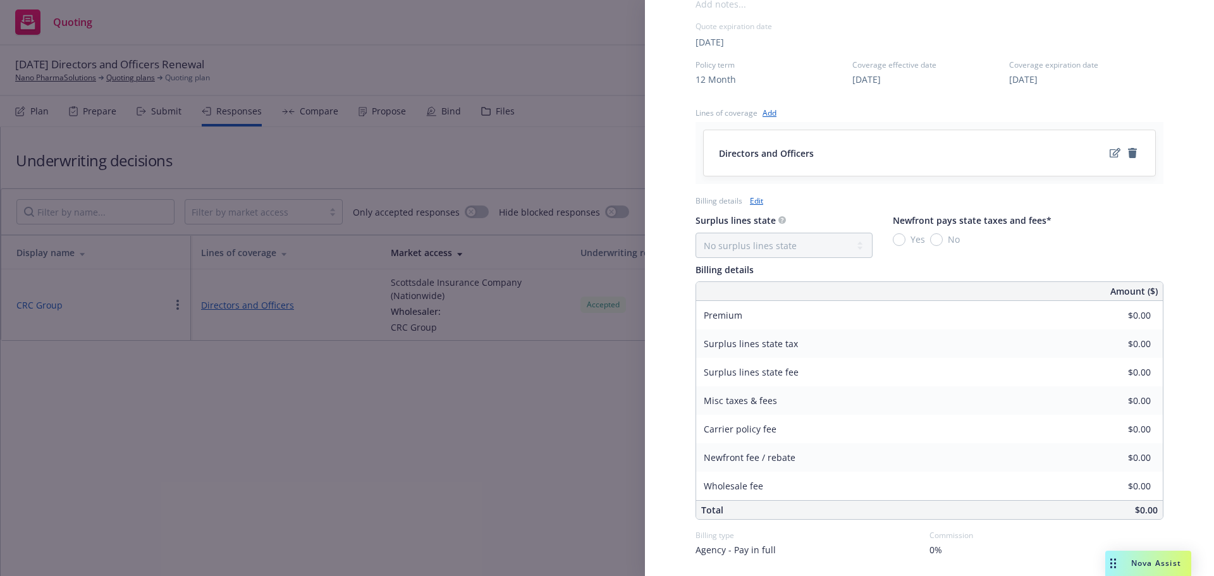
scroll to position [367, 0]
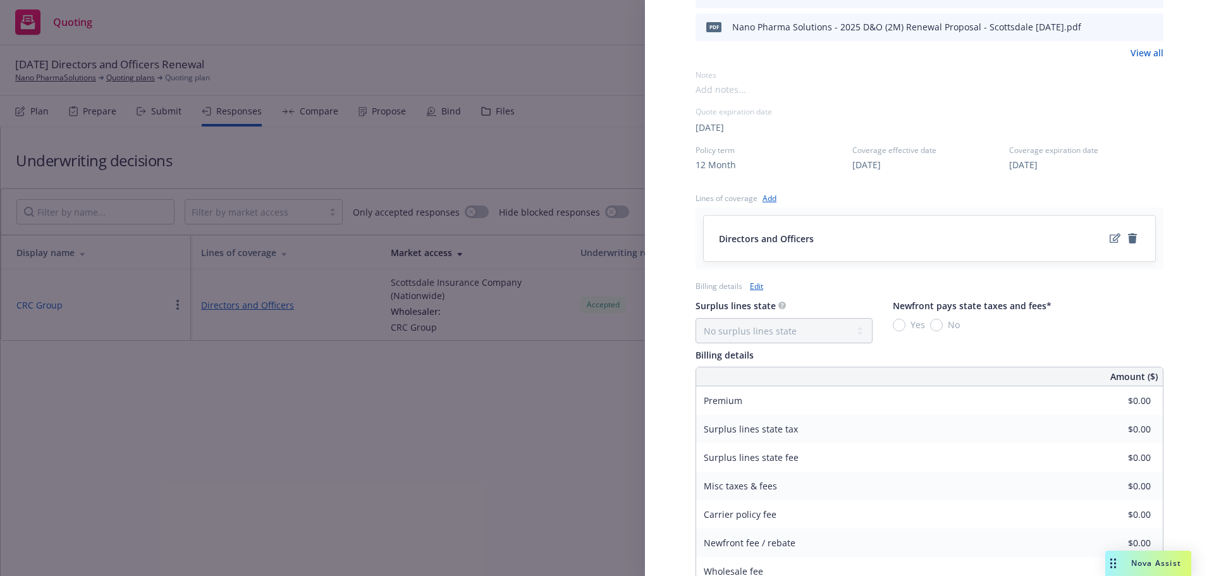
click at [757, 285] on link "Edit" at bounding box center [756, 285] width 13 height 13
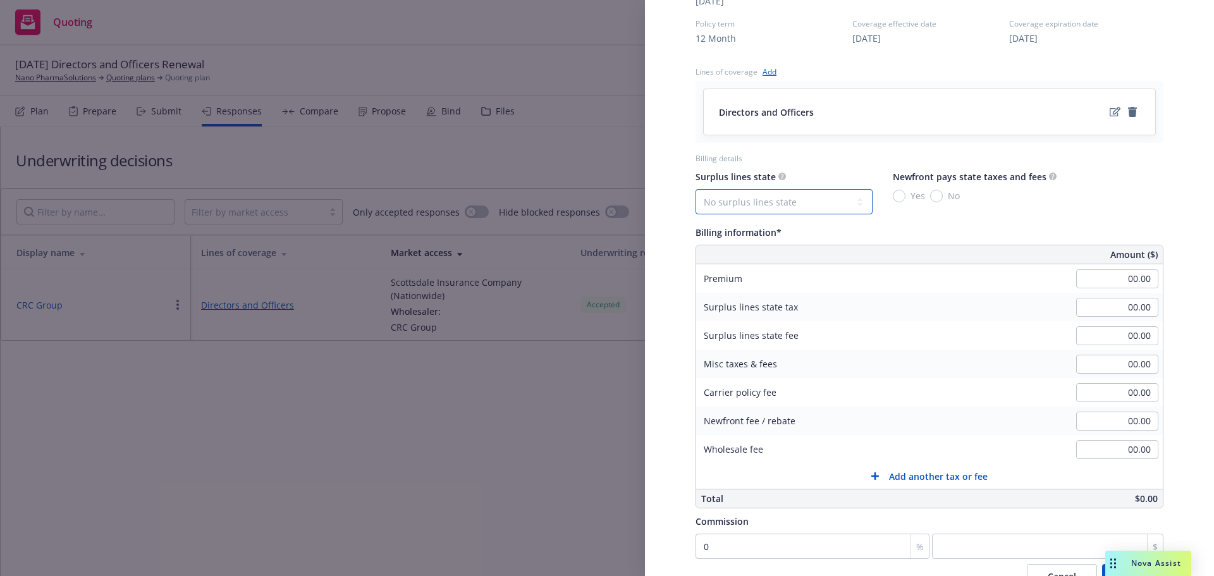
click at [809, 197] on select "No surplus lines state Alaska Alabama Arkansas Arizona California Colorado Conn…" at bounding box center [783, 201] width 177 height 25
select select "CA"
click at [695, 189] on select "No surplus lines state Alaska Alabama Arkansas Arizona California Colorado Conn…" at bounding box center [783, 201] width 177 height 25
click at [1104, 282] on input "00.00" at bounding box center [1117, 278] width 82 height 19
type input "10,543.00"
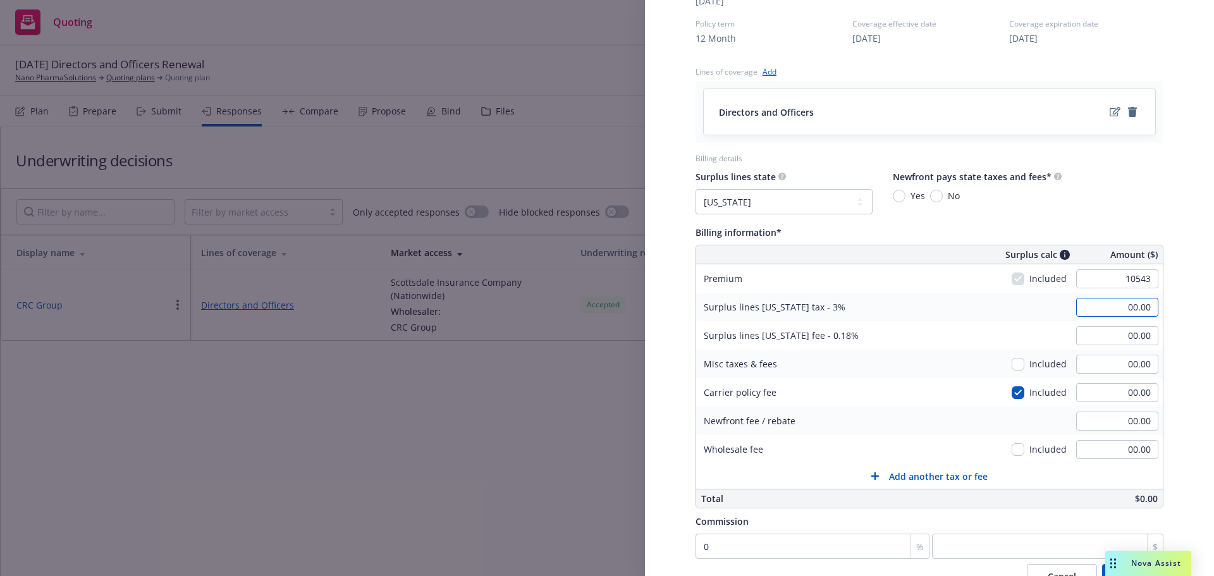
type input "316.29"
type input "18.98"
type input "0"
click at [861, 547] on input "0" at bounding box center [812, 546] width 234 height 25
type input "1"
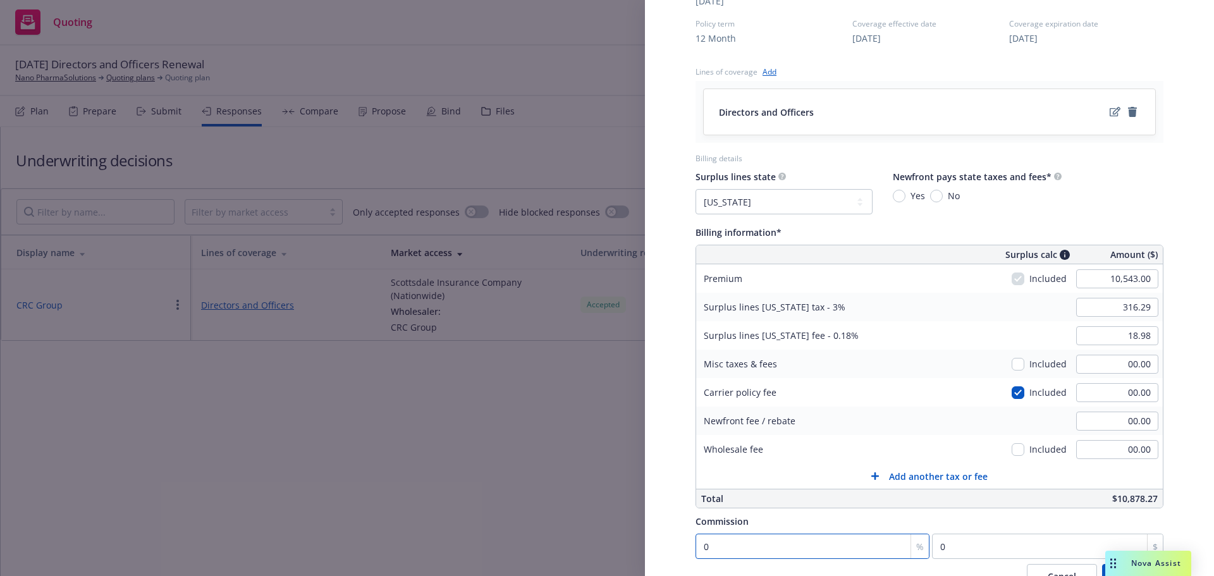
type input "105.43"
type input "12"
type input "1265.16"
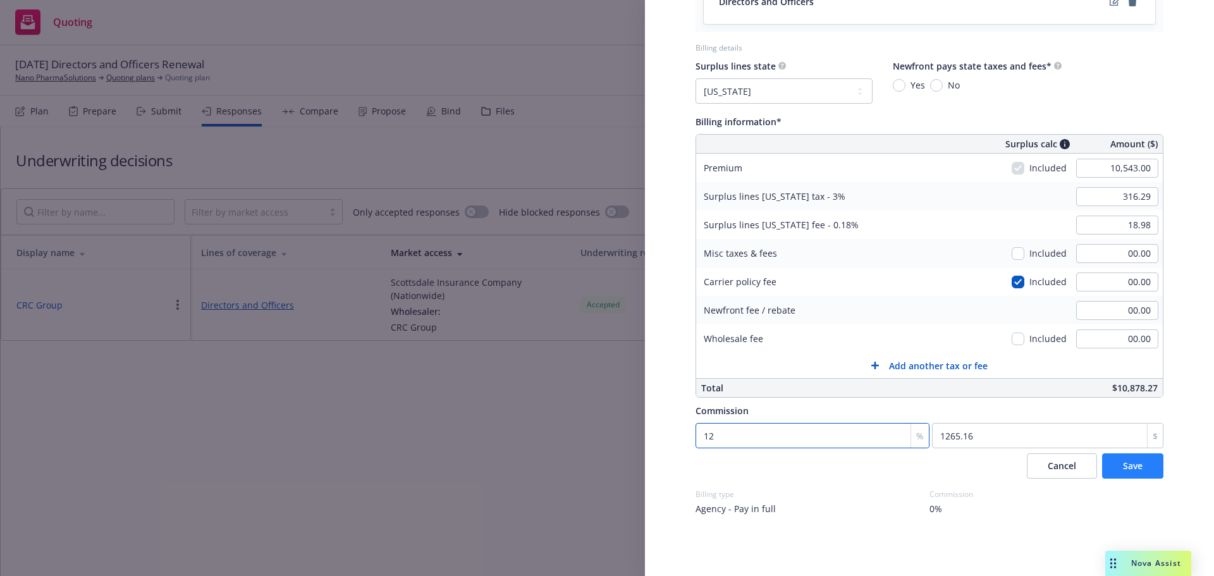
type input "12"
click at [1131, 464] on span "Save" at bounding box center [1133, 466] width 20 height 12
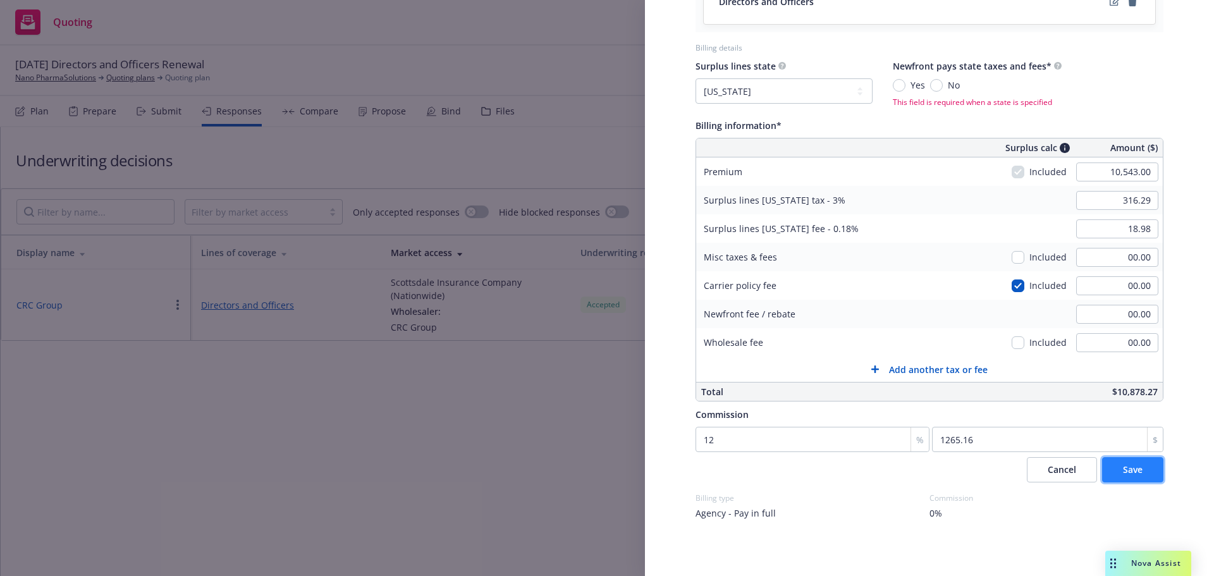
click at [1110, 470] on button "Save" at bounding box center [1132, 469] width 61 height 25
click at [945, 81] on span "No" at bounding box center [951, 84] width 17 height 13
click at [943, 81] on input "No" at bounding box center [936, 85] width 13 height 13
radio input "true"
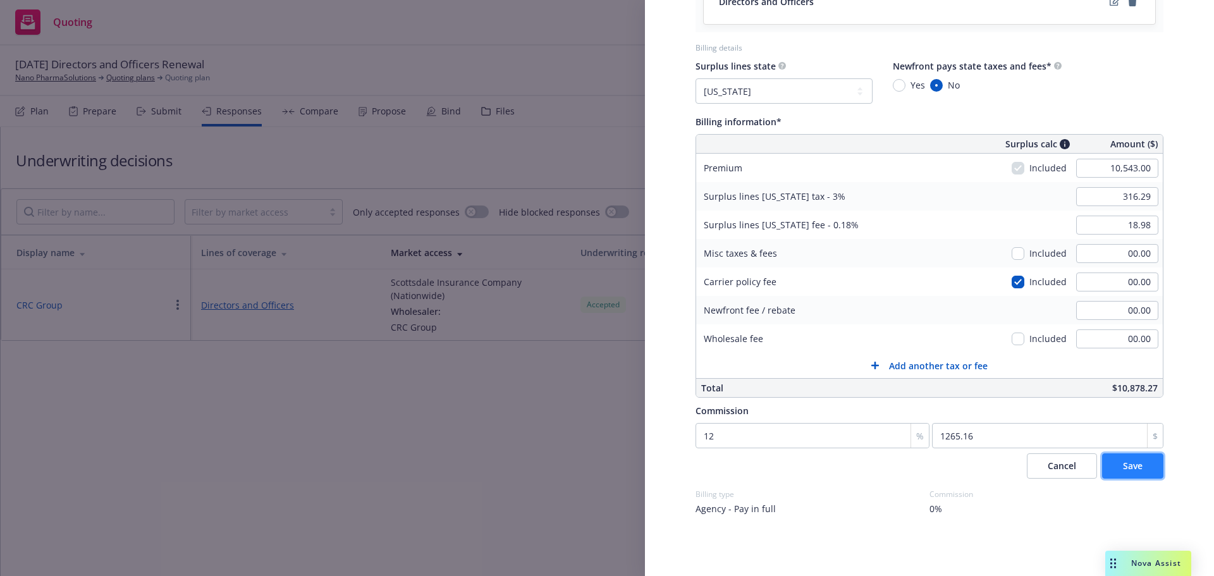
click at [1116, 474] on button "Save" at bounding box center [1132, 465] width 61 height 25
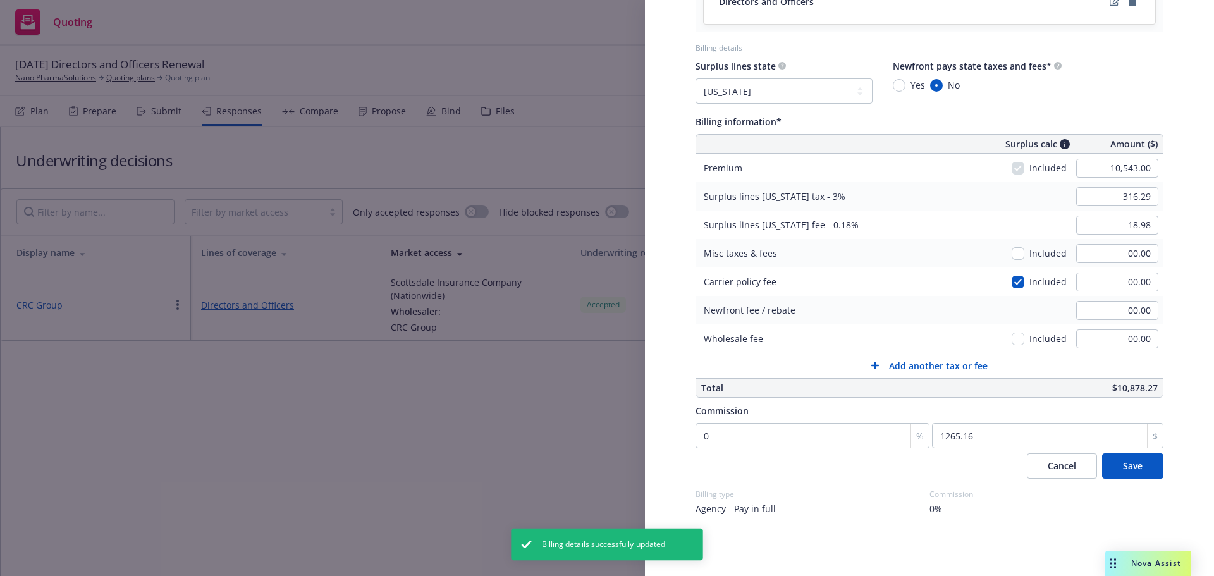
type input "12"
select select "CA"
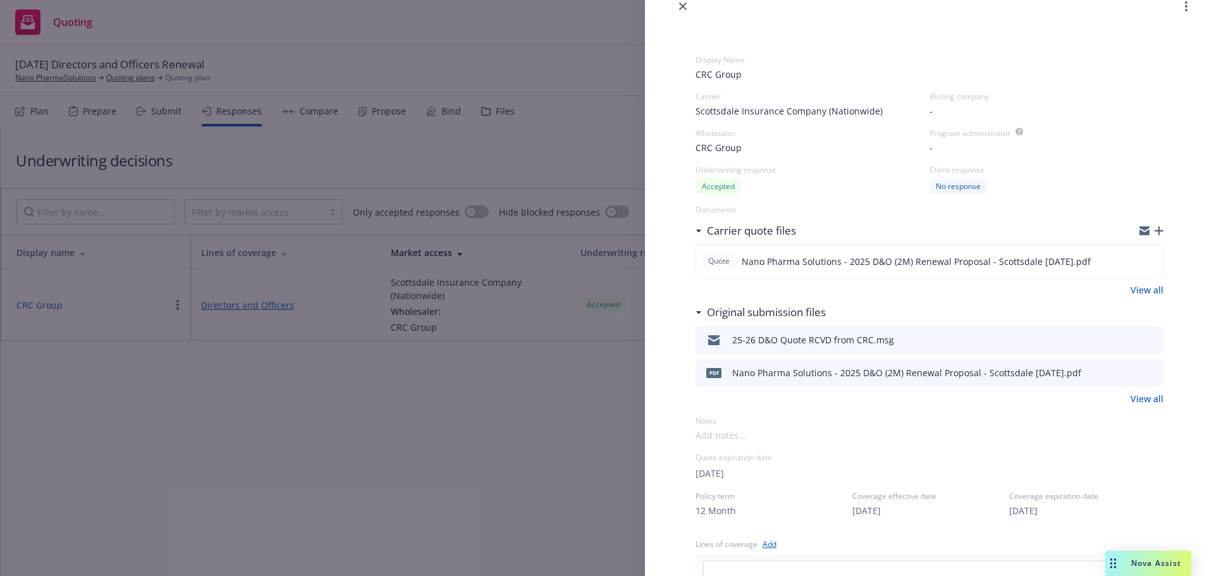
scroll to position [0, 0]
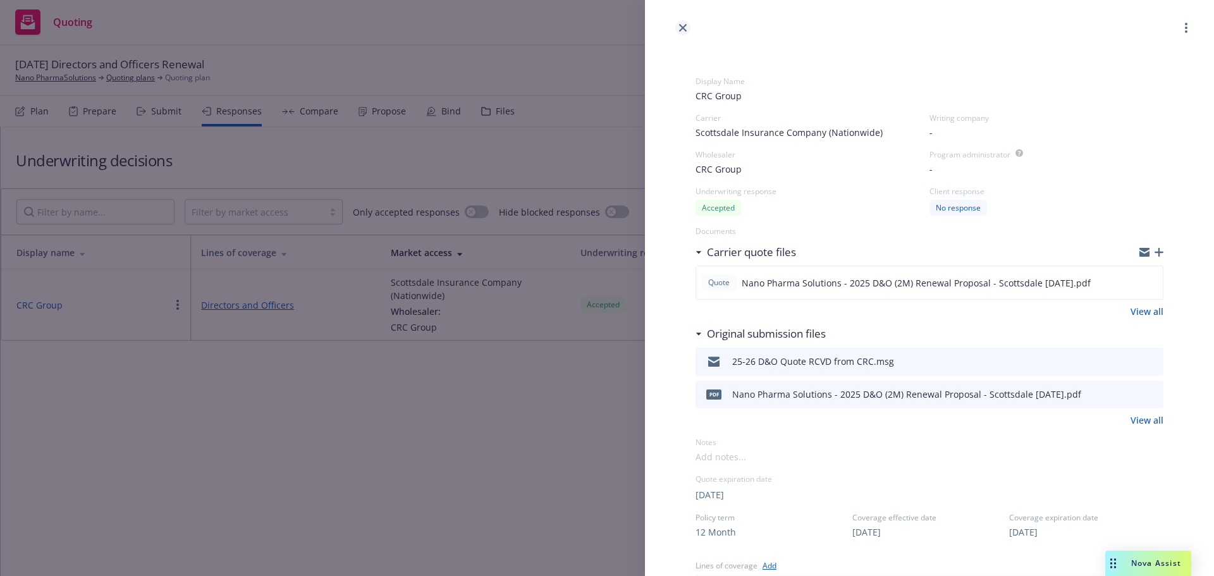
click at [682, 34] on link "close" at bounding box center [682, 27] width 15 height 15
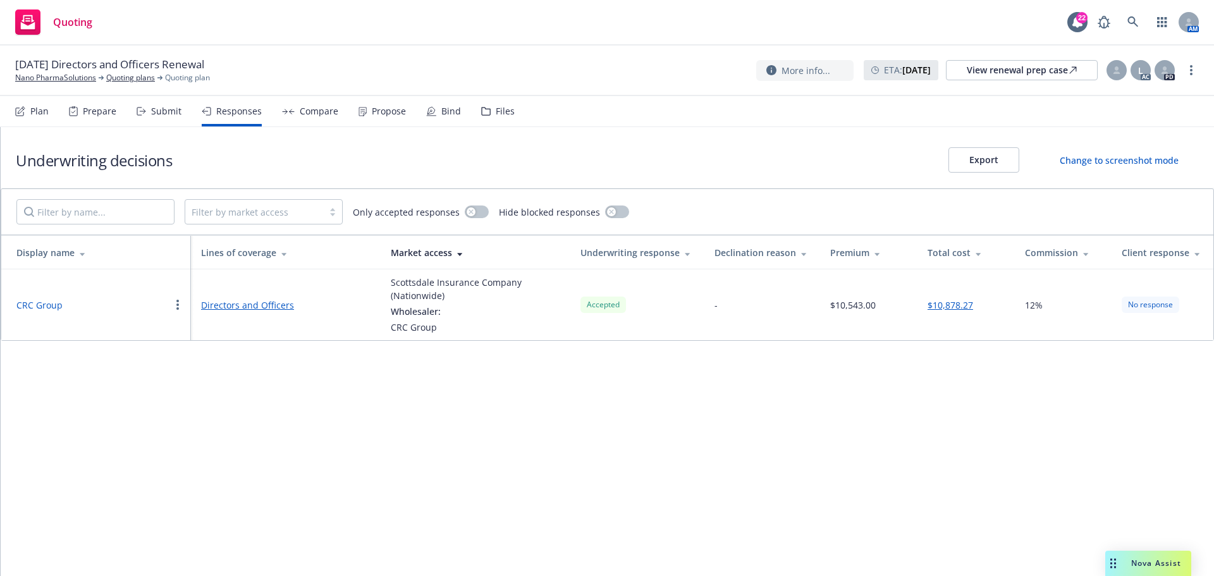
click at [394, 111] on div "Propose" at bounding box center [389, 111] width 34 height 10
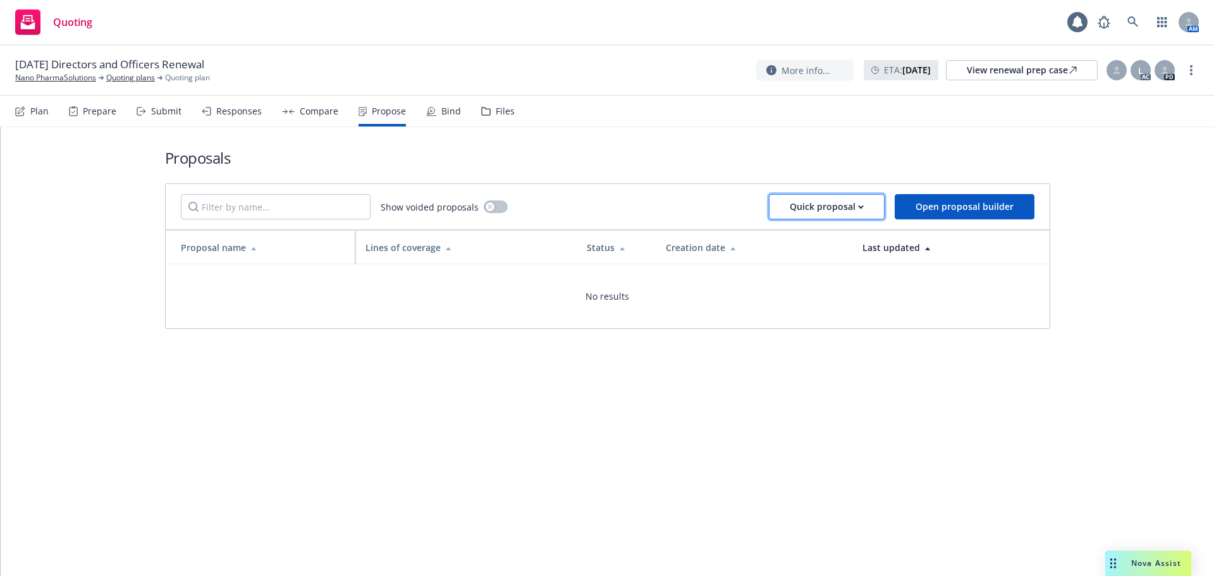
click at [811, 203] on div "Quick proposal" at bounding box center [827, 207] width 74 height 24
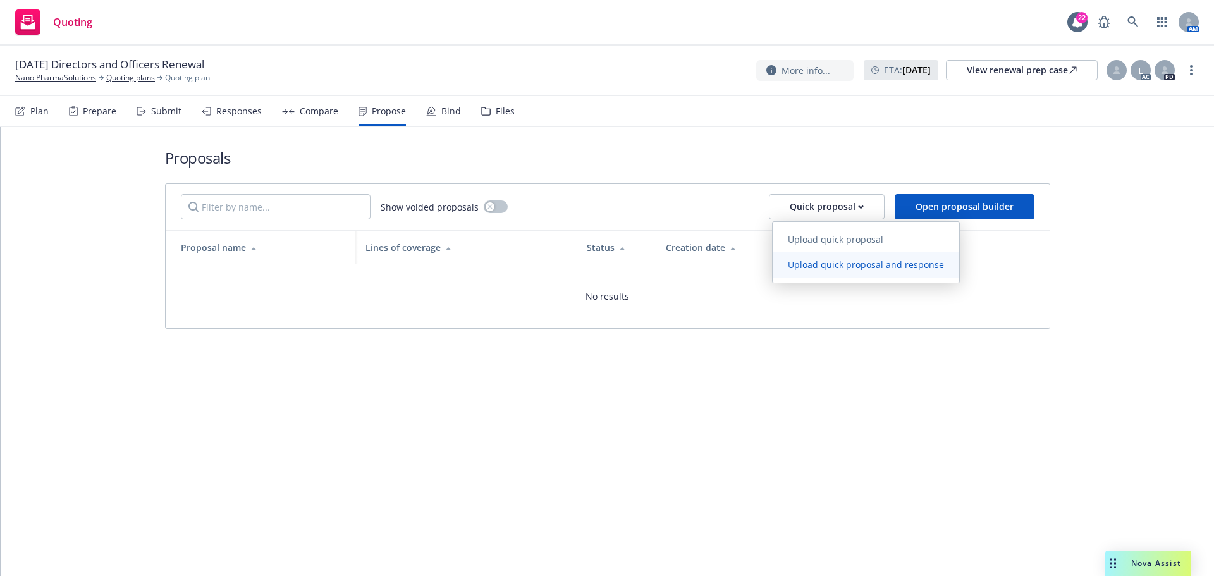
click at [802, 264] on span "Upload quick proposal and response" at bounding box center [866, 265] width 187 height 12
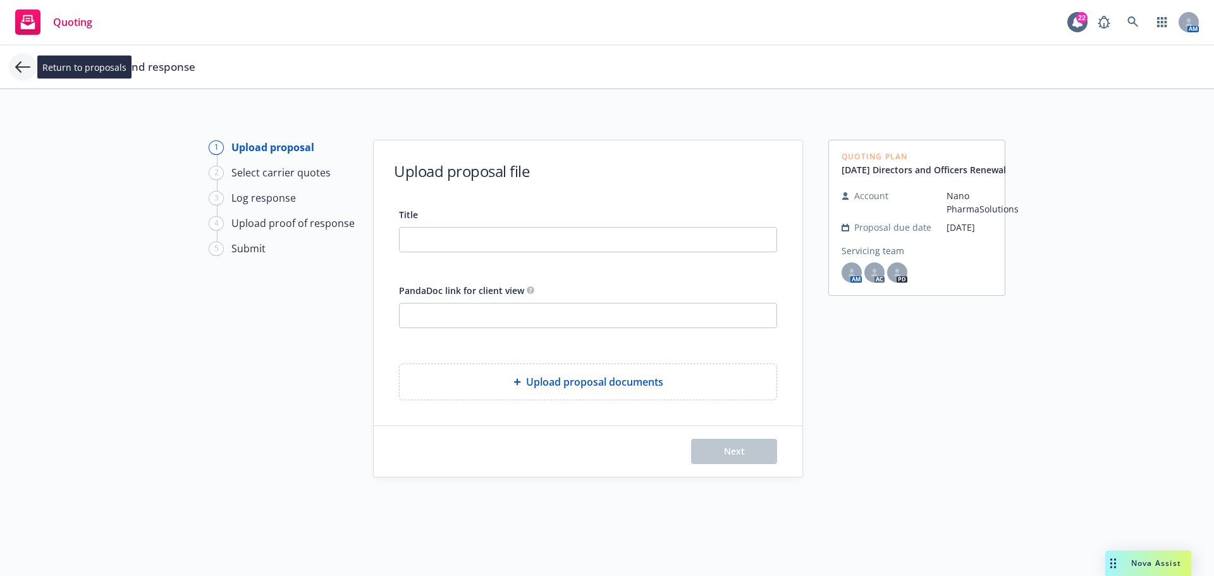
click at [25, 69] on icon at bounding box center [22, 66] width 15 height 15
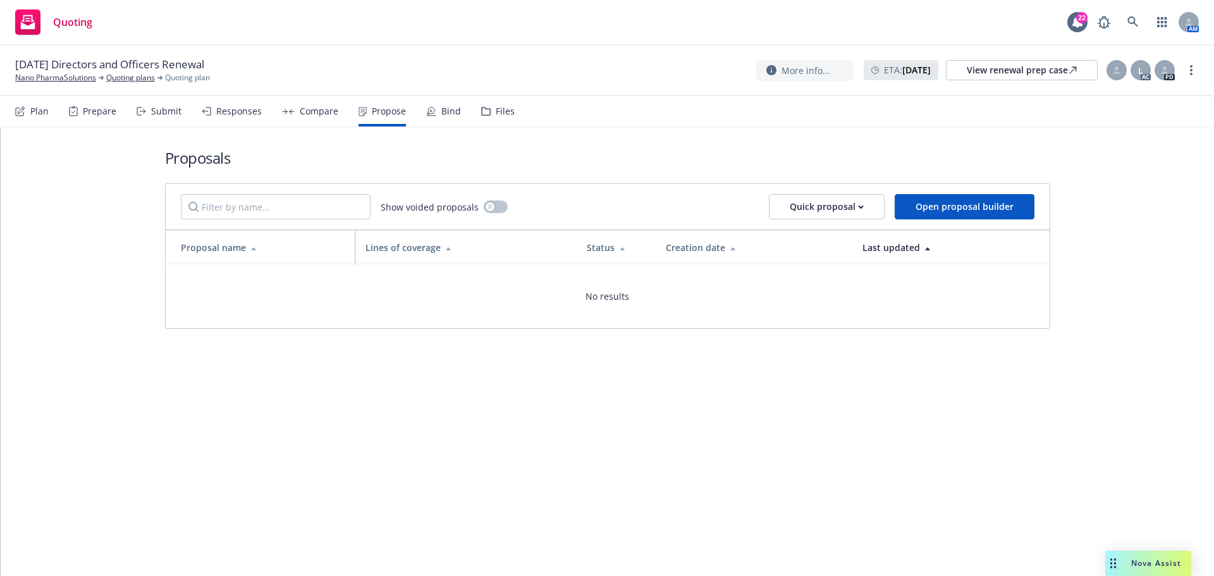
drag, startPoint x: 853, startPoint y: 185, endPoint x: 847, endPoint y: 193, distance: 10.3
click at [854, 185] on div "Show voided proposals Quick proposal Open proposal builder" at bounding box center [608, 207] width 884 height 46
click at [840, 199] on div "Quick proposal" at bounding box center [827, 207] width 74 height 24
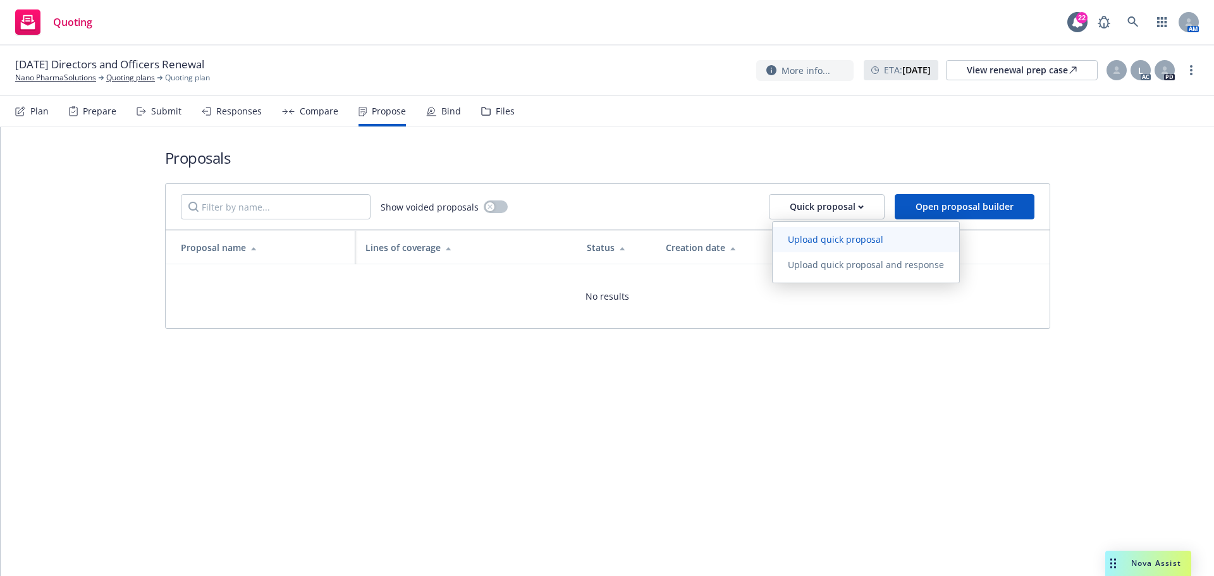
click at [814, 227] on link "Upload quick proposal" at bounding box center [866, 239] width 187 height 25
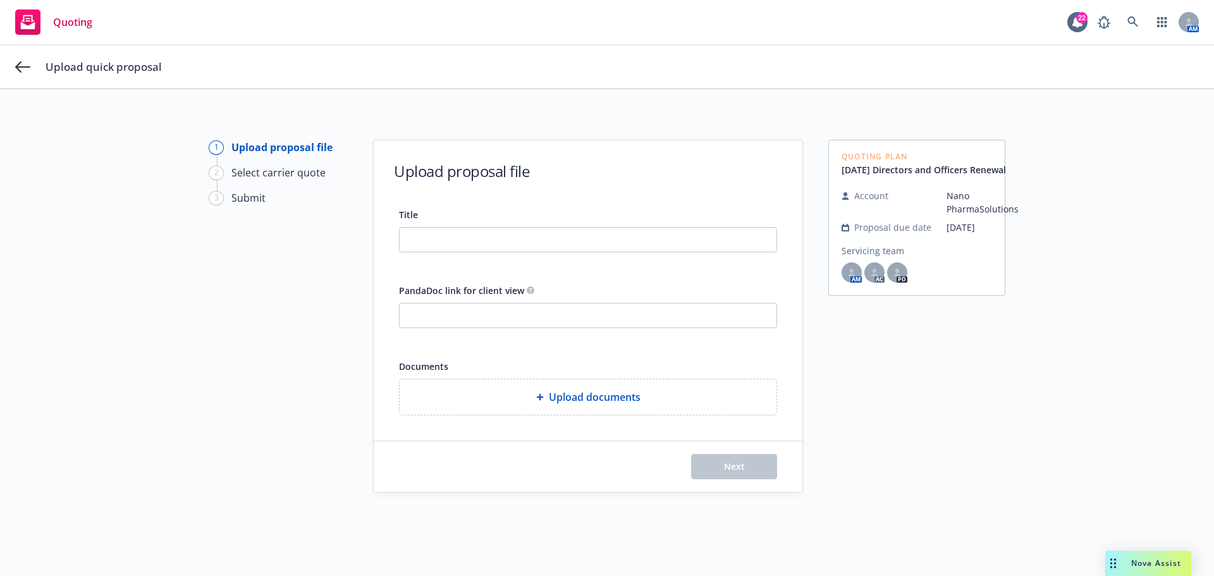
click at [513, 252] on div at bounding box center [588, 239] width 378 height 25
click at [536, 249] on input "Title" at bounding box center [588, 240] width 377 height 24
drag, startPoint x: 582, startPoint y: 240, endPoint x: 90, endPoint y: 158, distance: 498.7
click at [90, 158] on div "1 Upload proposal file 2 Select carrier quote 3 Submit Upload proposal file Tit…" at bounding box center [606, 355] width 1183 height 431
type input "25-26 P&C and ML Renewal Proposal"
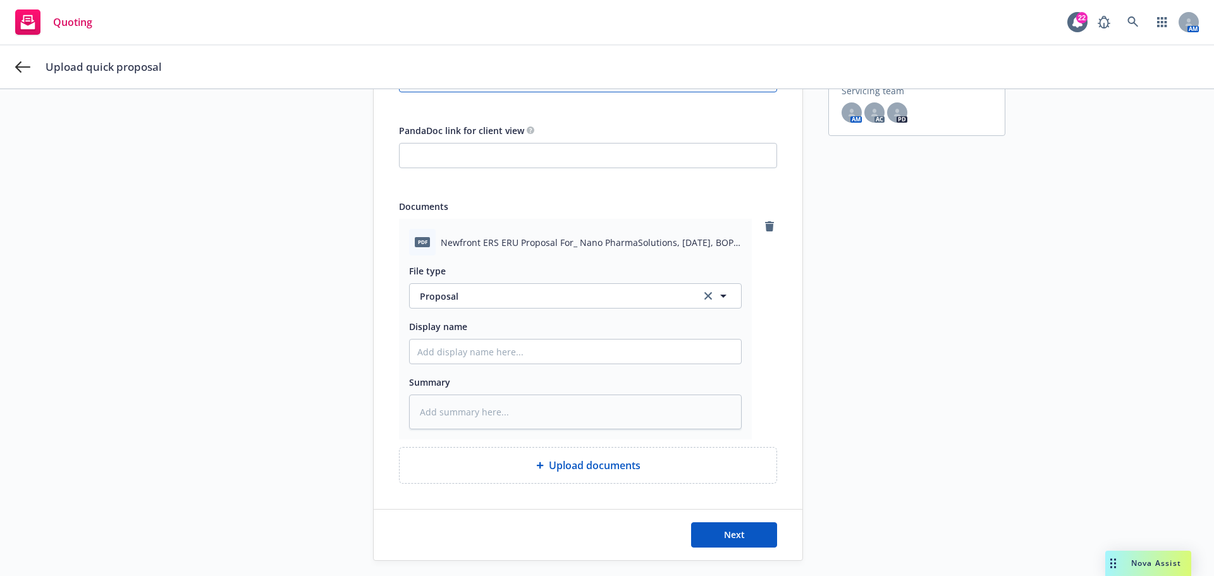
scroll to position [190, 0]
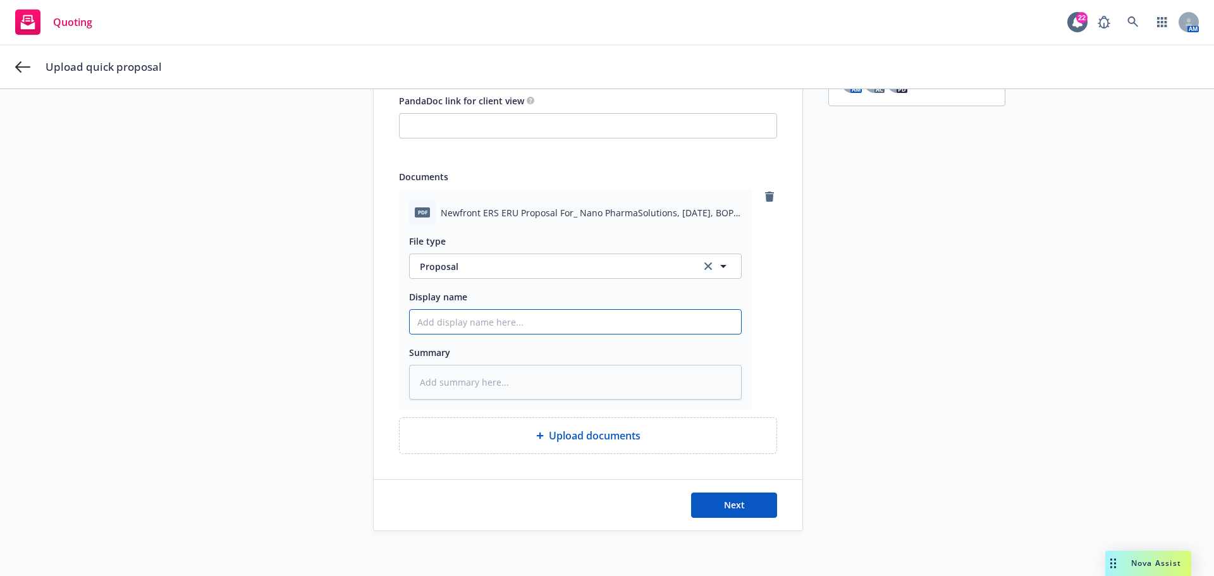
click at [503, 333] on input "Display name" at bounding box center [575, 322] width 331 height 24
paste input "25-26 P&C and ML Renewal Proposal"
type textarea "x"
type input "25-26 P&C and ML Renewal Proposal"
click at [724, 509] on span "Next" at bounding box center [734, 505] width 21 height 12
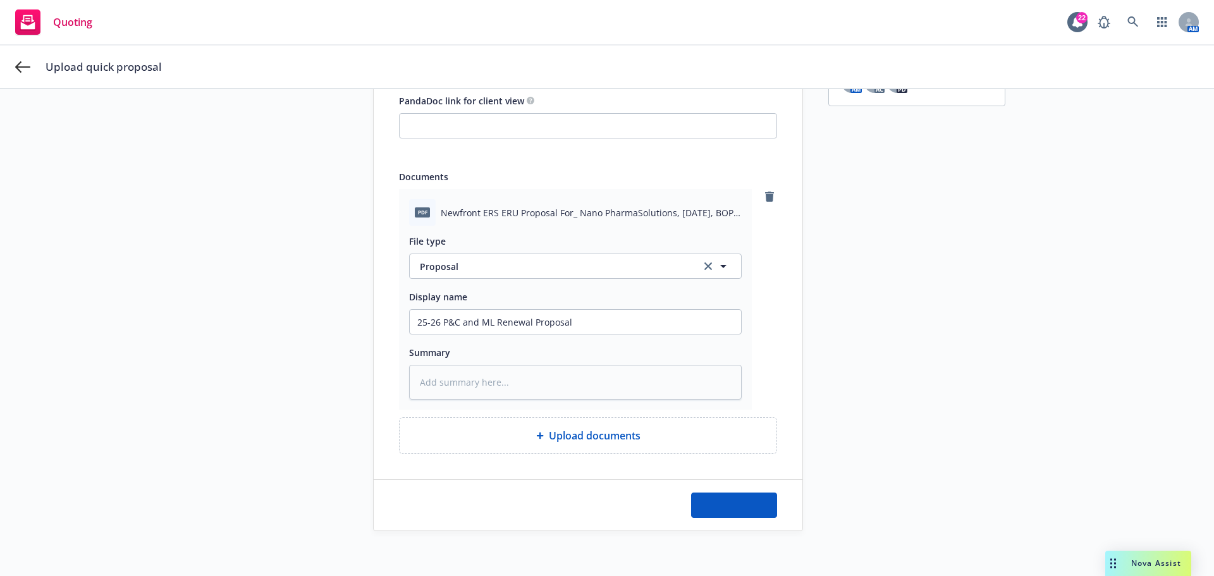
type textarea "x"
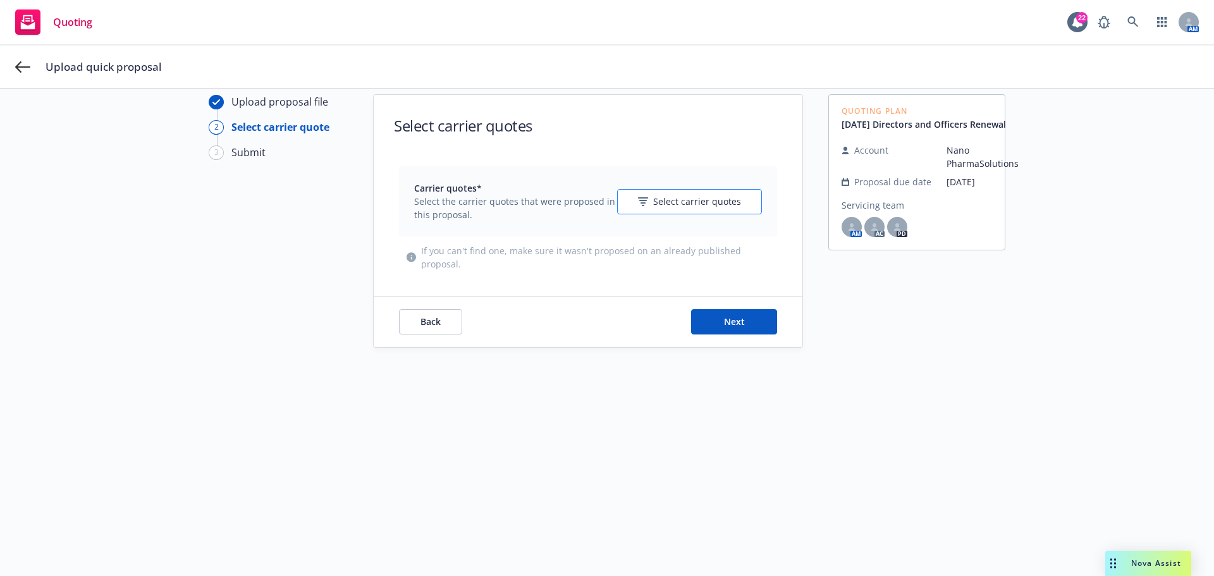
drag, startPoint x: 690, startPoint y: 217, endPoint x: 690, endPoint y: 205, distance: 11.4
click at [690, 217] on div "Carrier quotes* Select the carrier quotes that were proposed in this proposal. …" at bounding box center [588, 201] width 348 height 40
click at [690, 204] on span "Select carrier quotes" at bounding box center [697, 201] width 88 height 13
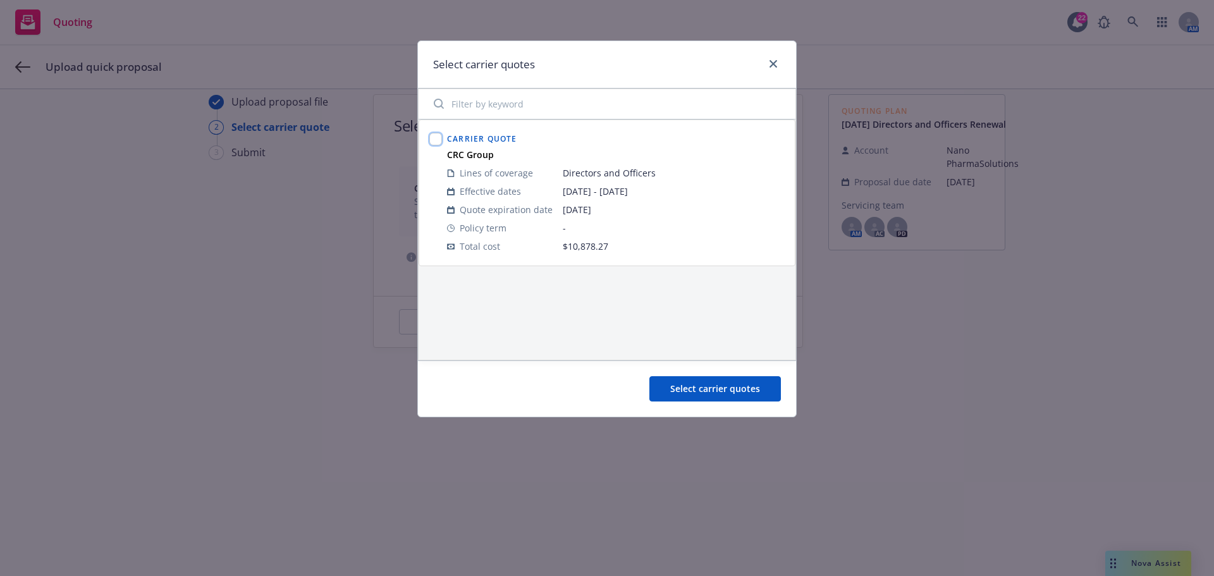
click at [441, 138] on input "checkbox" at bounding box center [435, 139] width 13 height 13
checkbox input "true"
click at [700, 378] on button "Select carrier quotes" at bounding box center [714, 388] width 131 height 25
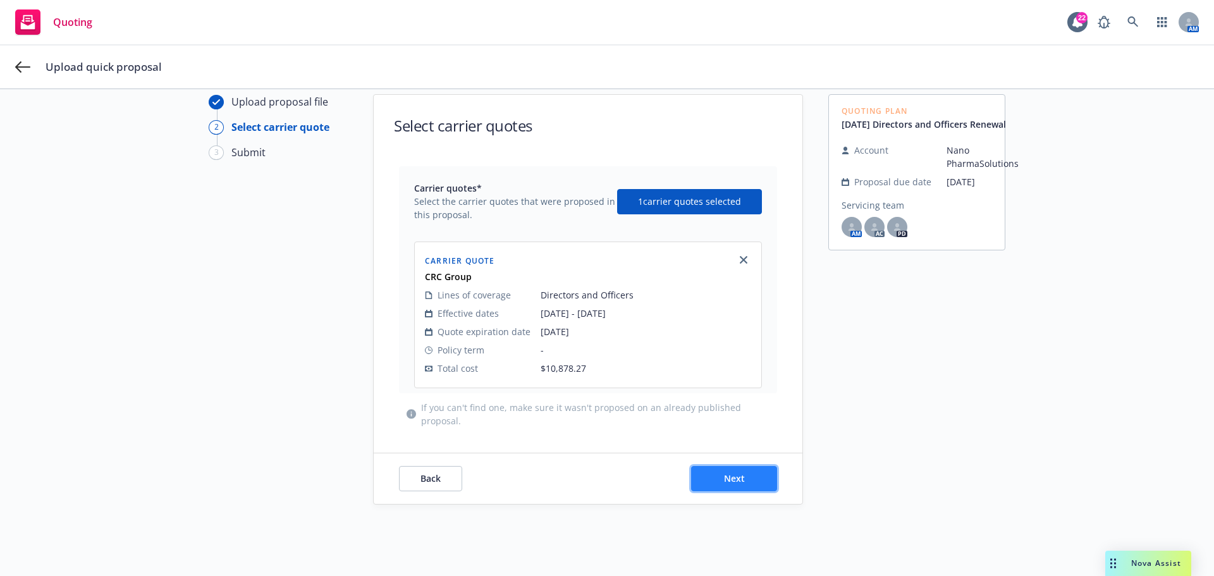
click at [721, 467] on button "Next" at bounding box center [734, 478] width 86 height 25
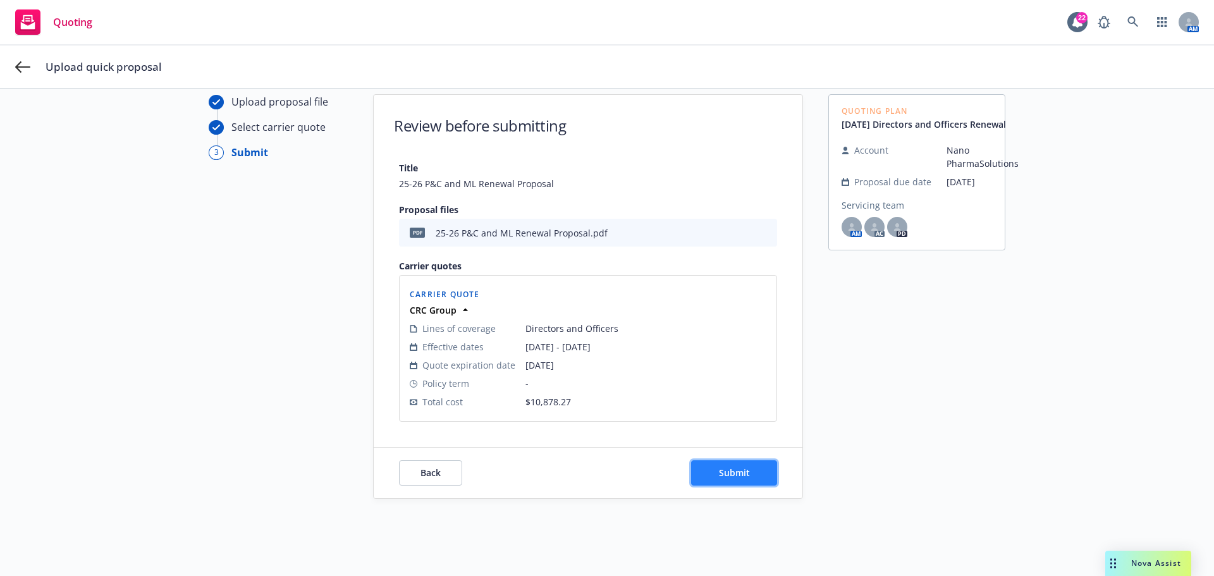
click at [719, 476] on span "Submit" at bounding box center [734, 473] width 31 height 12
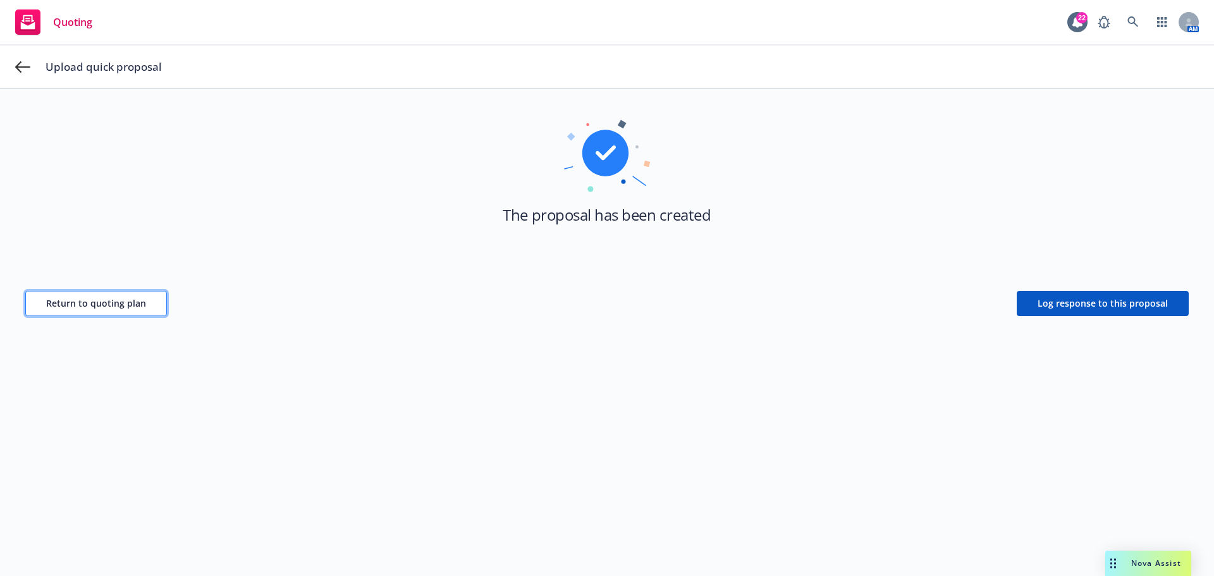
click at [146, 309] on button "Return to quoting plan" at bounding box center [96, 303] width 142 height 25
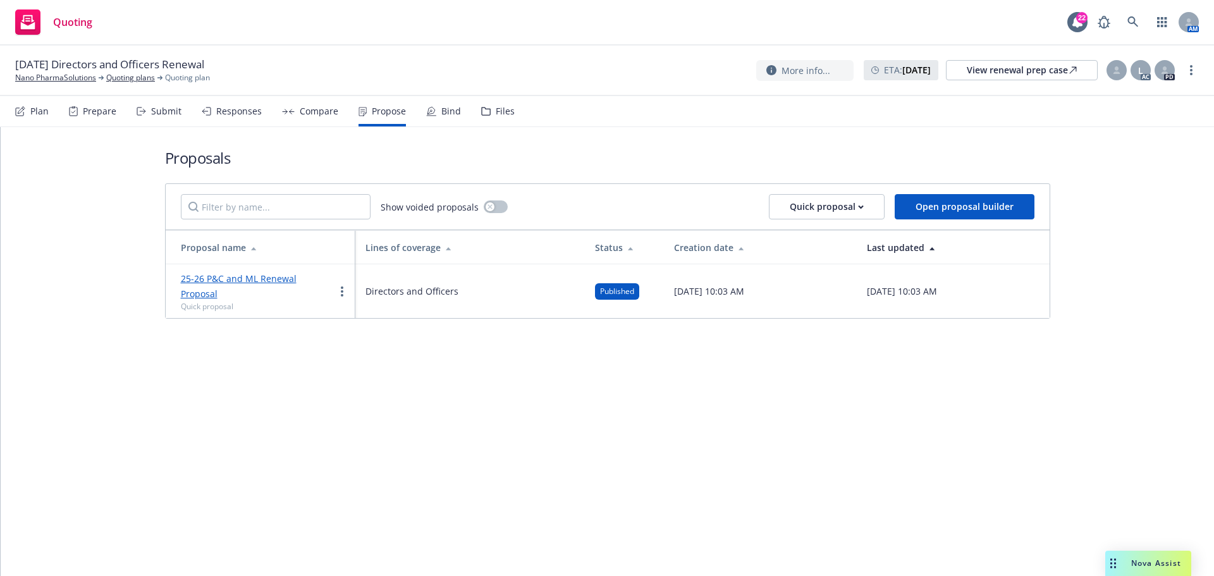
click at [269, 279] on link "25-26 P&C and ML Renewal Proposal" at bounding box center [239, 285] width 116 height 27
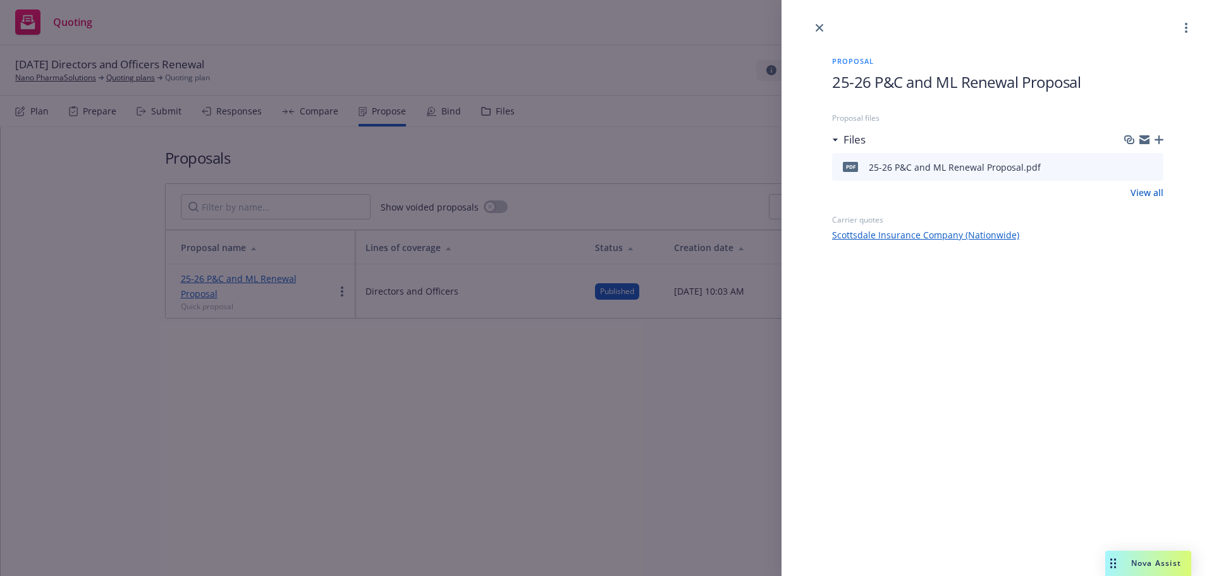
click at [1164, 139] on div "Proposal 25-26 P&C and ML Renewal Proposal Proposal files Files pdf 25-26 P&C a…" at bounding box center [998, 138] width 372 height 206
click at [1159, 144] on icon "button" at bounding box center [1158, 139] width 9 height 9
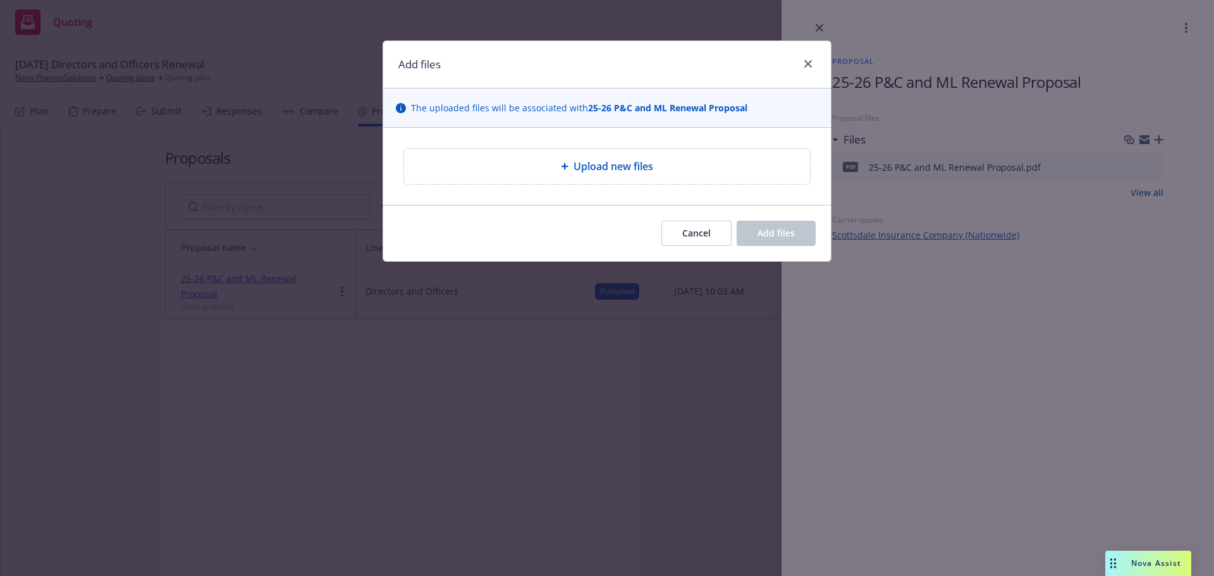
type textarea "x"
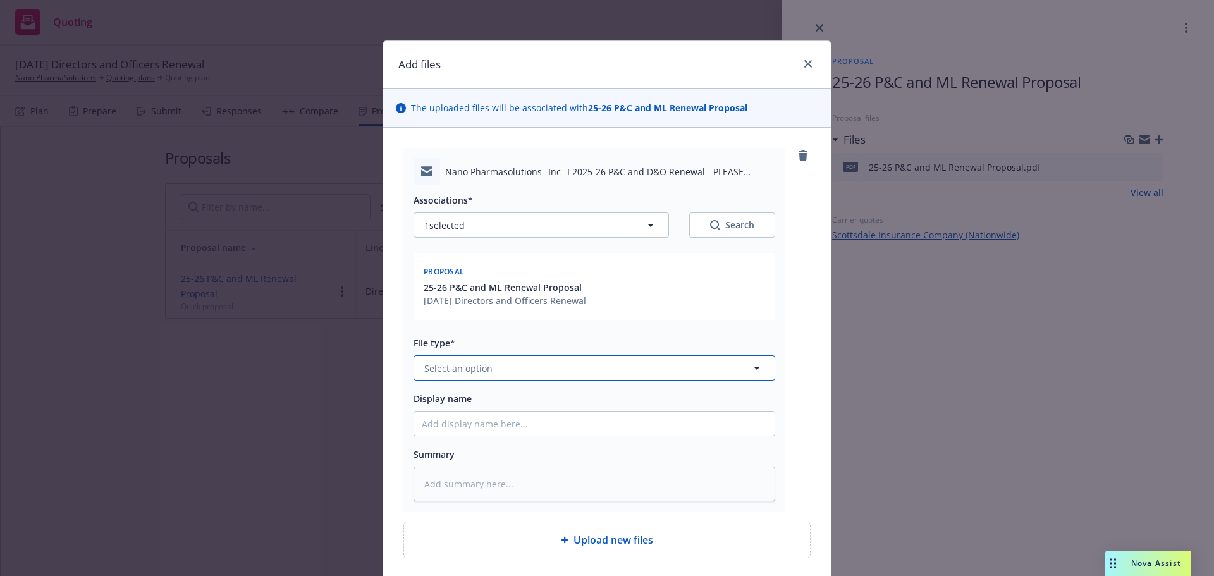
click at [543, 369] on button "Select an option" at bounding box center [594, 367] width 362 height 25
type input "prop"
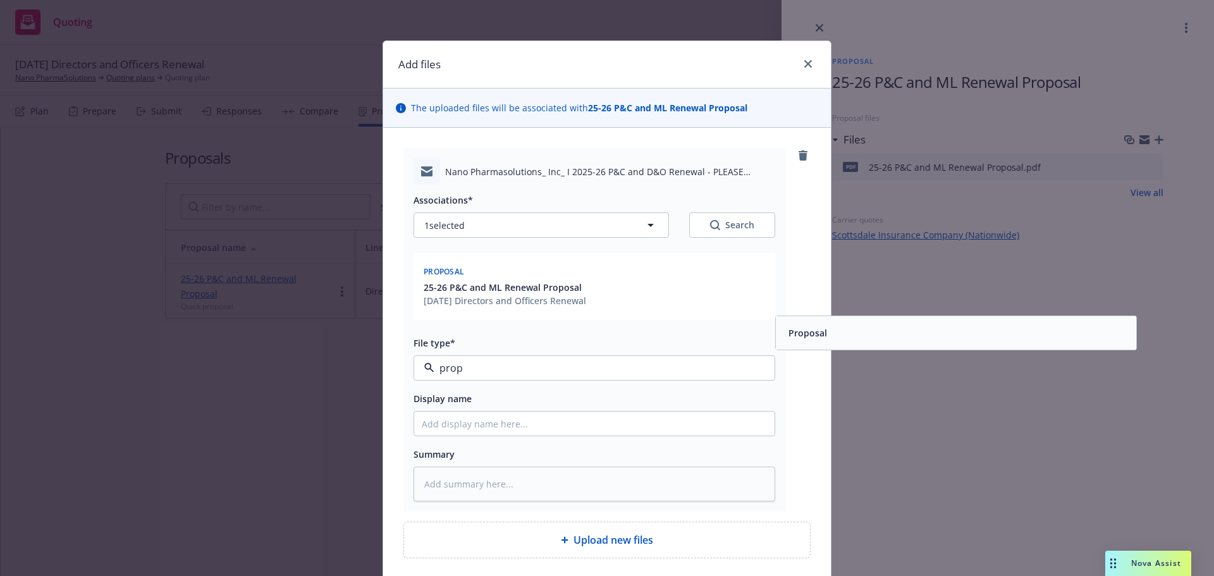
click at [807, 337] on span "Proposal" at bounding box center [807, 332] width 39 height 13
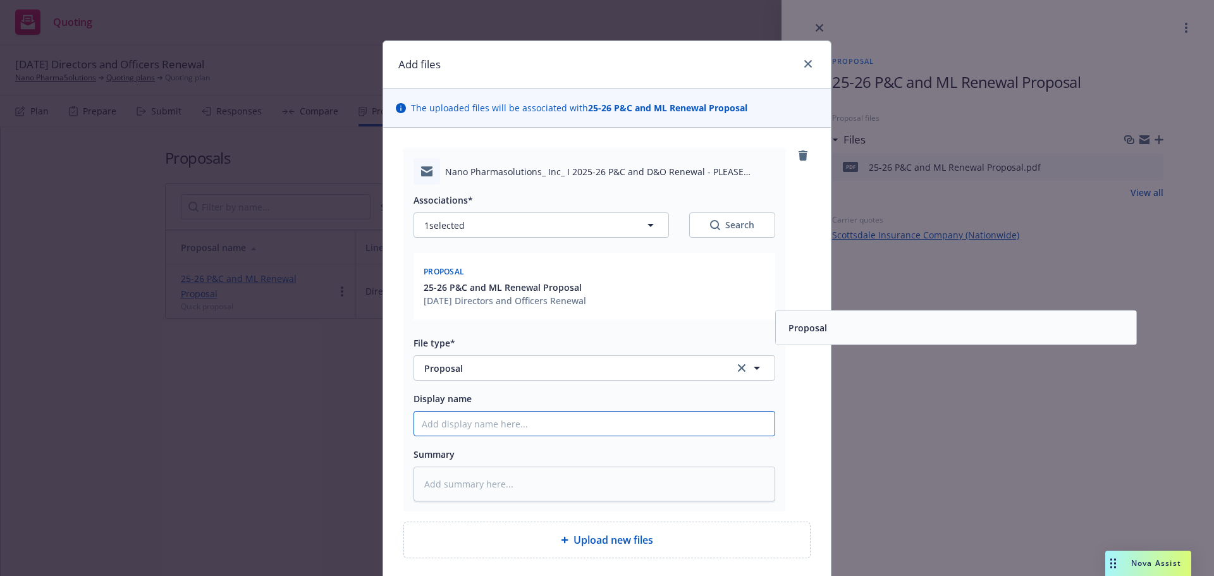
click at [687, 432] on input "Display name" at bounding box center [594, 424] width 360 height 24
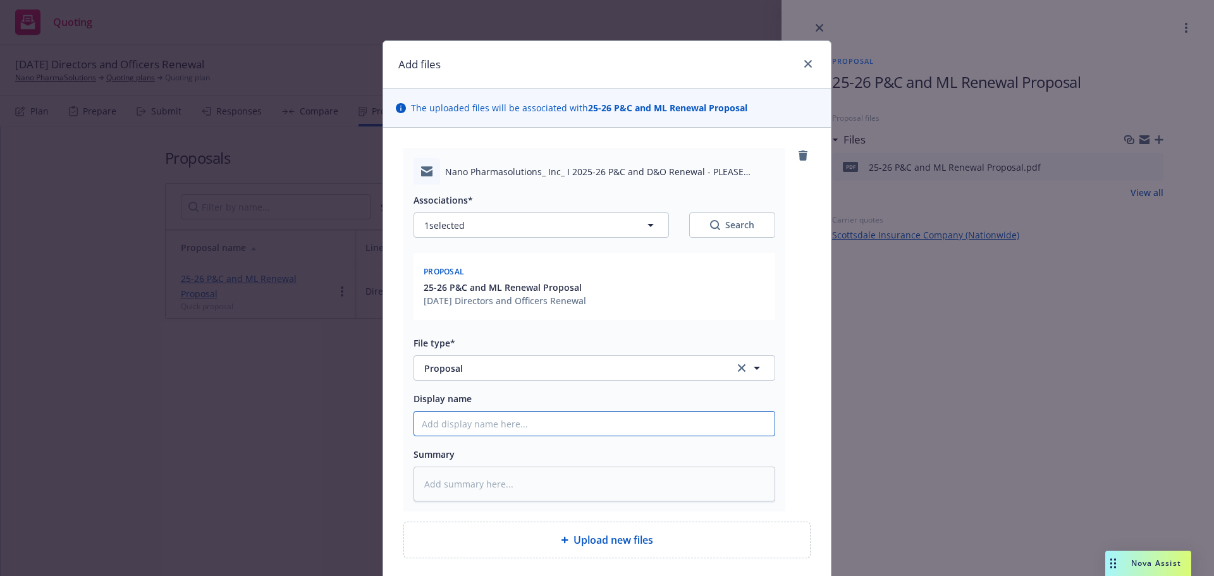
paste input "25-26 P&C and ML Renewal Proposal"
type textarea "x"
type input "25-26 P&C and ML Renewal Proposal"
type textarea "x"
type input "25-26 P&C and ML Renewal Proposal"
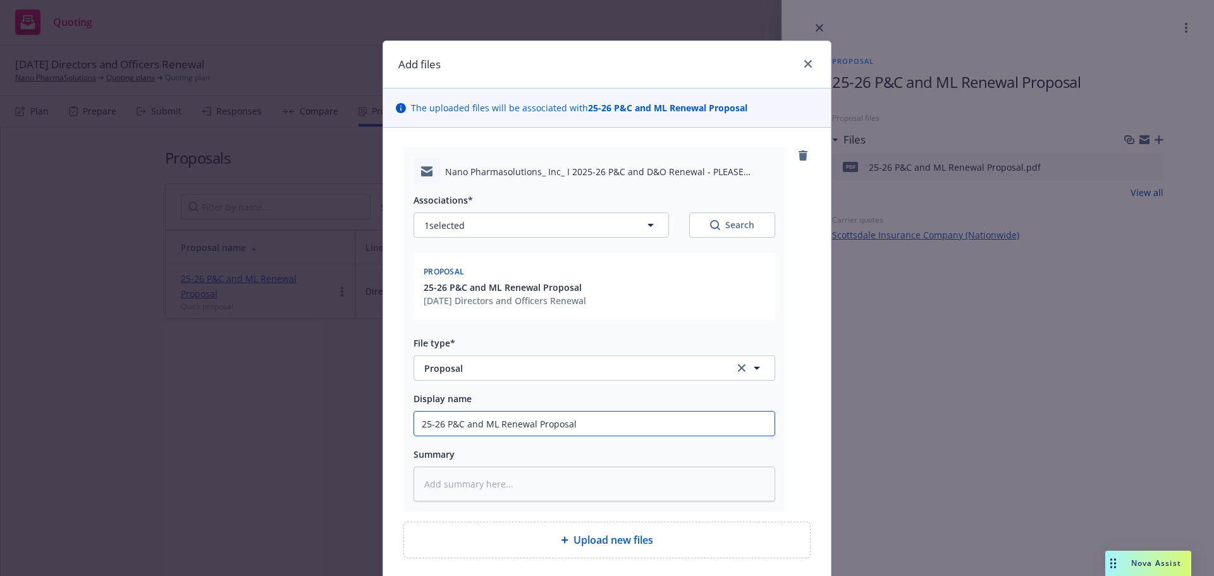
type textarea "x"
type input "25-26 P&C and ML Renewal Proposal t"
type textarea "x"
type input "25-26 P&C and ML Renewal Proposal to"
type textarea "x"
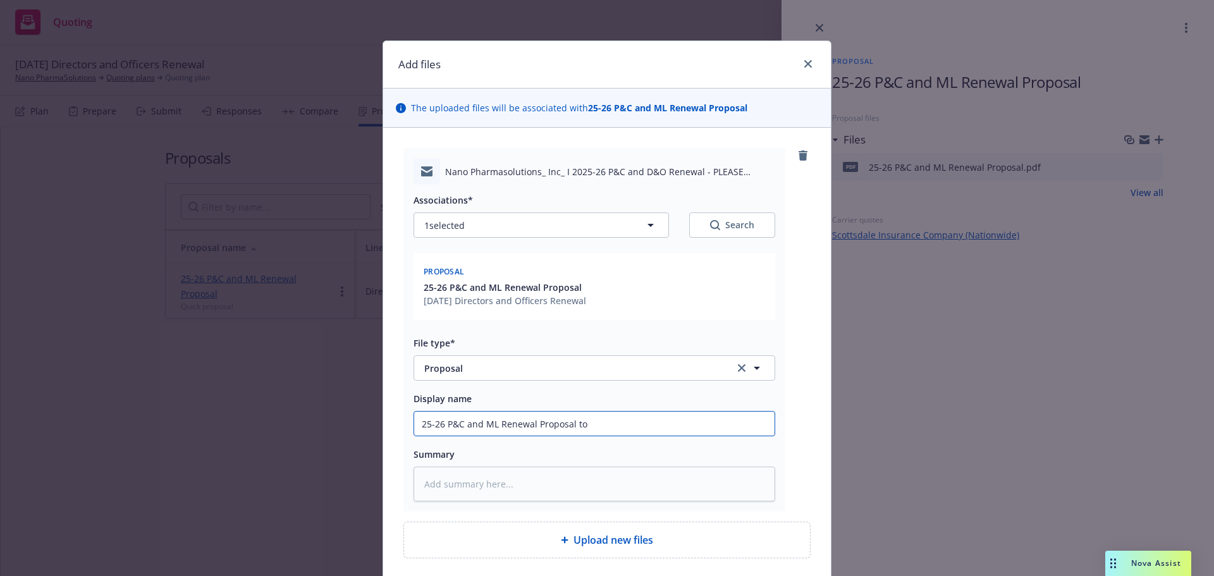
type input "25-26 P&C and ML Renewal Proposal to"
type textarea "x"
type input "25-26 P&C and ML Renewal Proposal to C"
type textarea "x"
type input "25-26 P&C and ML Renewal Proposal to Cl"
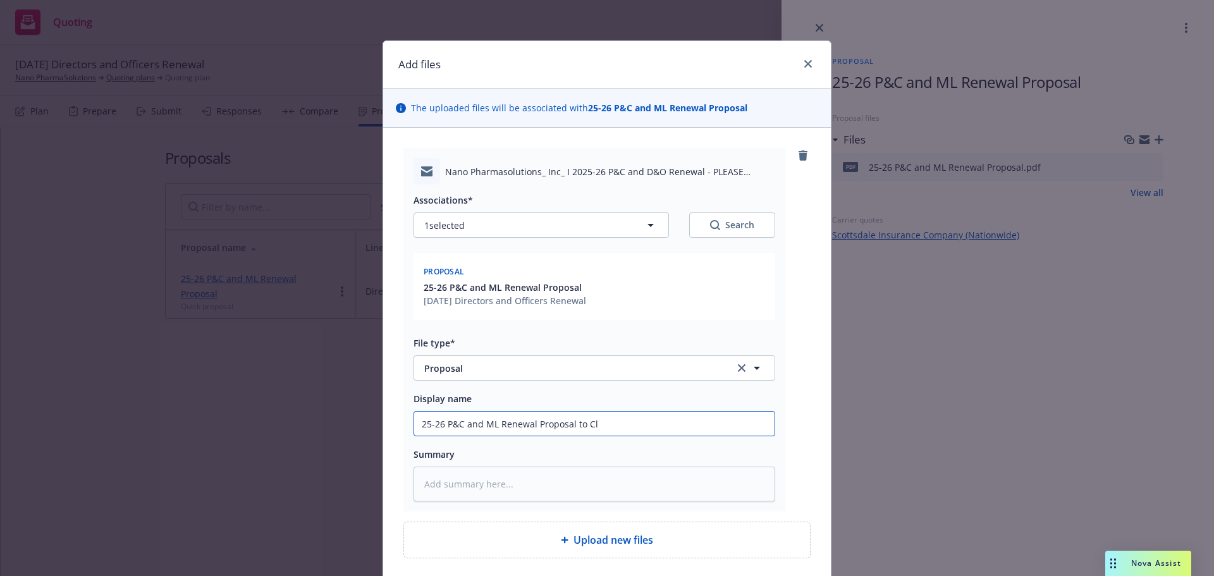
type textarea "x"
type input "25-26 P&C and ML Renewal Proposal to Cli"
type textarea "x"
type input "25-26 P&C and ML Renewal Proposal to Clie"
type textarea "x"
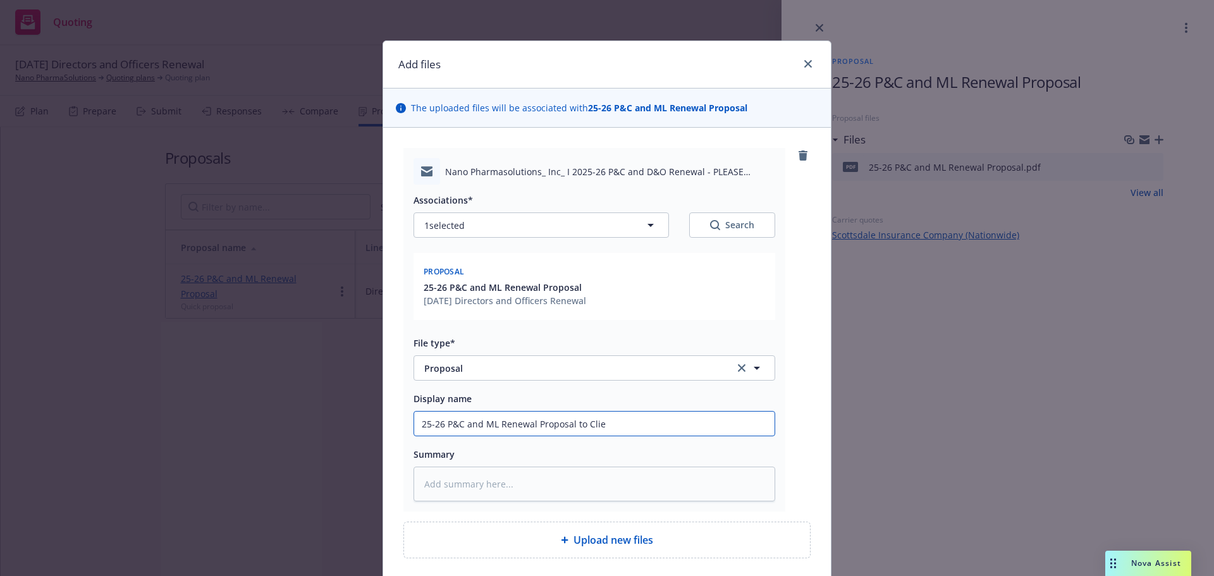
type input "25-26 P&C and ML Renewal Proposal to Clien"
type textarea "x"
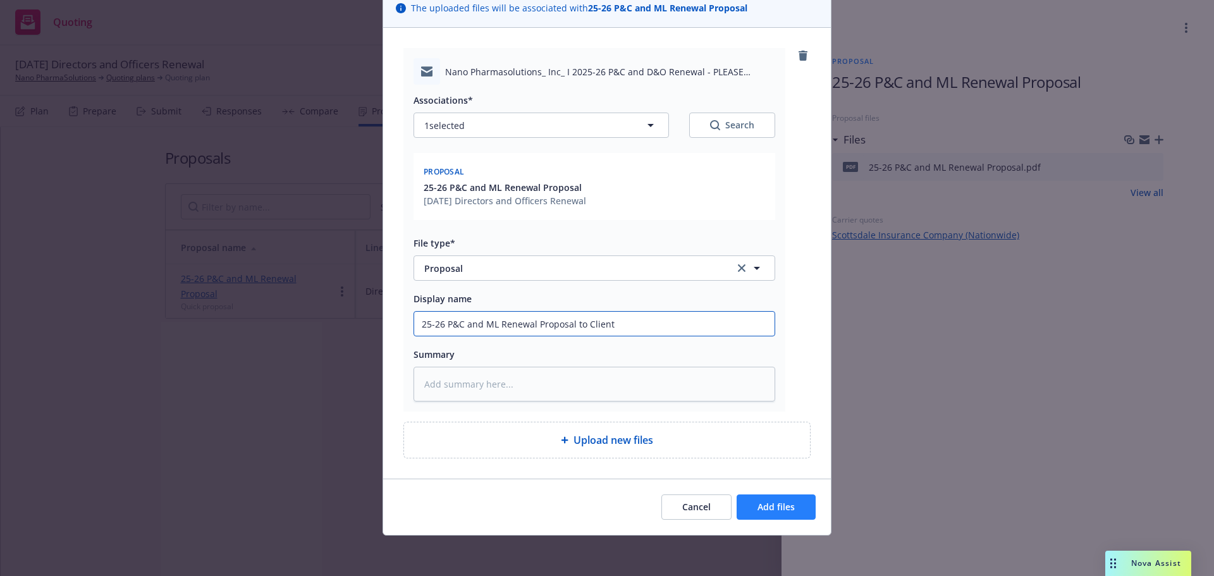
type input "25-26 P&C and ML Renewal Proposal to Client"
click at [778, 508] on span "Add files" at bounding box center [775, 507] width 37 height 12
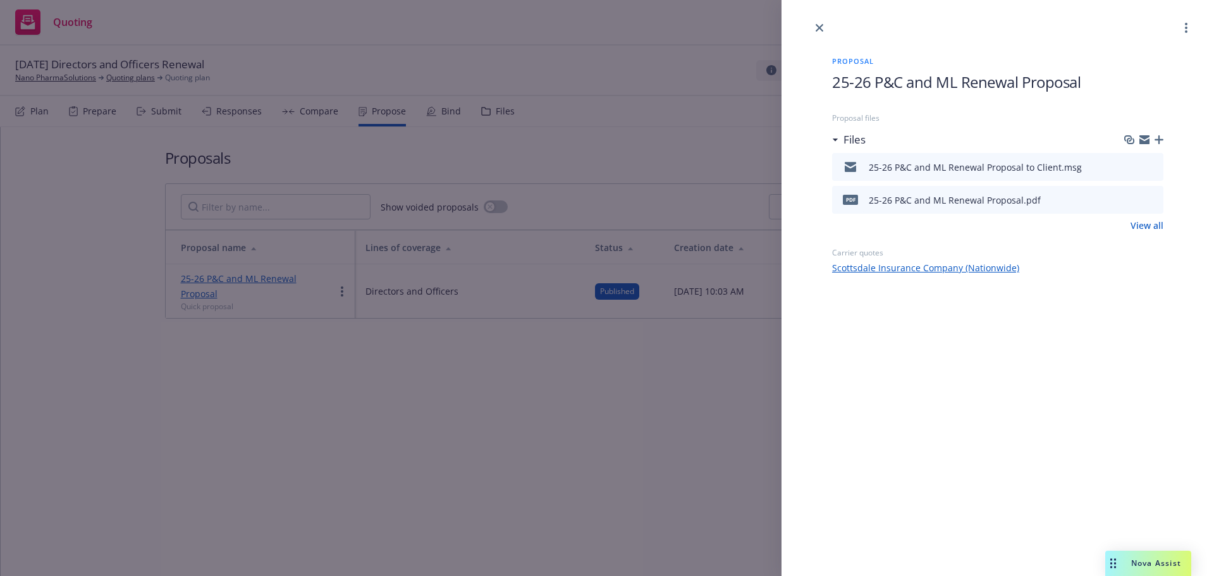
drag, startPoint x: 1162, startPoint y: 133, endPoint x: 1162, endPoint y: 141, distance: 7.6
click at [1162, 133] on div "Files" at bounding box center [997, 139] width 331 height 27
click at [1161, 142] on icon "button" at bounding box center [1158, 139] width 9 height 9
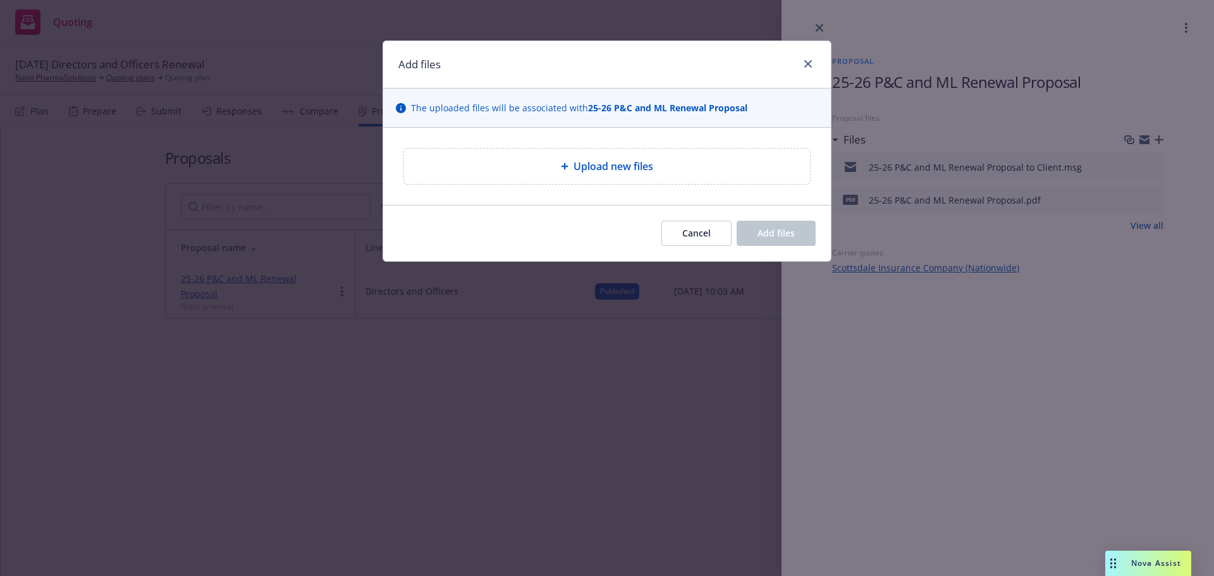
type textarea "x"
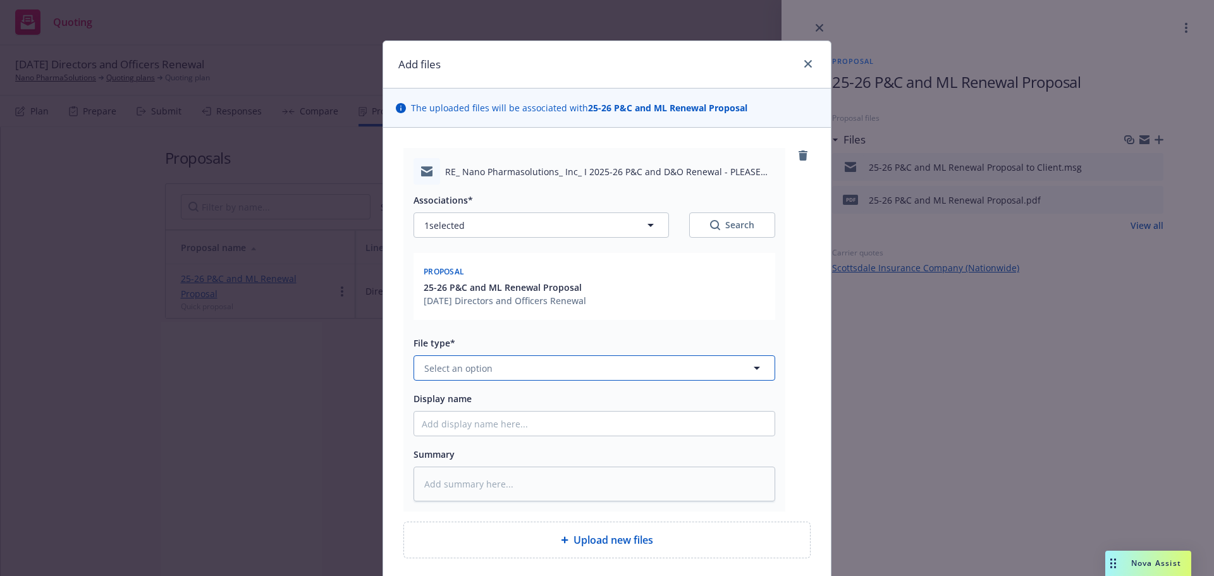
click at [532, 381] on button "Select an option" at bounding box center [594, 367] width 362 height 25
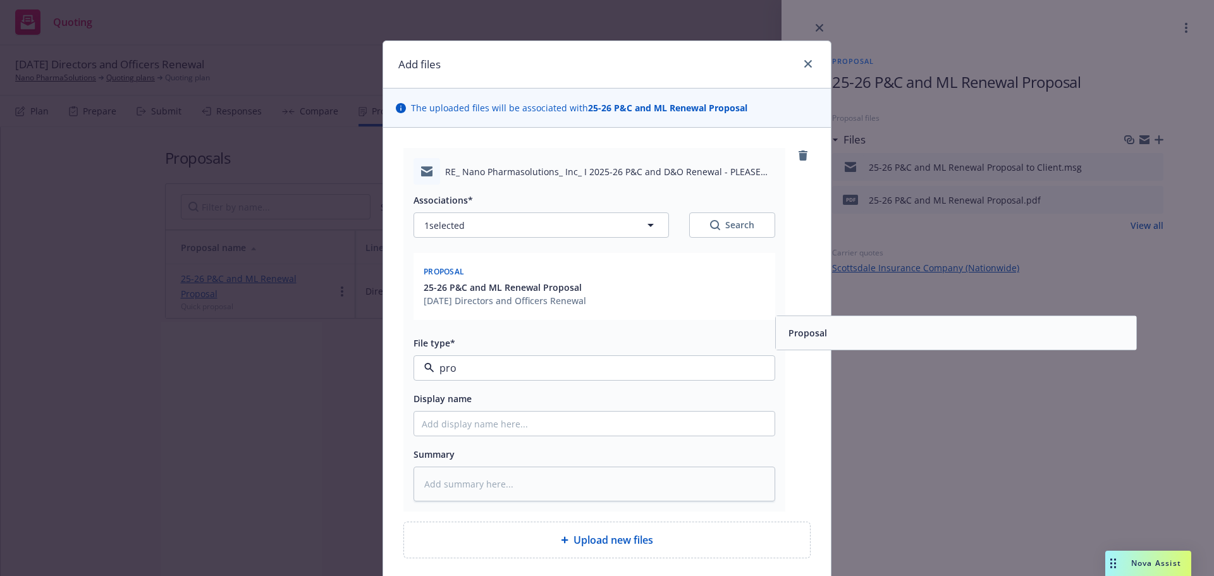
type input "prop"
click at [915, 340] on div "Proposal" at bounding box center [955, 333] width 345 height 18
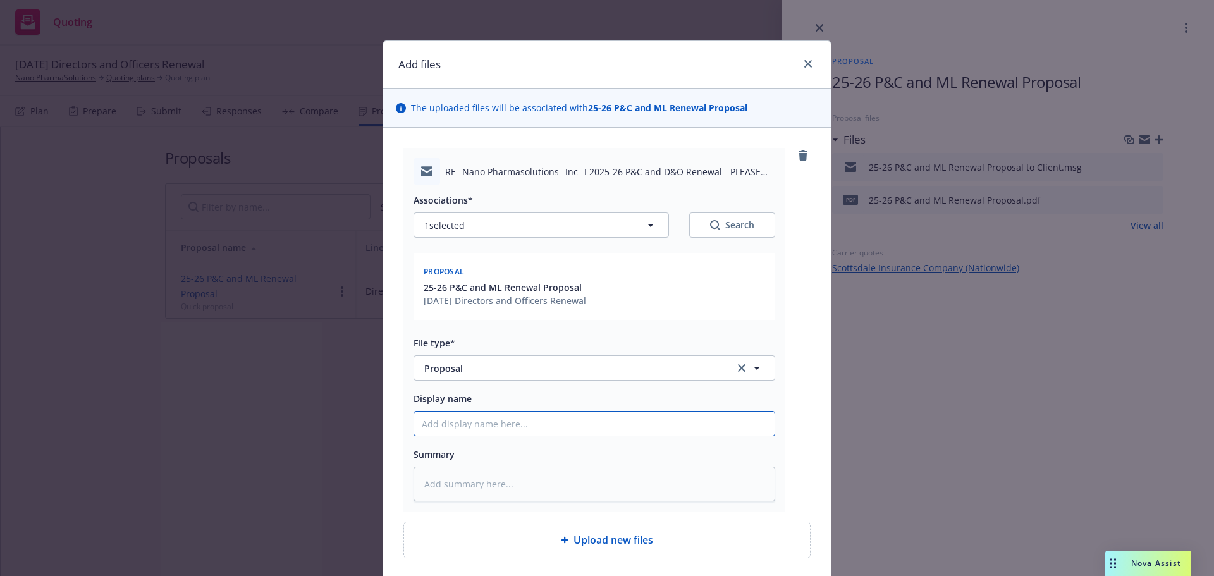
click at [742, 424] on input "Display name" at bounding box center [594, 424] width 360 height 24
paste input "25-26 P&C and ML Renewal Proposal"
type textarea "x"
type input "25-26 P&C and ML Renewal Proposal"
type textarea "x"
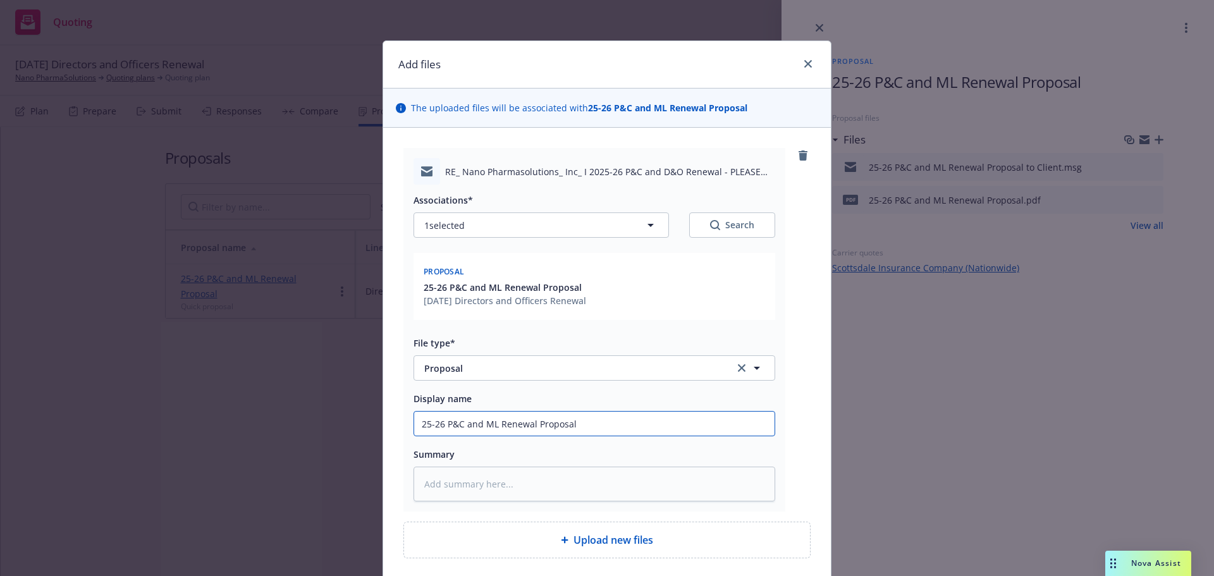
type input "25-26 P&C and ML Renewal Proposal"
type textarea "x"
type input "25-26 P&C and ML Renewal Proposal -"
type textarea "x"
type input "25-26 P&C and ML Renewal Proposal -"
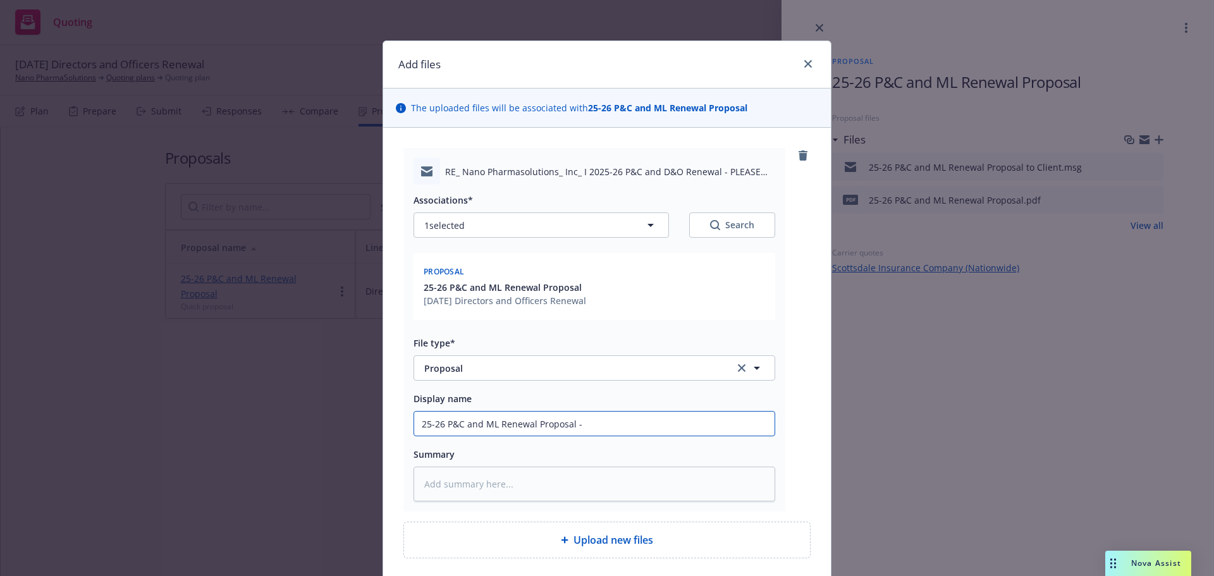
type textarea "x"
type input "25-26 P&C and ML Renewal Proposal - P"
type textarea "x"
type input "25-26 P&C and ML Renewal Proposal - PD"
type textarea "x"
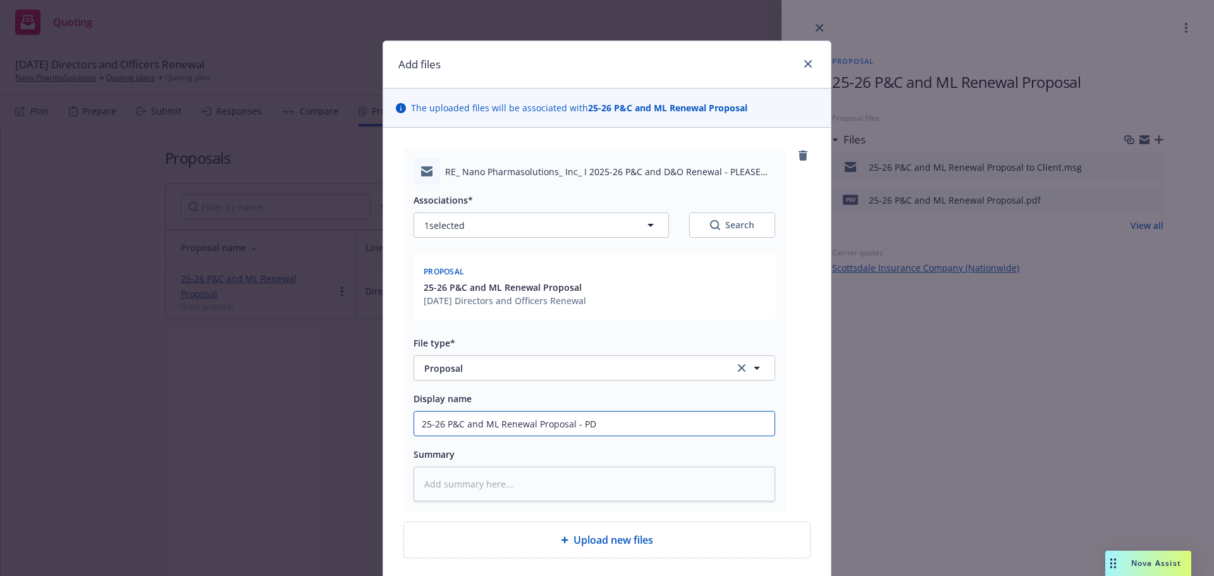
type input "25-26 P&C and ML Renewal Proposal - PD"
type textarea "x"
type input "25-26 P&C and ML Renewal Proposal - PD F"
type textarea "x"
type input "25-26 P&C and ML Renewal Proposal - PD"
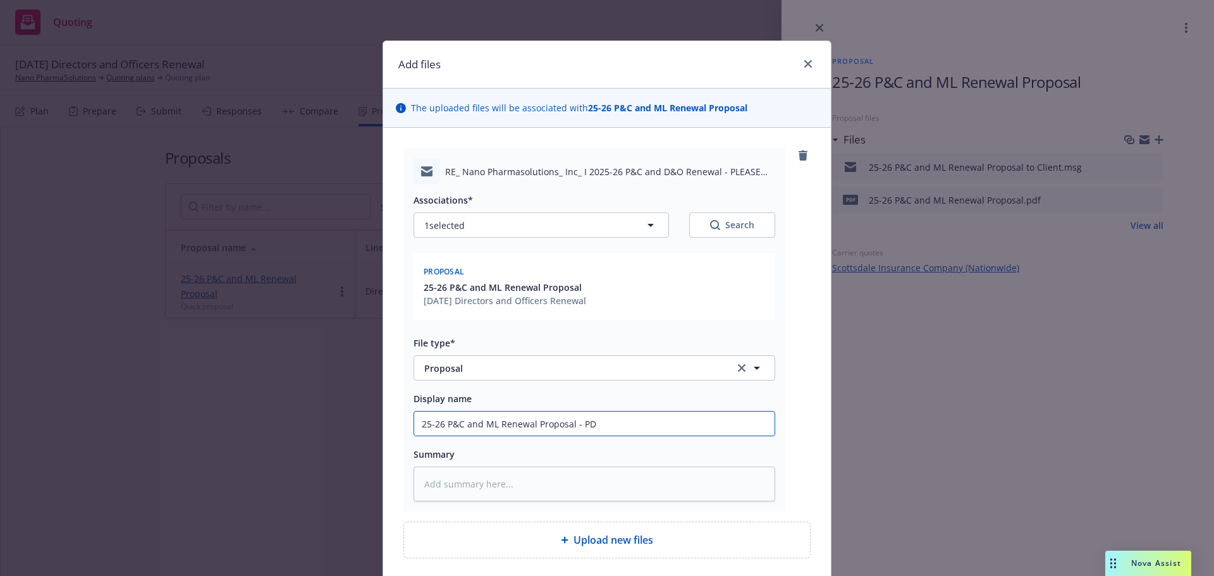
type textarea "x"
type input "25-26 P&C and ML Renewal Proposal - PD"
type textarea "x"
type input "25-26 P&C and ML Renewal Proposal - P"
type textarea "x"
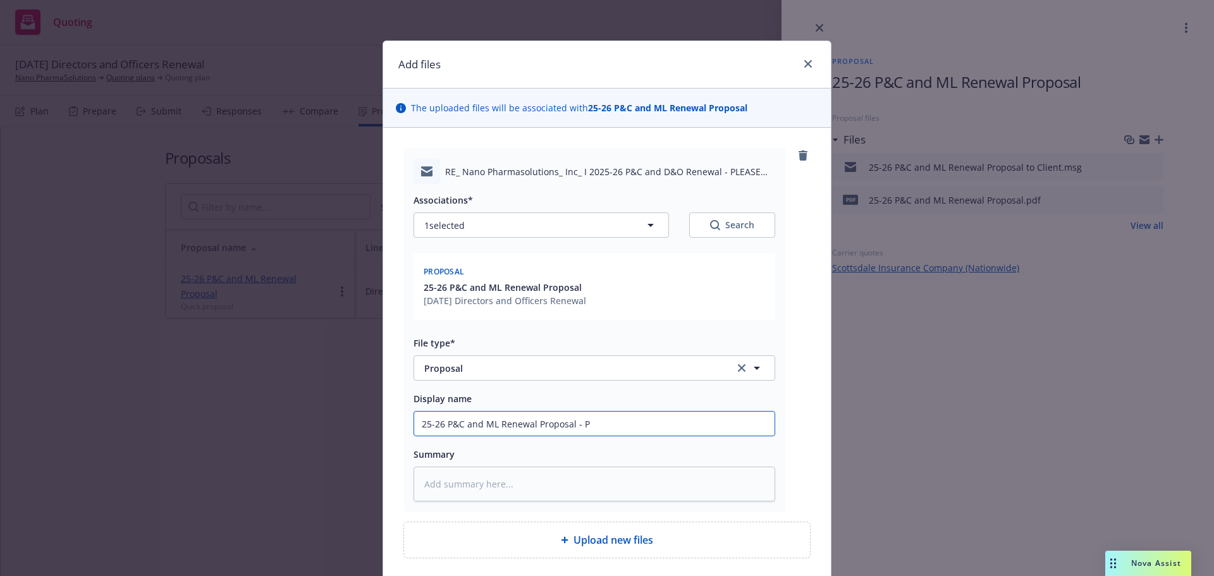
type input "25-26 P&C and ML Renewal Proposal -"
type textarea "x"
type input "25-26 P&C and ML Renewal Proposal - A"
type textarea "x"
type input "25-26 P&C and ML Renewal Proposal - AT"
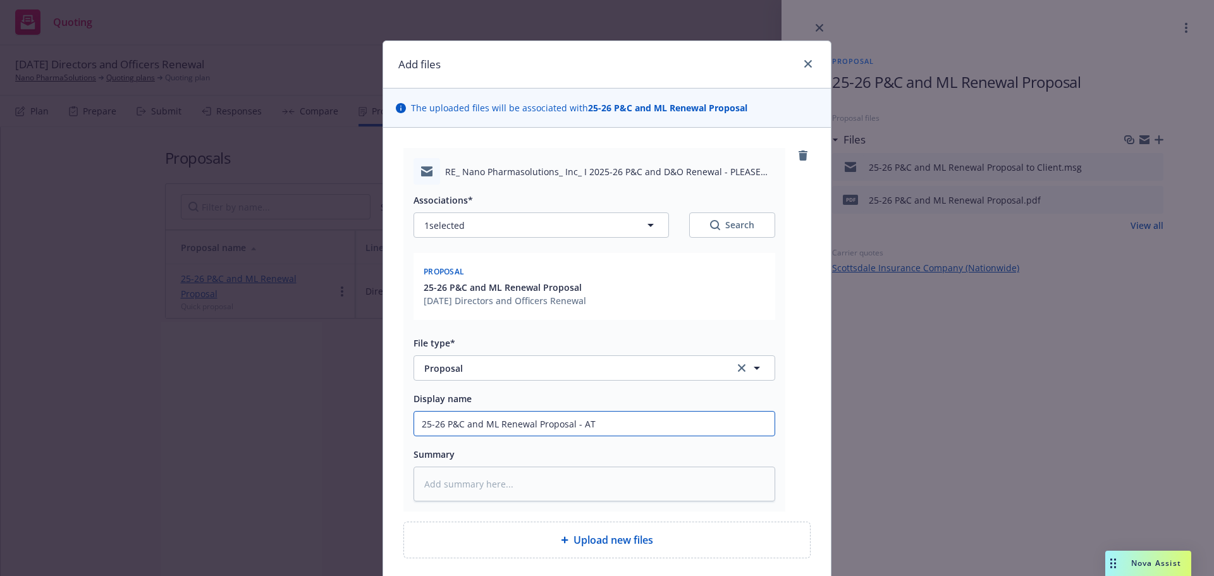
type textarea "x"
type input "25-26 P&C and ML Renewal Proposal - ATT"
type textarea "x"
type input "25-26 P&C and ML Renewal Proposal - AT"
type textarea "x"
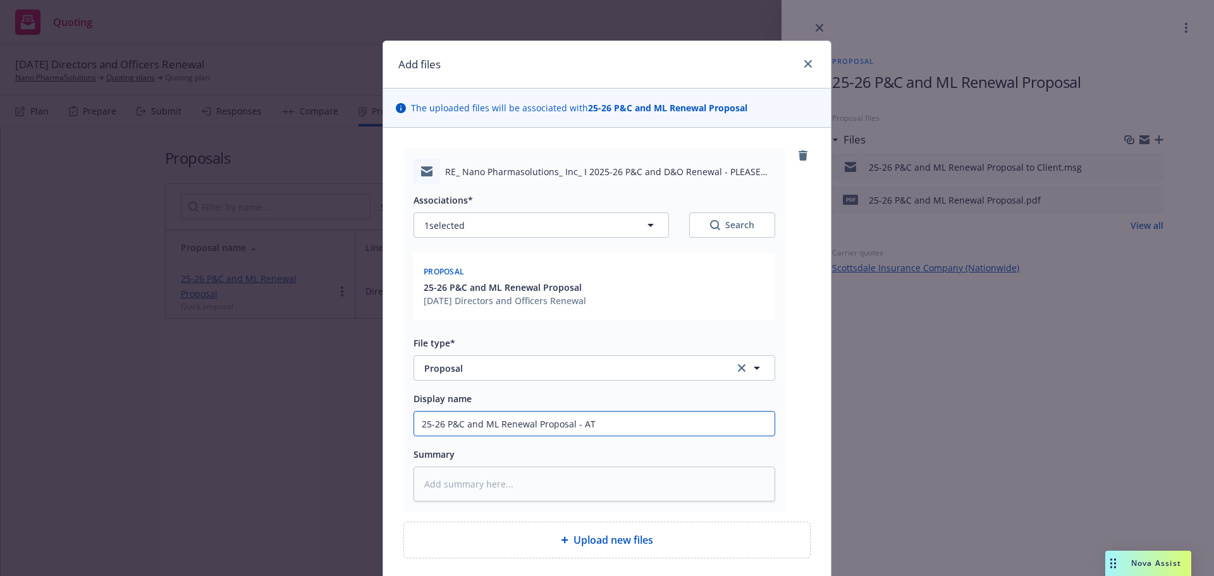
type input "25-26 P&C and ML Renewal Proposal - A"
type textarea "x"
type input "25-26 P&C and ML Renewal Proposal -"
type textarea "x"
type input "25-26 P&C and ML Renewal Proposal - P"
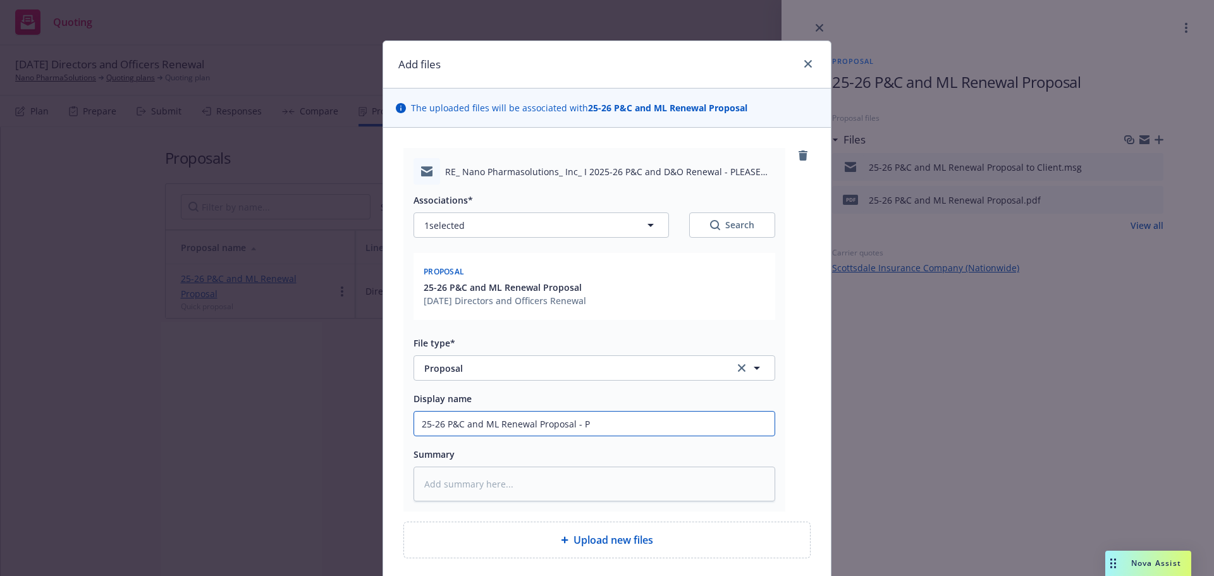
type textarea "x"
type input "25-26 P&C and ML Renewal Proposal - PD"
type textarea "x"
type input "25-26 P&C and ML Renewal Proposal - PDF"
type textarea "x"
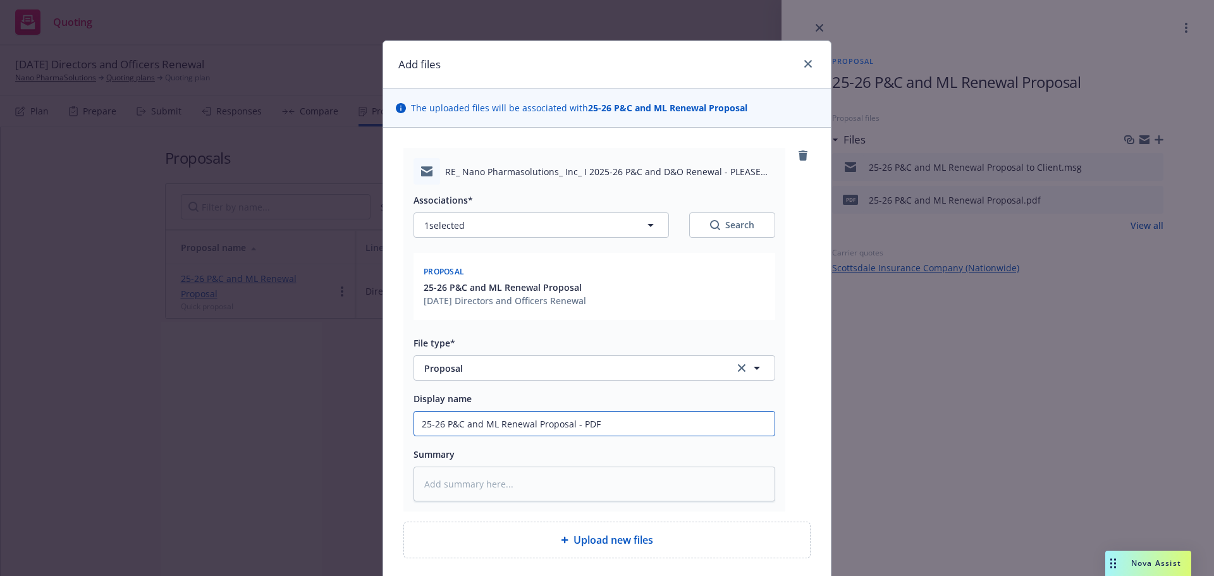
type input "25-26 P&C and ML Renewal Proposal - PDF"
type textarea "x"
type input "25-26 P&C and ML Renewal Proposal - PDF A"
type textarea "x"
type input "25-26 P&C and ML Renewal Proposal - PDF AT"
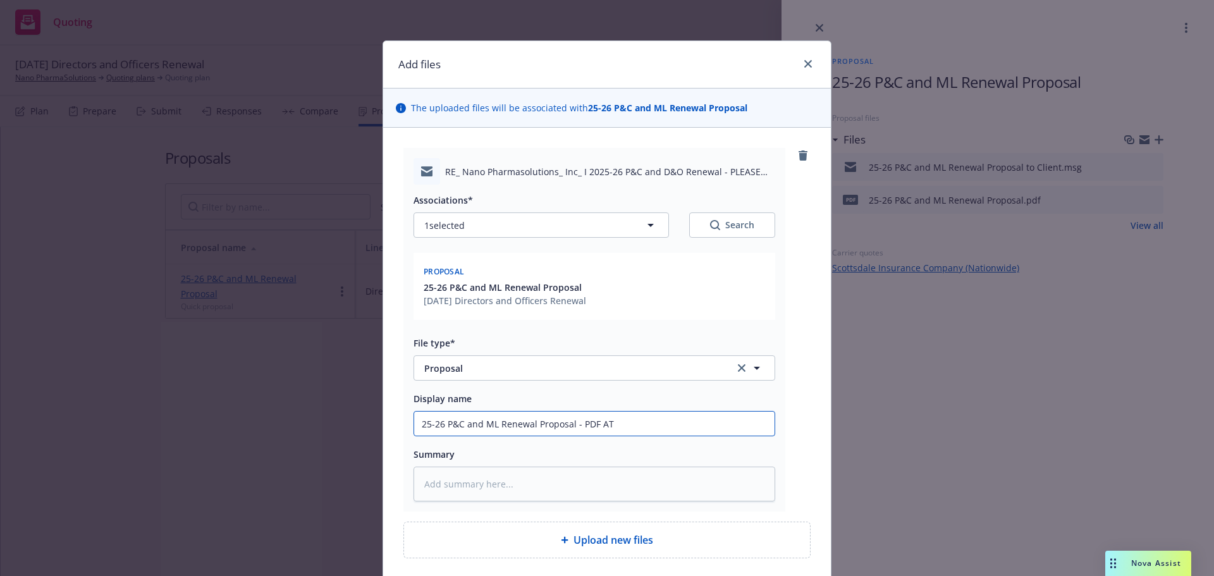
type textarea "x"
type input "25-26 P&C and ML Renewal Proposal - PDF ATT"
type textarea "x"
type input "25-26 P&C and ML Renewal Proposal - PDF ATTA"
type textarea "x"
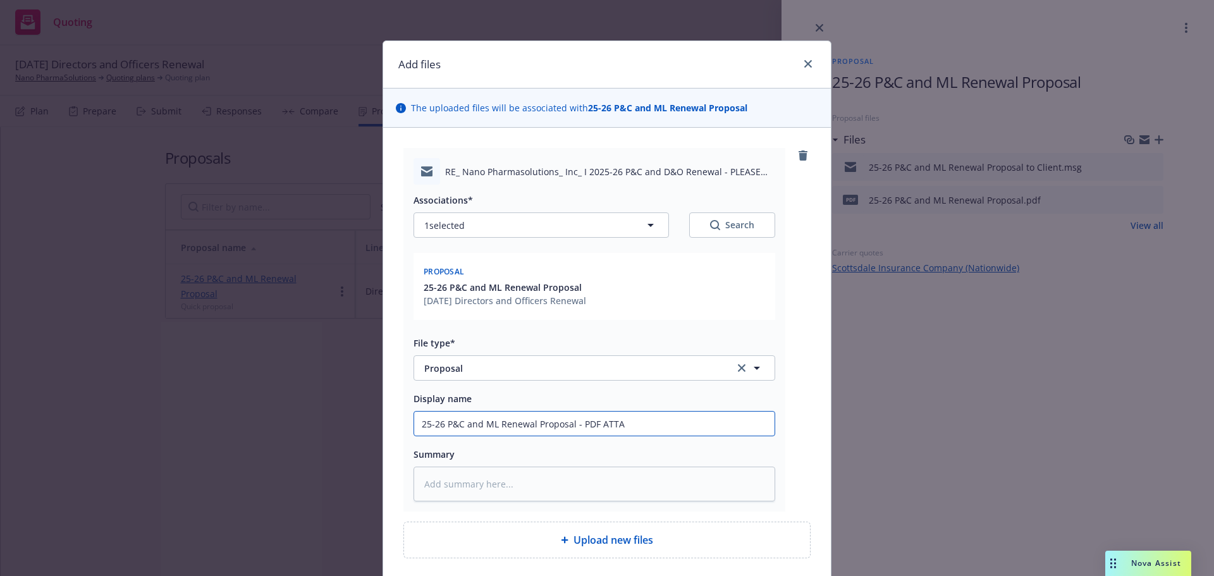
type input "25-26 P&C and ML Renewal Proposal - PDF ATTAC"
type textarea "x"
type input "25-26 P&C and ML Renewal Proposal - PDF ATTACH"
type textarea "x"
type input "25-26 P&C and ML Renewal Proposal - PDF ATTACHE"
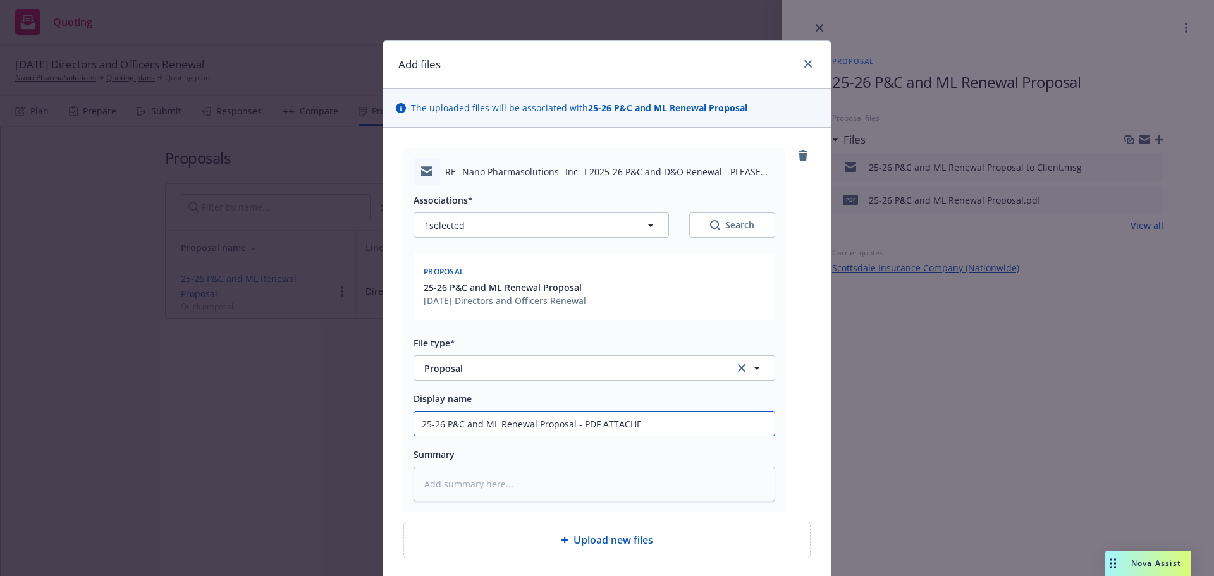
type textarea "x"
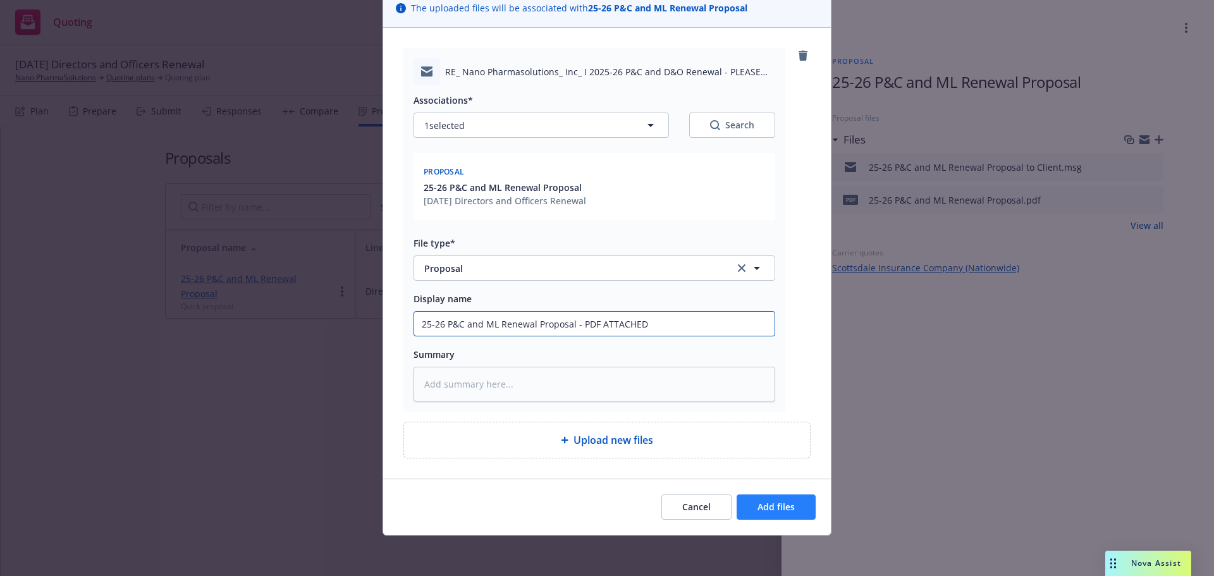
type input "25-26 P&C and ML Renewal Proposal - PDF ATTACHED"
click at [782, 518] on button "Add files" at bounding box center [776, 506] width 79 height 25
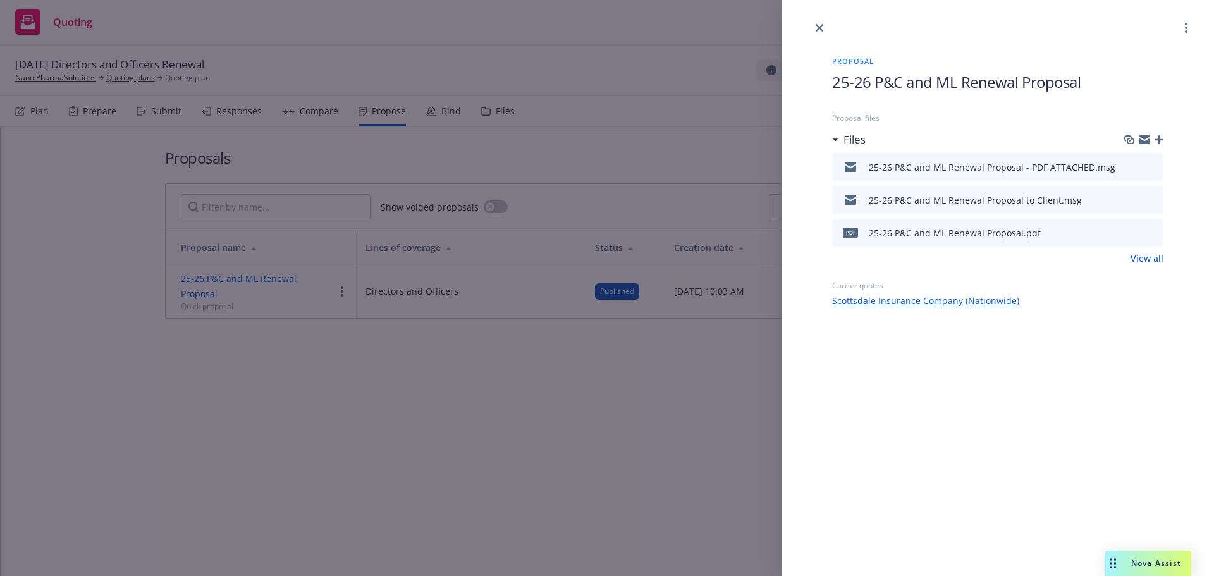
click at [1161, 139] on icon "button" at bounding box center [1158, 139] width 9 height 9
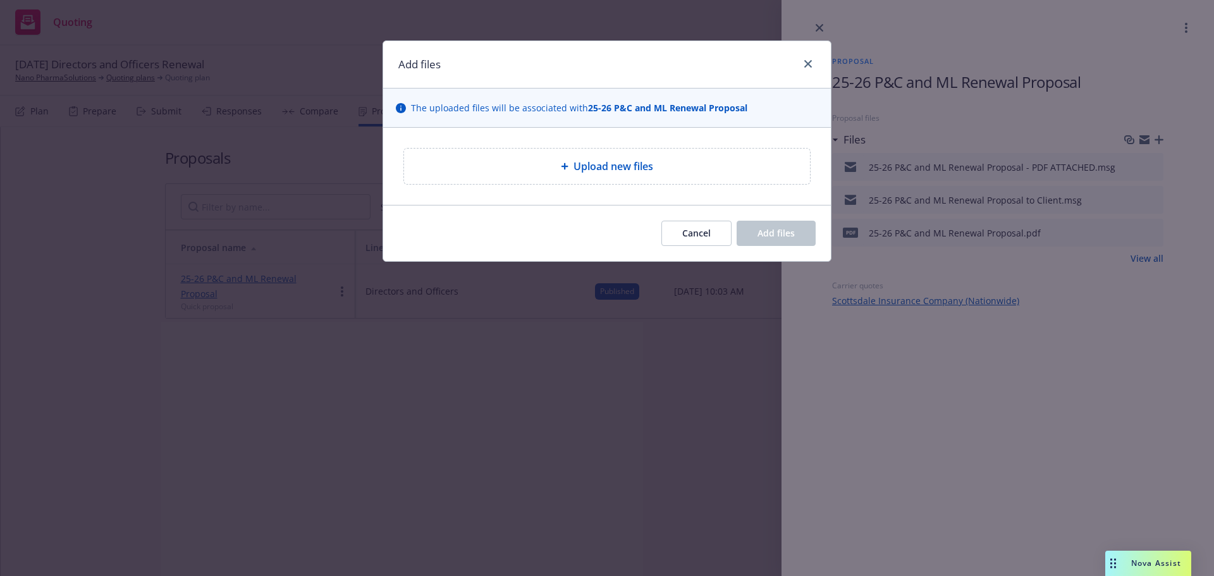
type textarea "x"
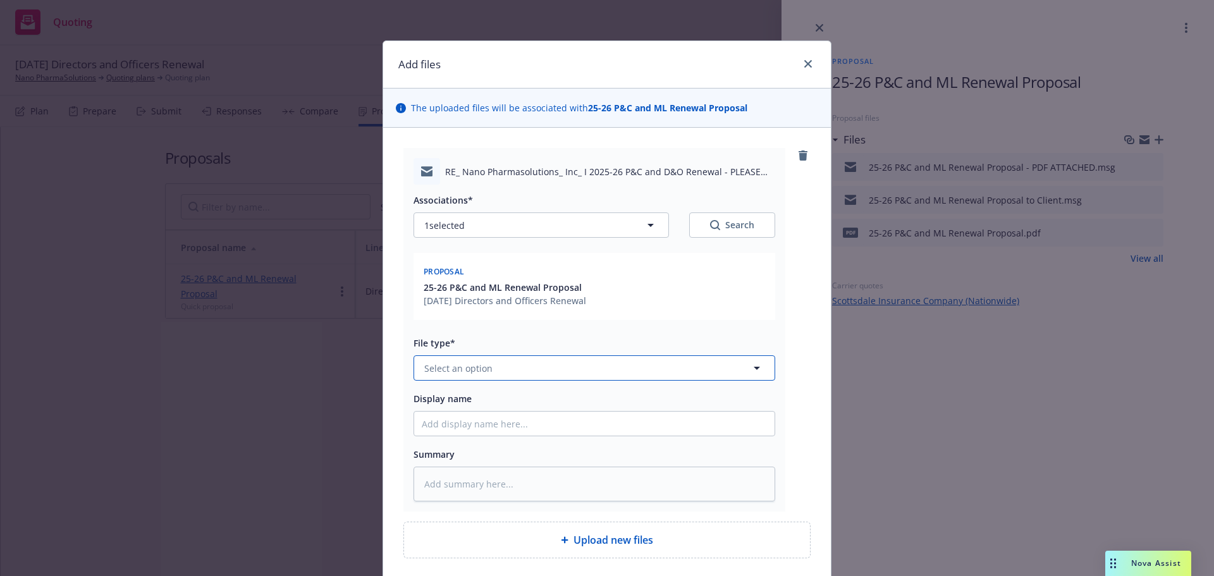
click at [505, 367] on button "Select an option" at bounding box center [594, 367] width 362 height 25
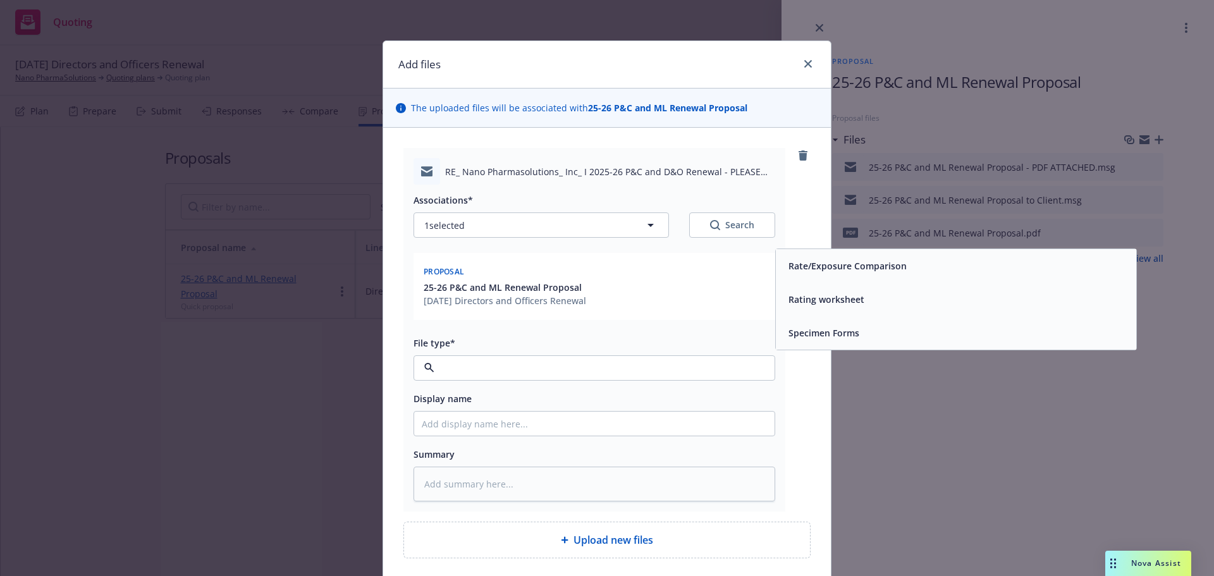
type input "\"
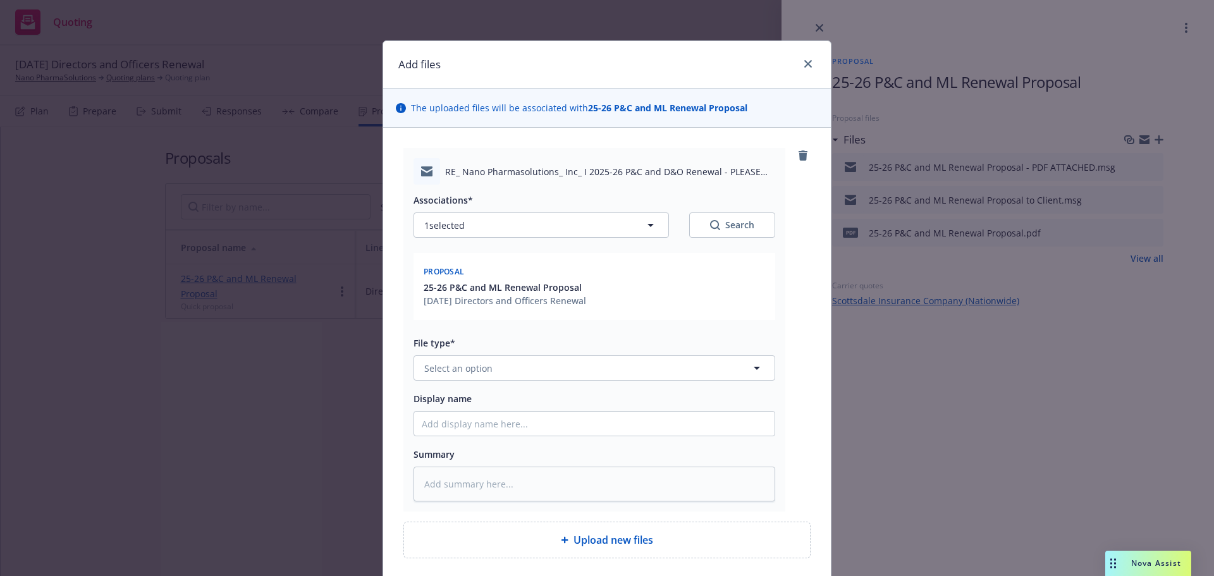
type textarea "x"
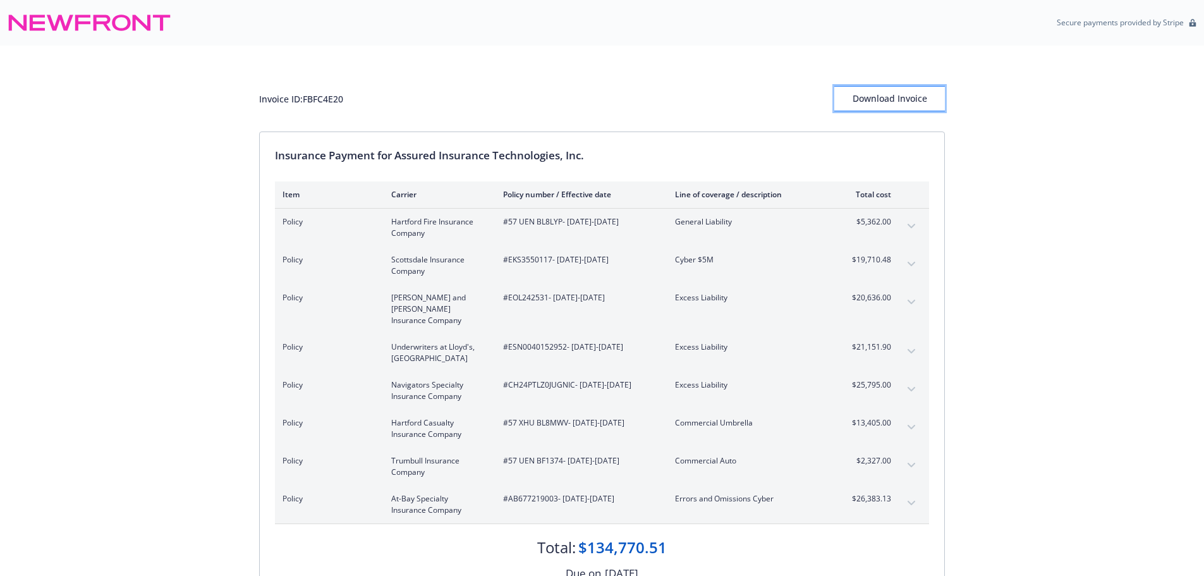
click at [893, 99] on div "Download Invoice" at bounding box center [890, 99] width 111 height 24
